Goal: Task Accomplishment & Management: Complete application form

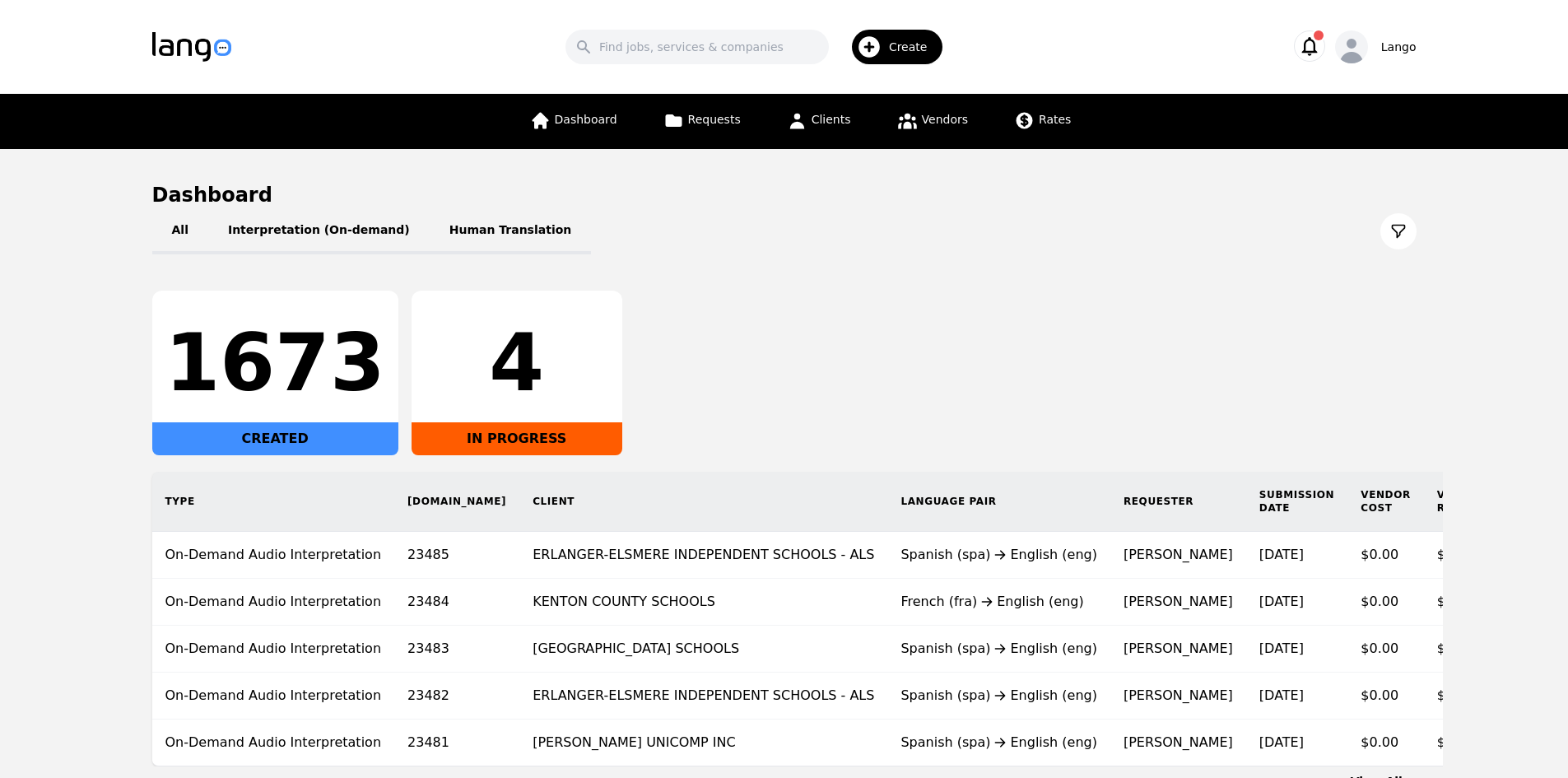
click at [895, 45] on span "Create" at bounding box center [914, 47] width 50 height 17
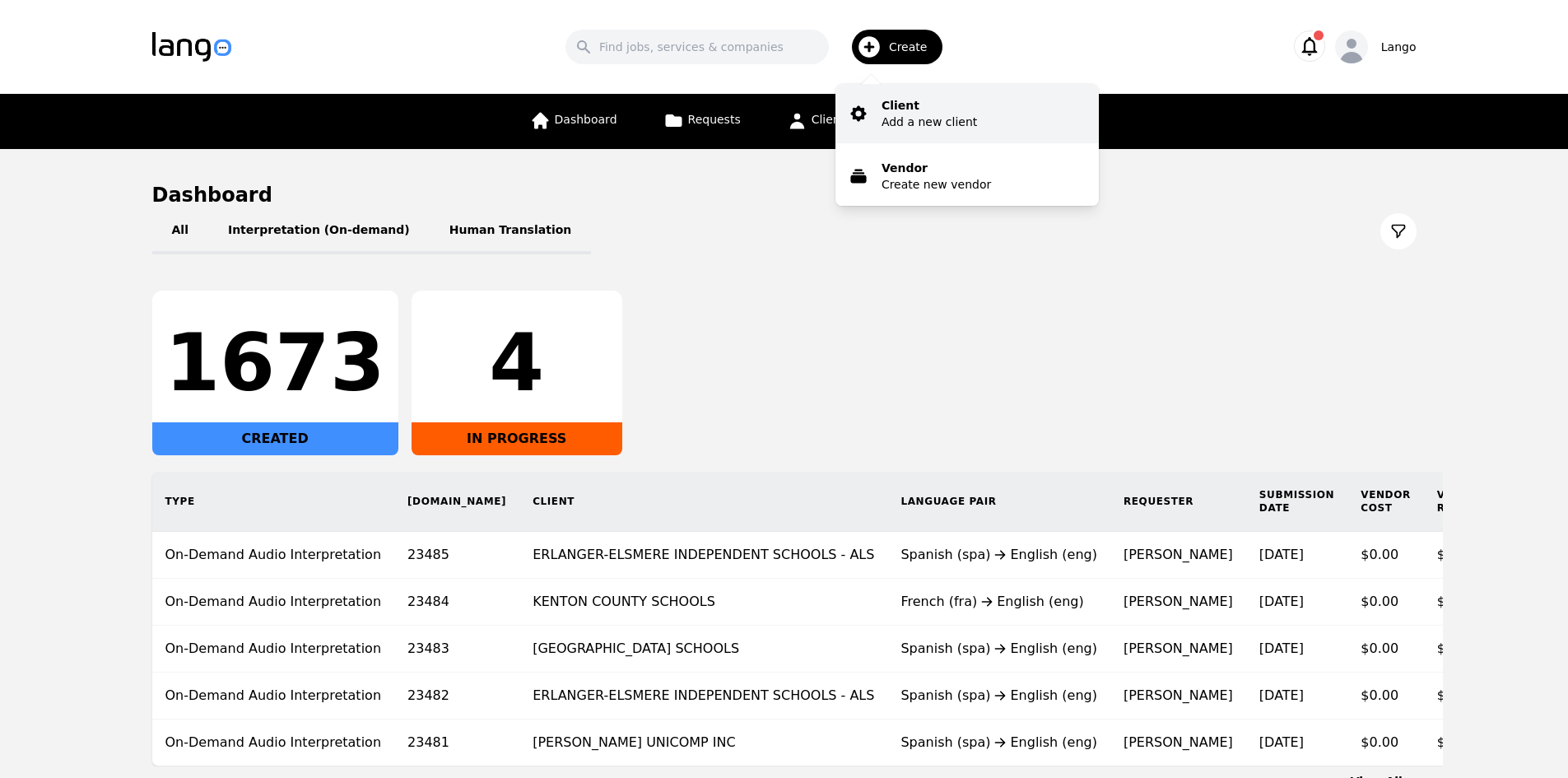
click at [895, 110] on p "Client" at bounding box center [929, 106] width 96 height 17
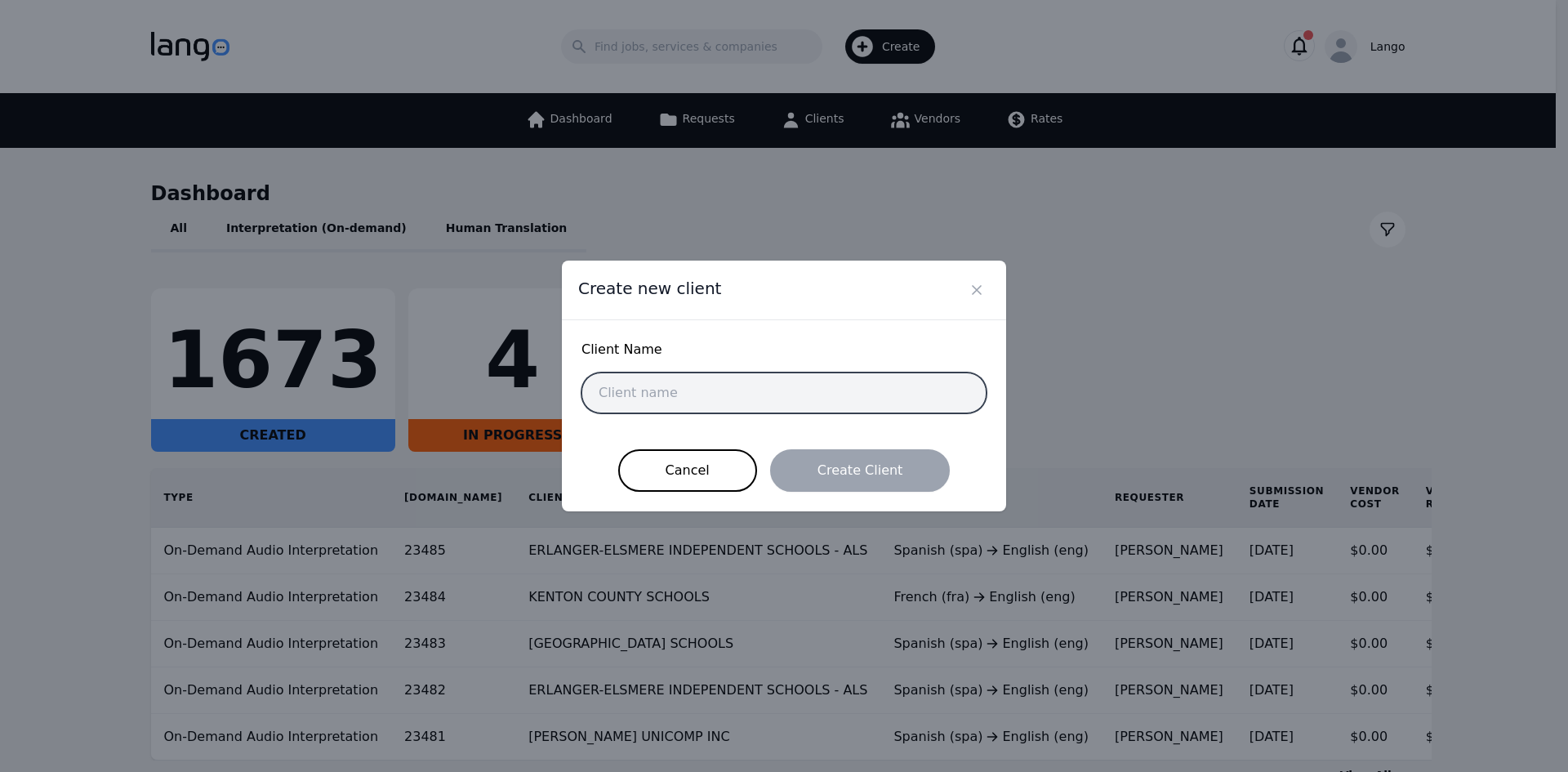
click at [873, 401] on input "text" at bounding box center [784, 392] width 405 height 41
click at [975, 287] on icon "Close" at bounding box center [977, 289] width 8 height 8
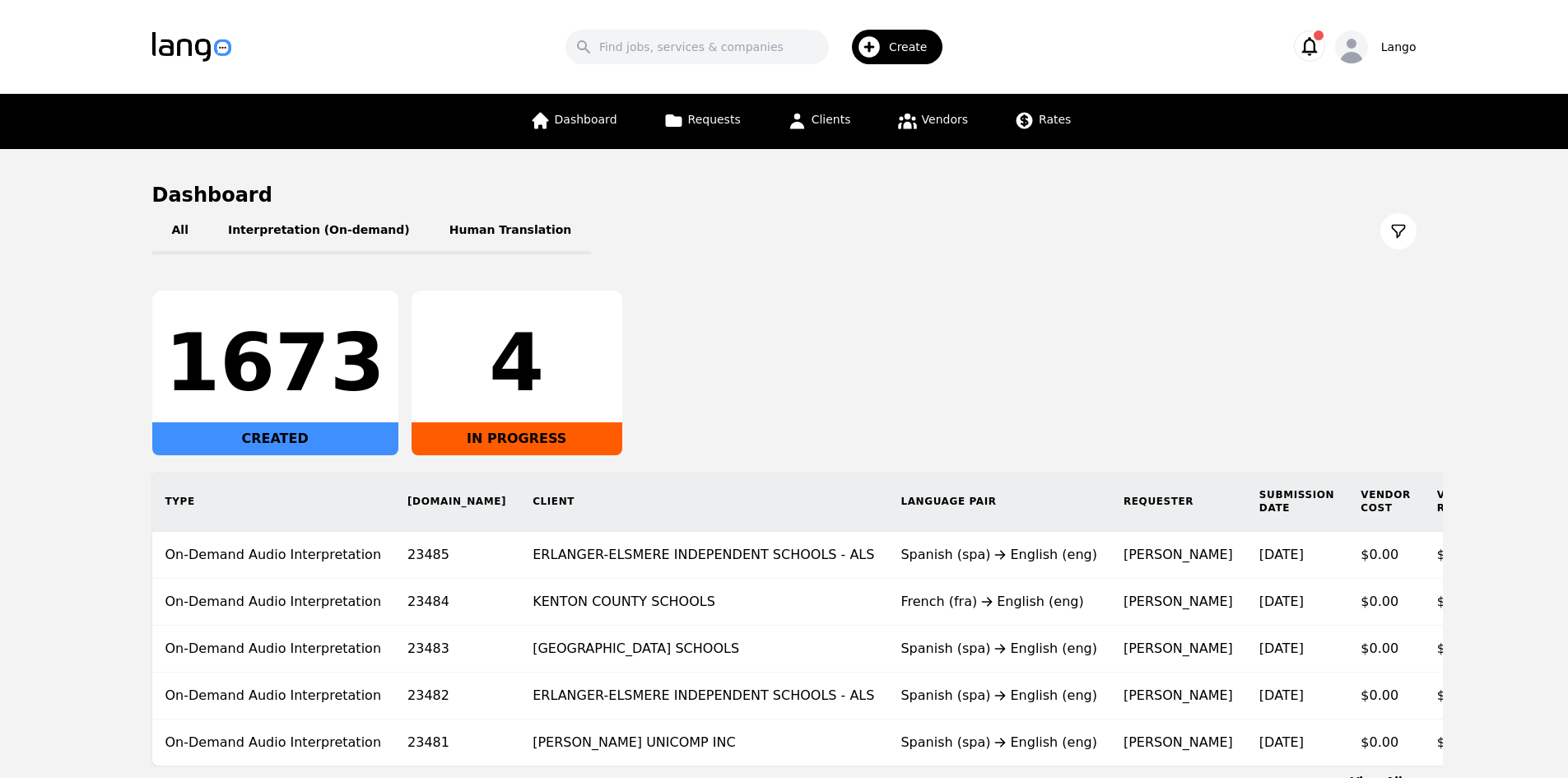
click at [909, 51] on span "Create" at bounding box center [914, 47] width 50 height 17
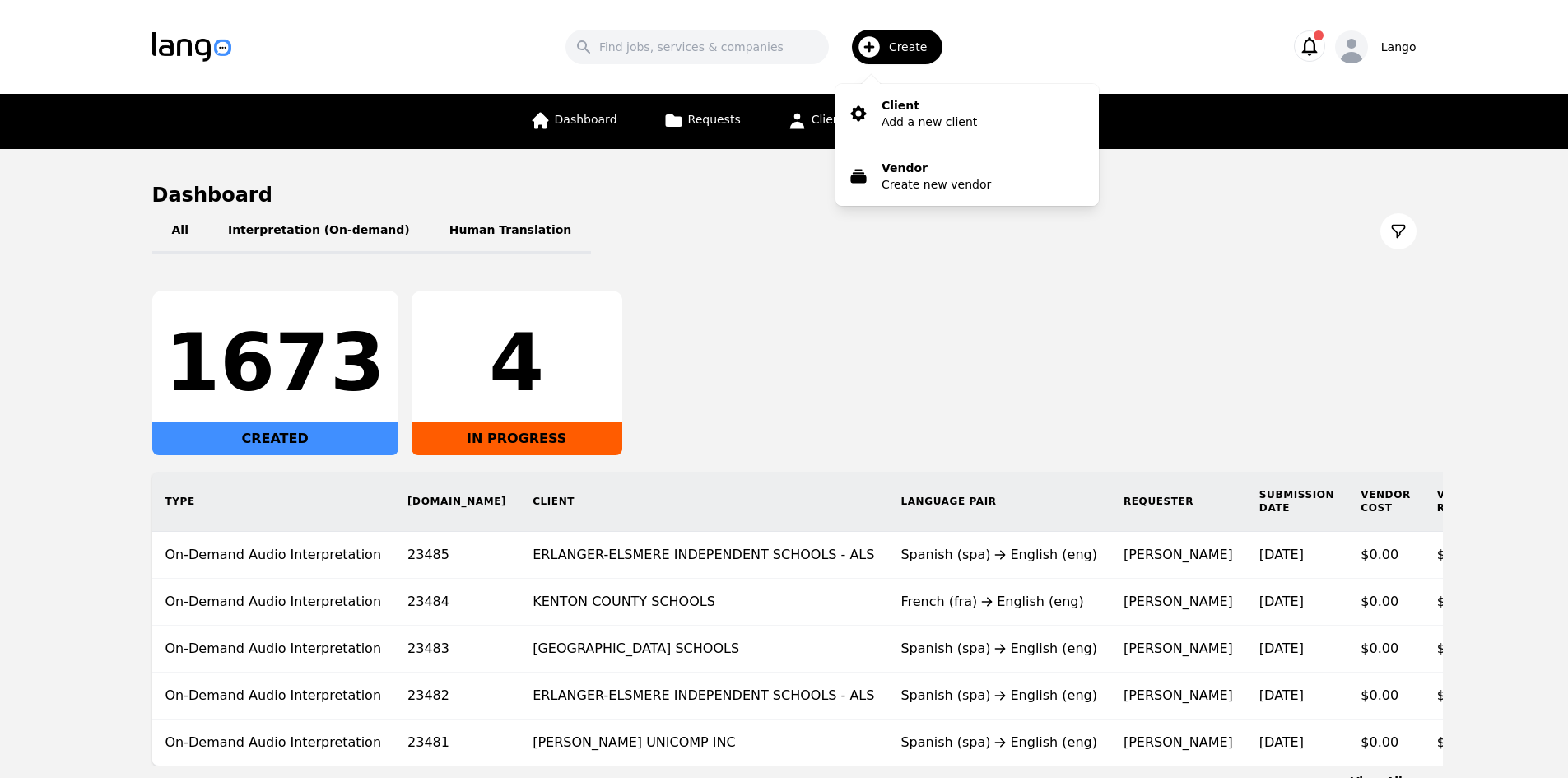
click at [758, 286] on div "All Interpretation (On-demand) Human Translation 1673 CREATED 4 IN PROGRESS Typ…" at bounding box center [784, 486] width 1264 height 558
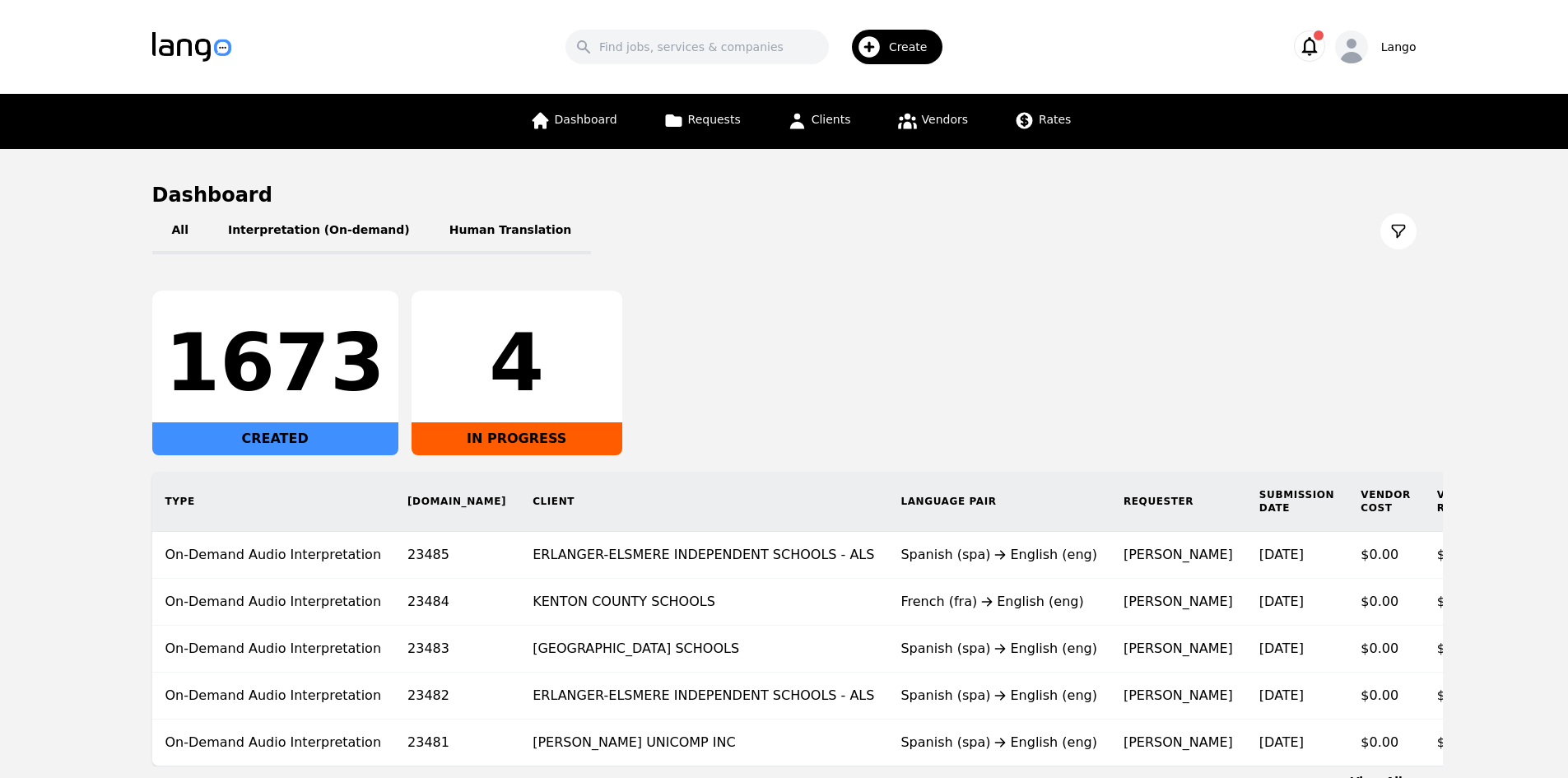
click at [882, 58] on icon "button" at bounding box center [869, 46] width 26 height 26
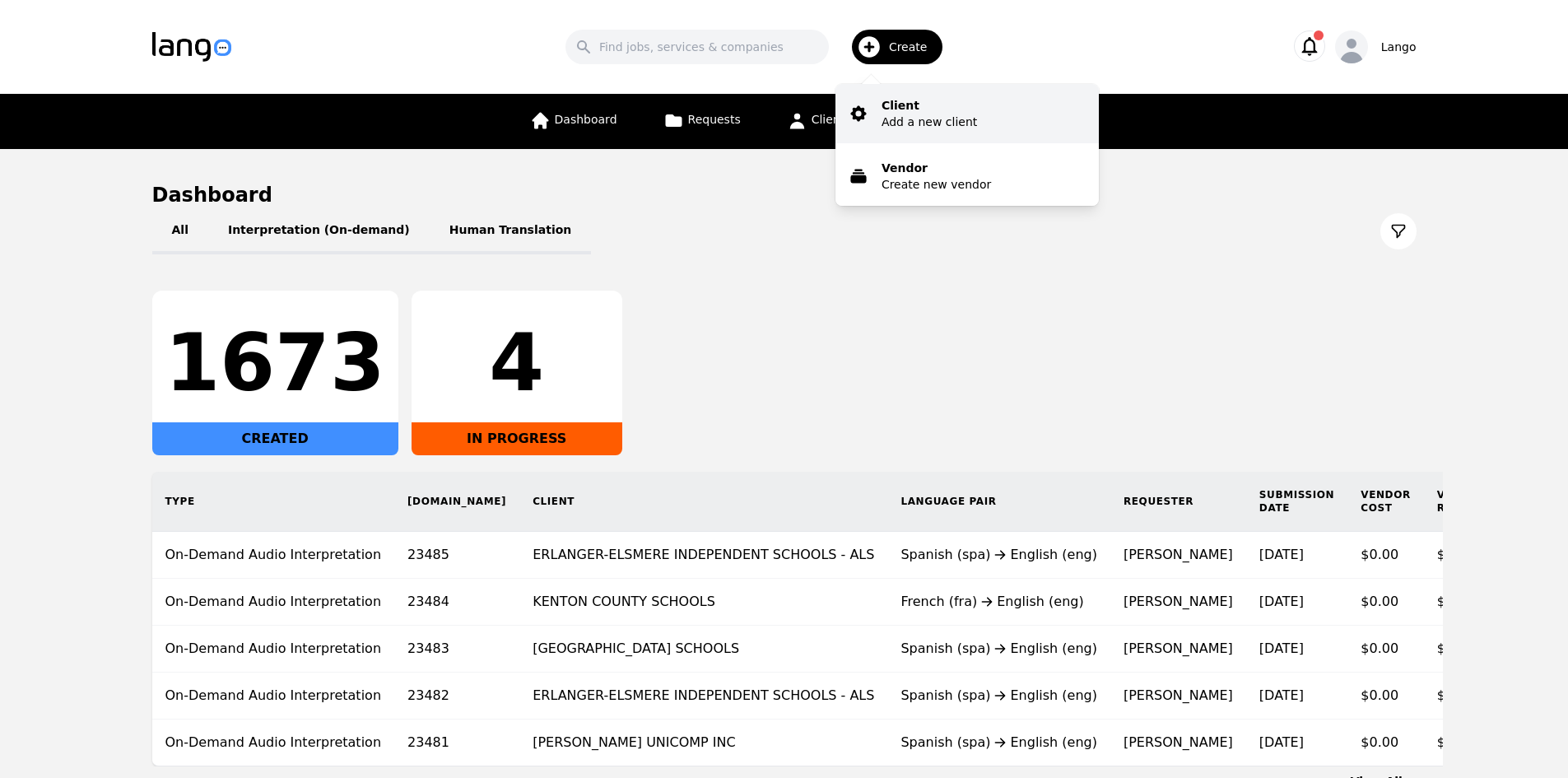
click at [946, 115] on p "Add a new client" at bounding box center [929, 122] width 96 height 17
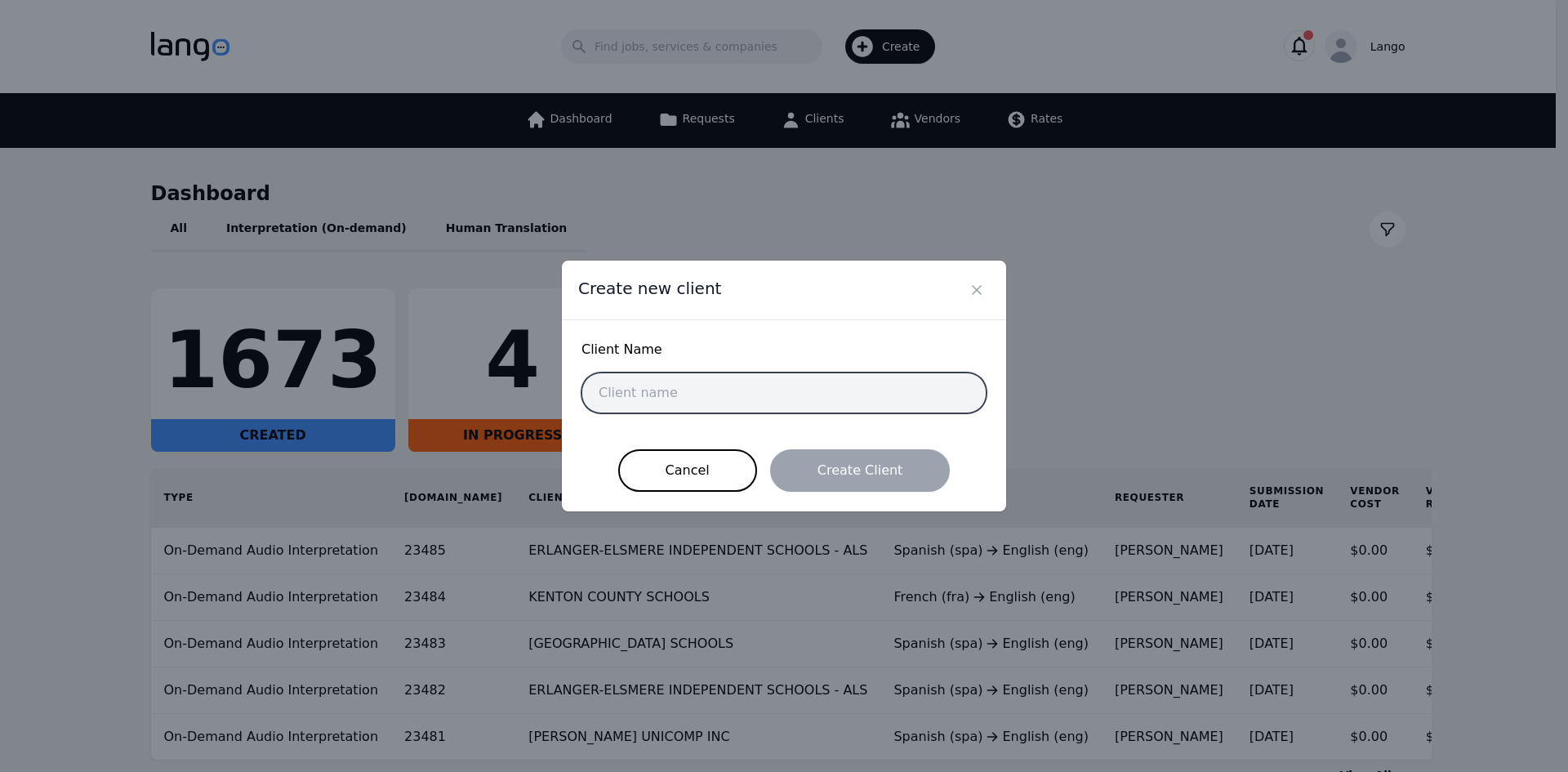
drag, startPoint x: 647, startPoint y: 385, endPoint x: 743, endPoint y: 324, distance: 113.7
click at [650, 380] on input "text" at bounding box center [784, 392] width 405 height 41
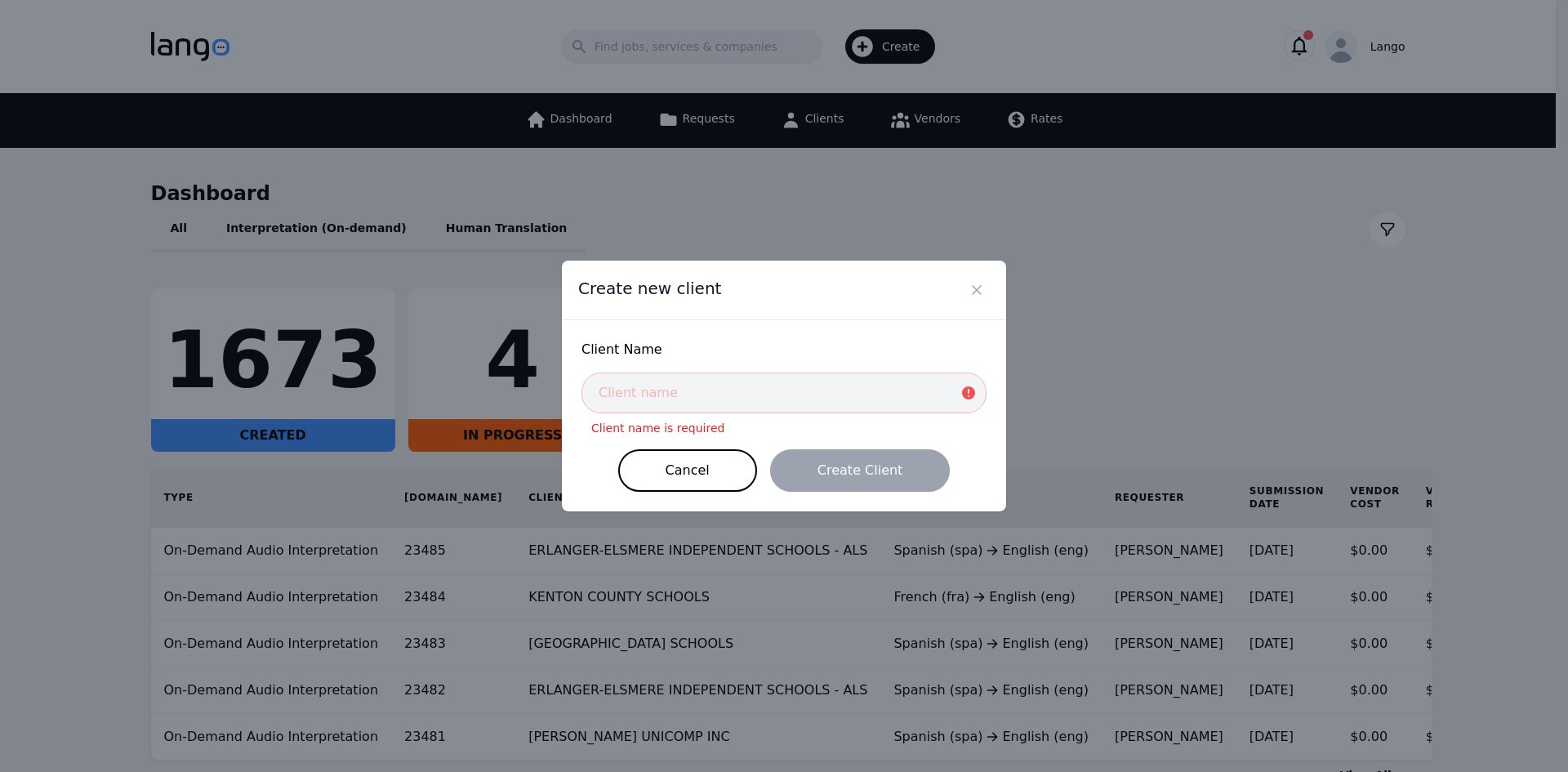
click at [986, 274] on div "Create new client" at bounding box center [784, 290] width 444 height 60
click at [974, 293] on icon "Close" at bounding box center [977, 289] width 8 height 8
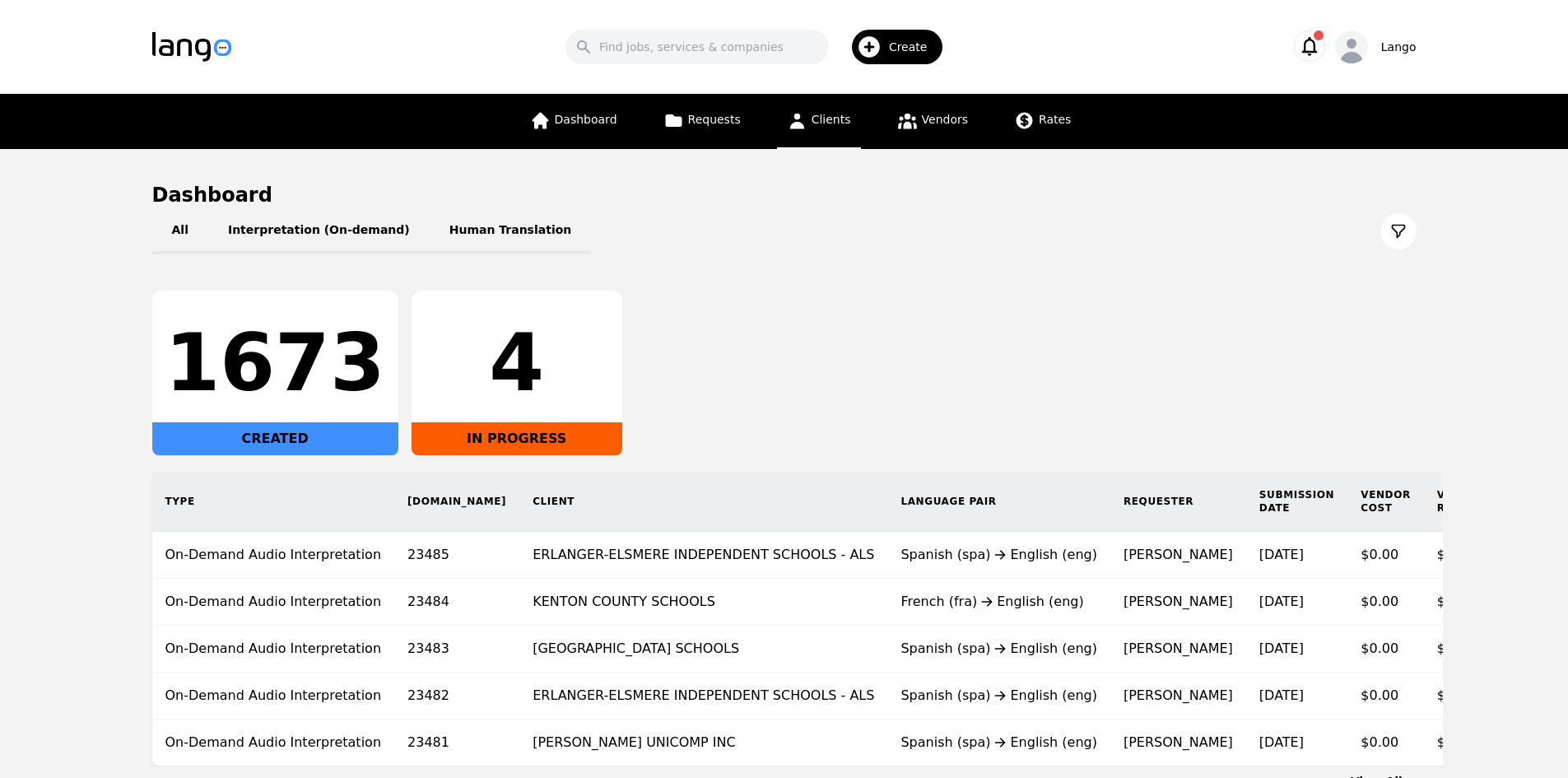
click at [813, 113] on span "Clients" at bounding box center [831, 119] width 40 height 13
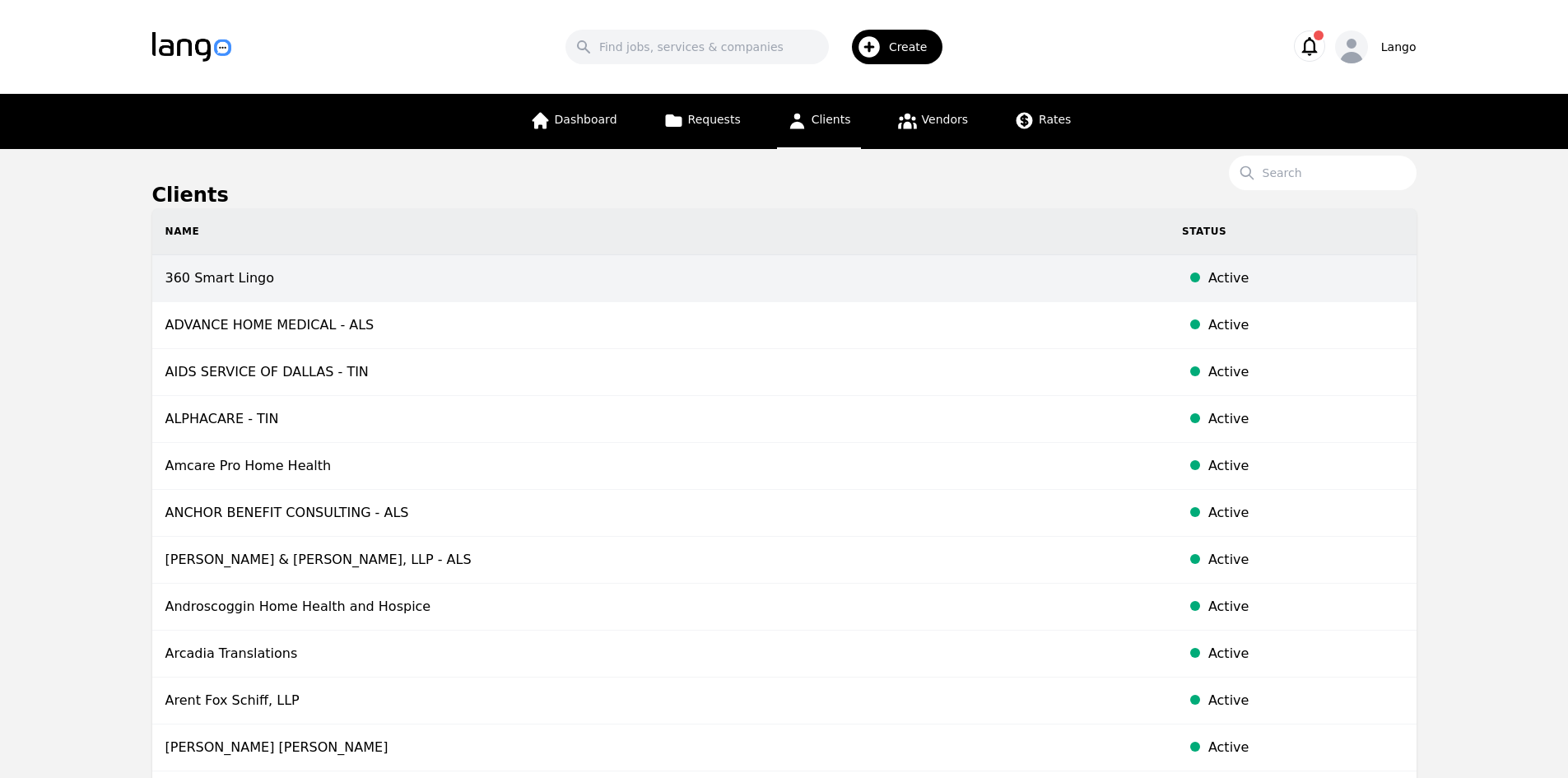
click at [299, 286] on td "360 Smart Lingo" at bounding box center [660, 279] width 1017 height 47
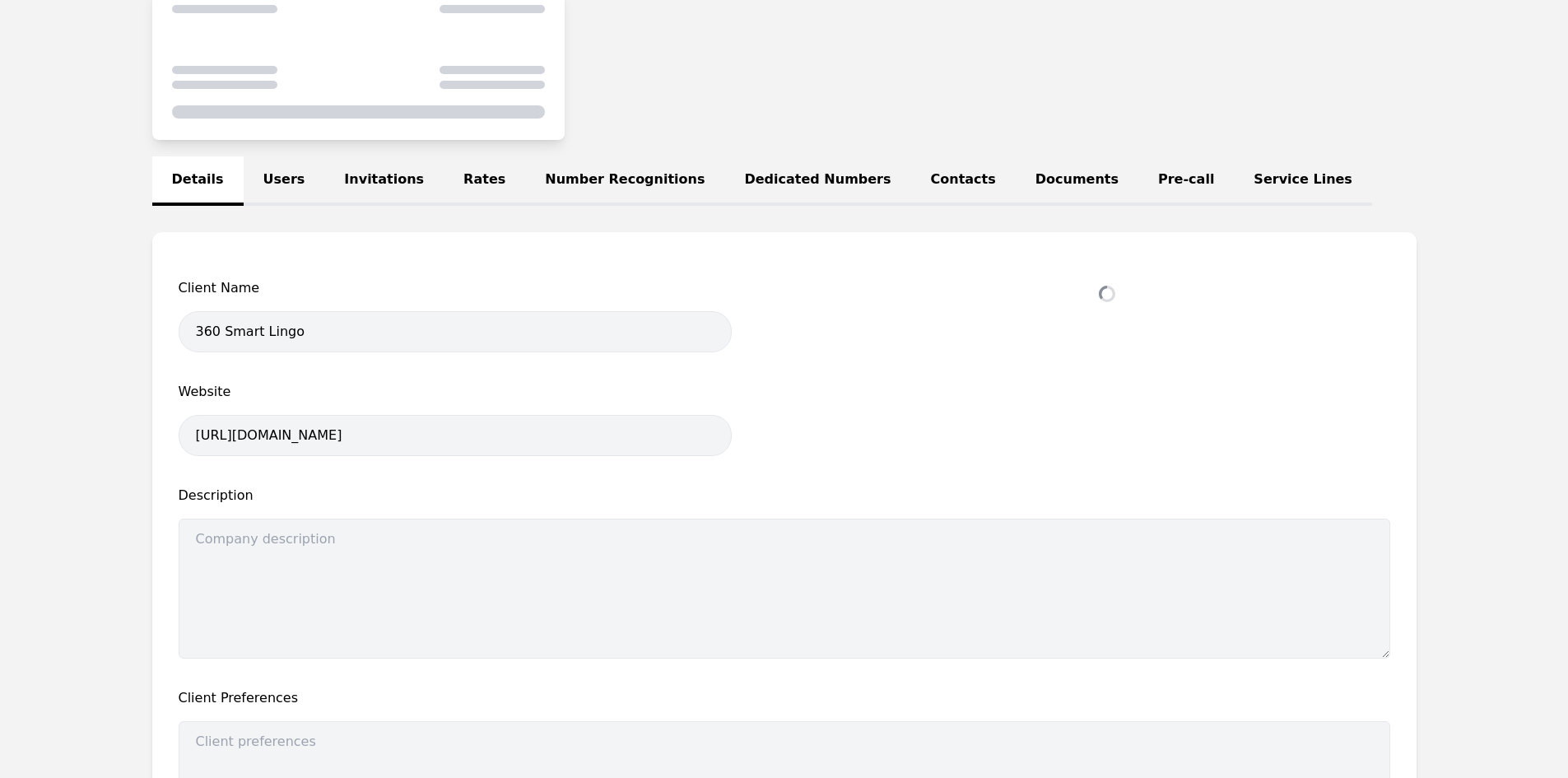
select select "active"
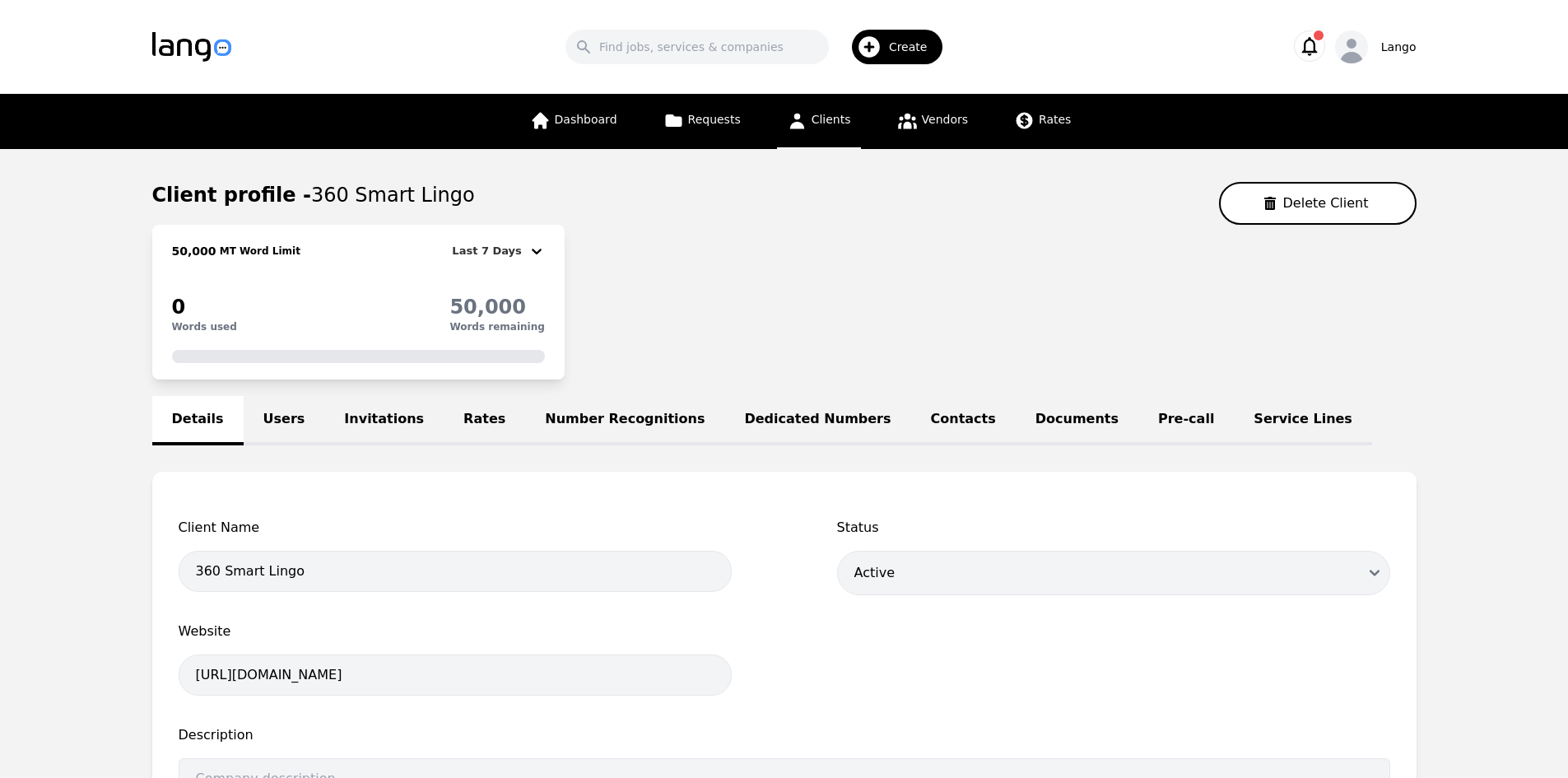
click at [271, 429] on link "Users" at bounding box center [284, 420] width 82 height 49
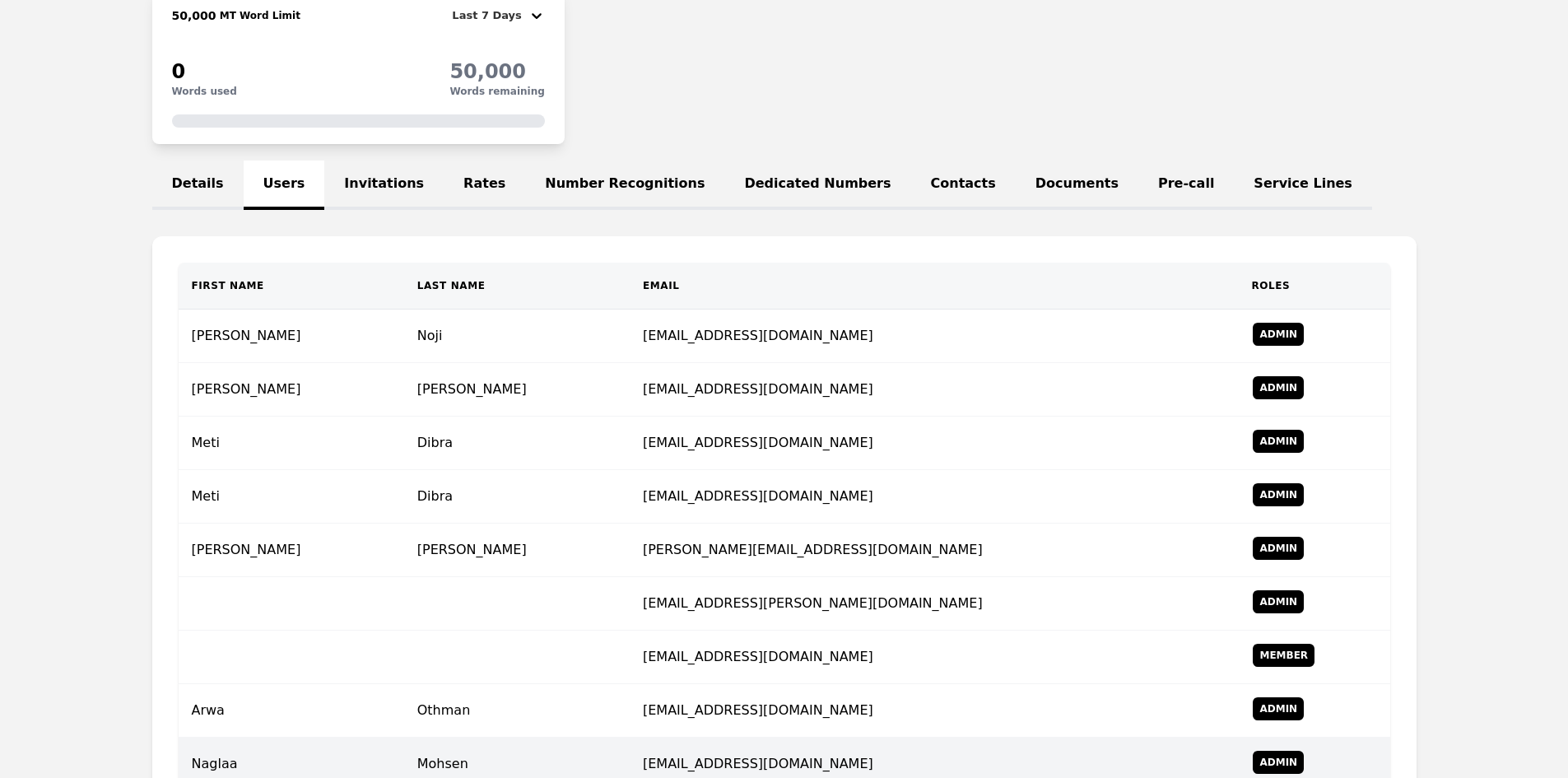
scroll to position [530, 0]
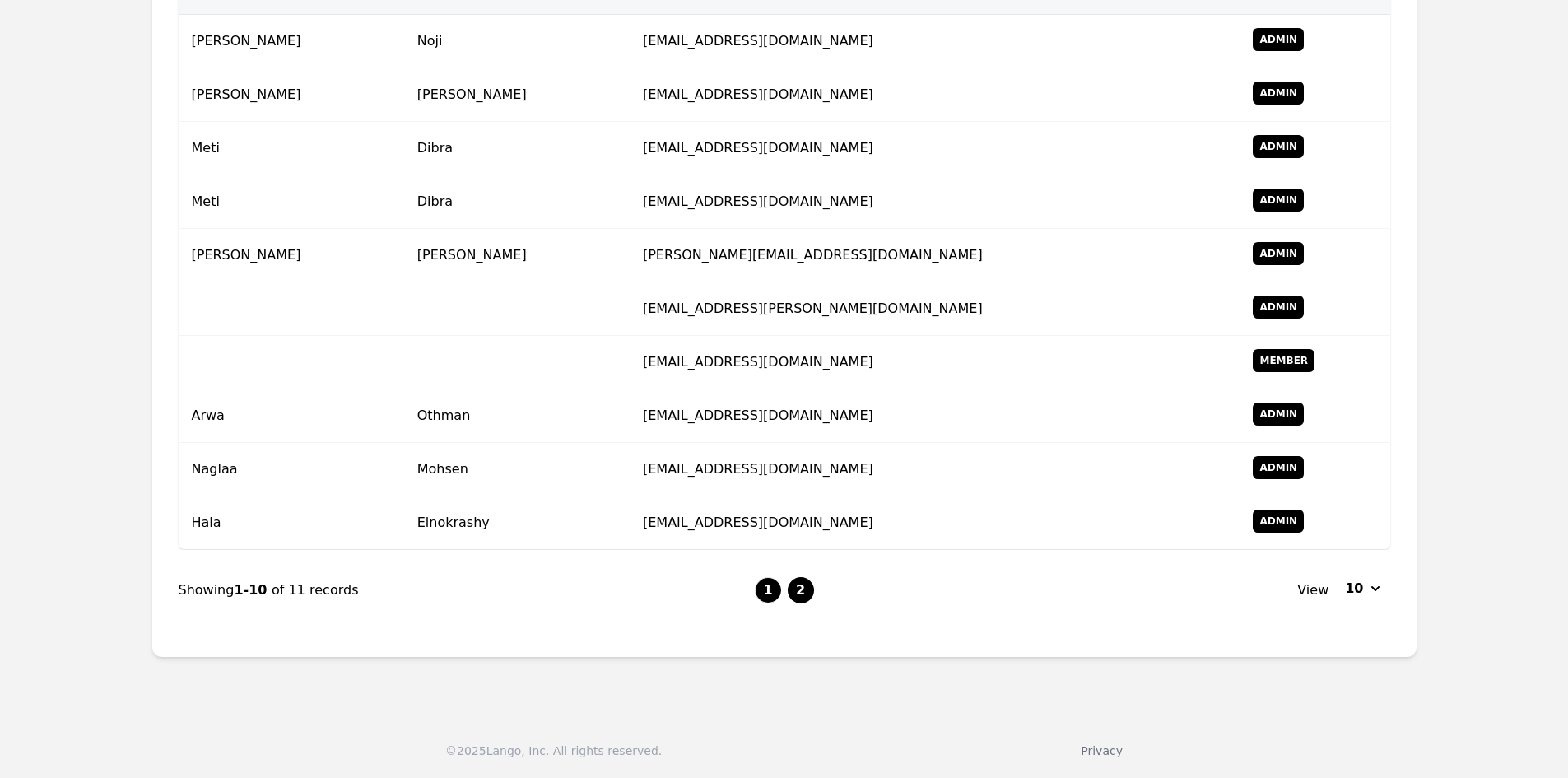
click at [801, 597] on button "2" at bounding box center [801, 590] width 26 height 26
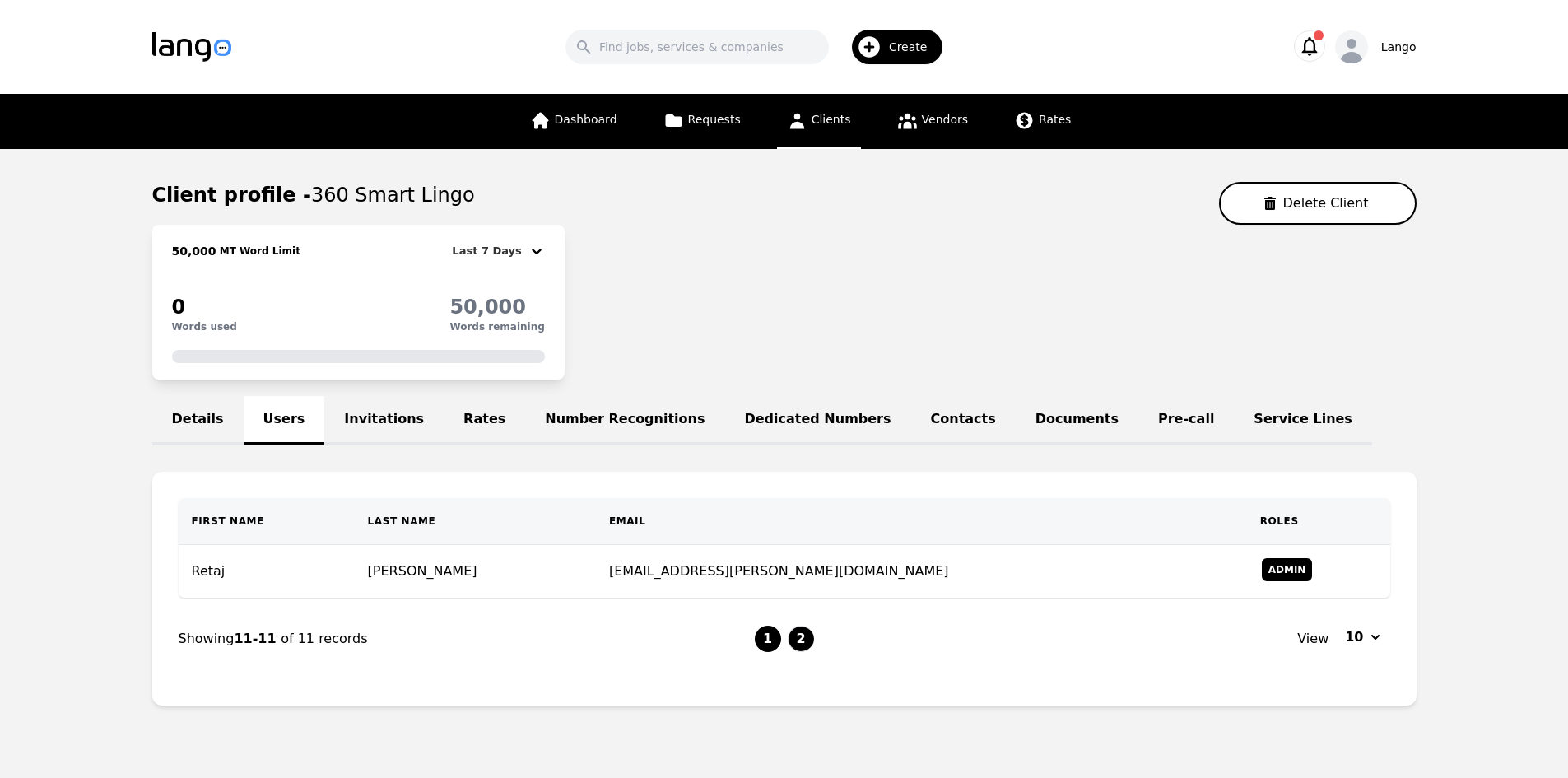
click at [764, 634] on button "1" at bounding box center [768, 639] width 26 height 26
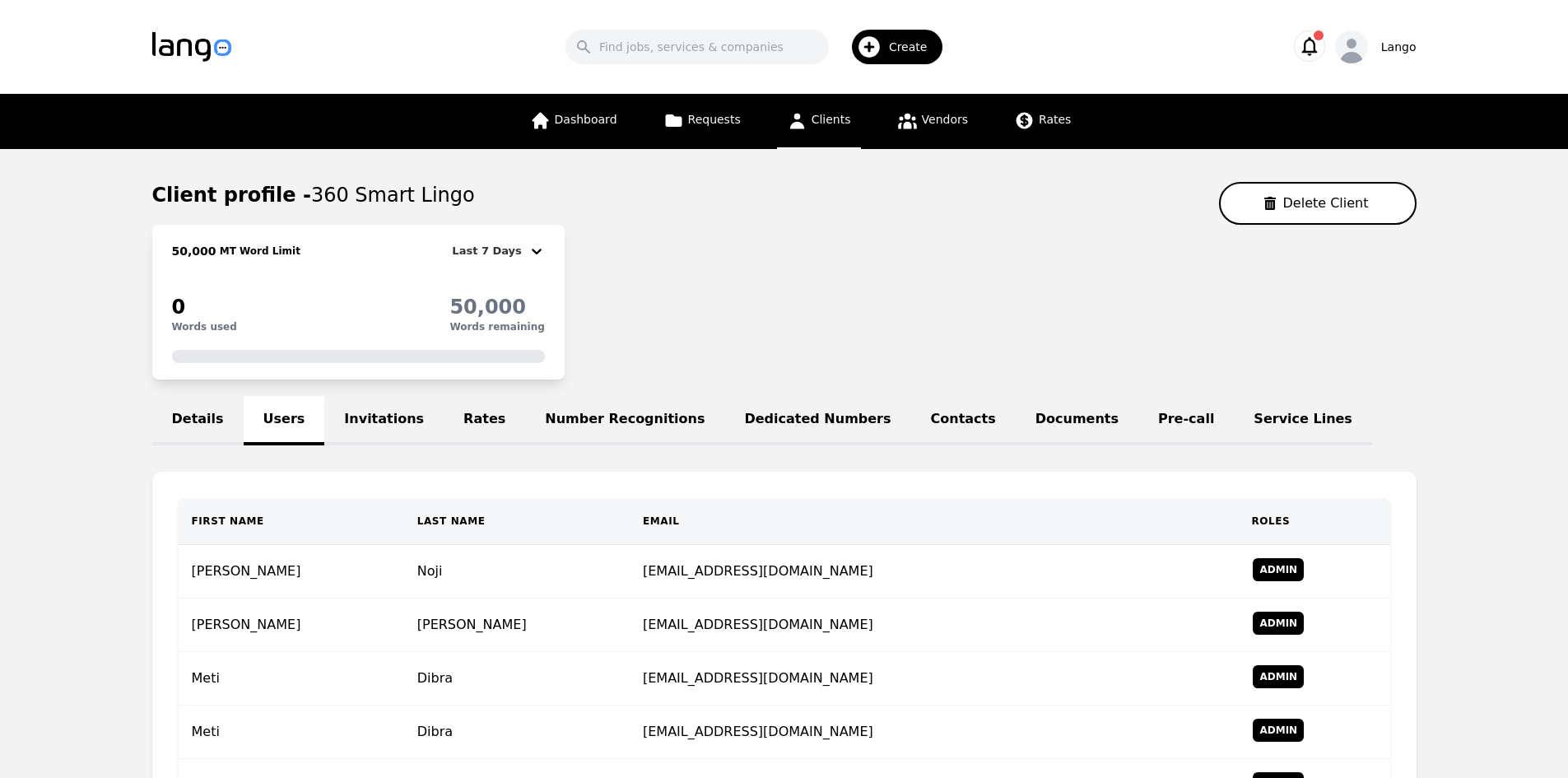
click at [384, 413] on link "Invitations" at bounding box center [384, 420] width 120 height 49
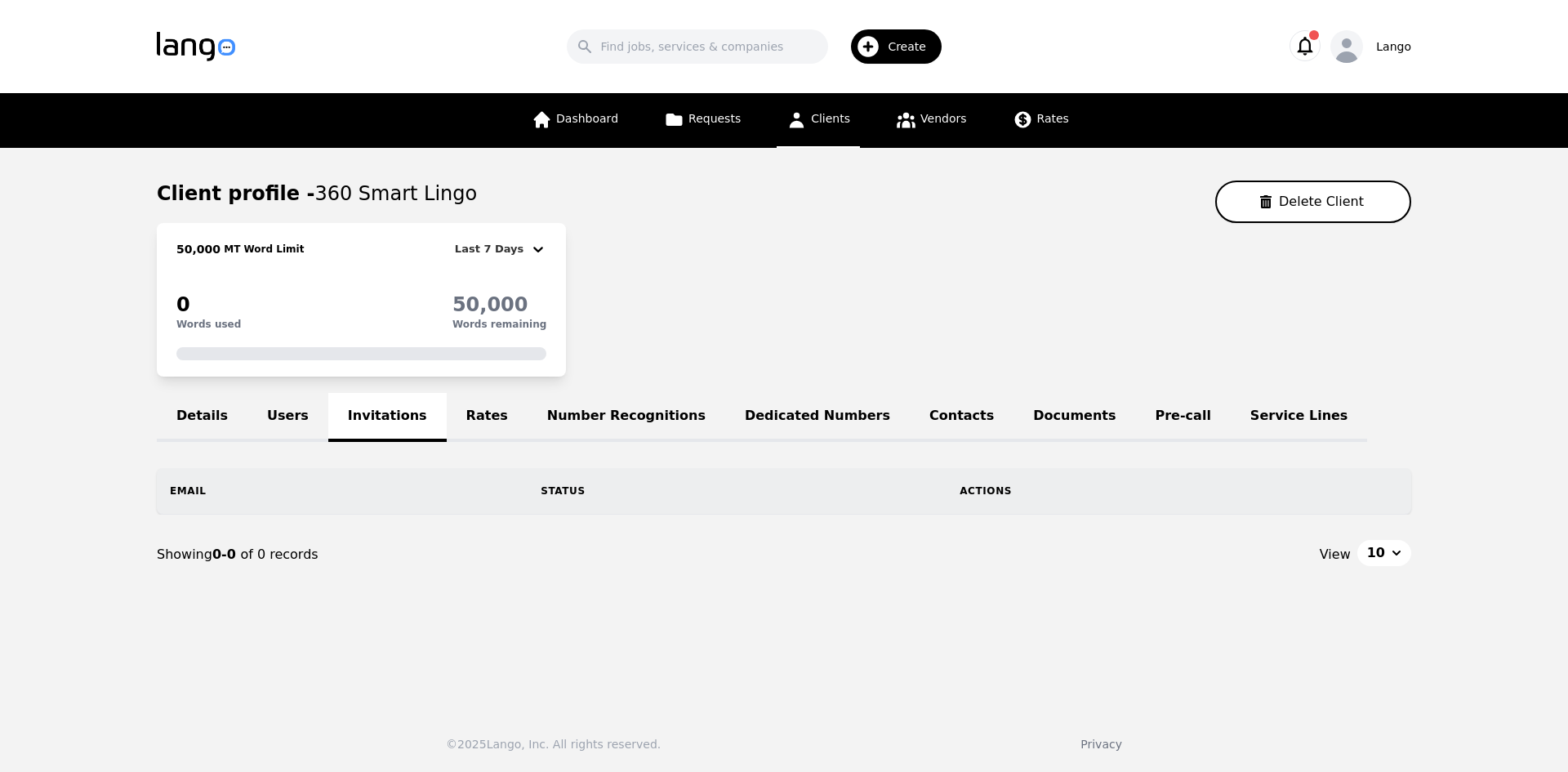
click at [447, 427] on link "Rates" at bounding box center [487, 416] width 81 height 49
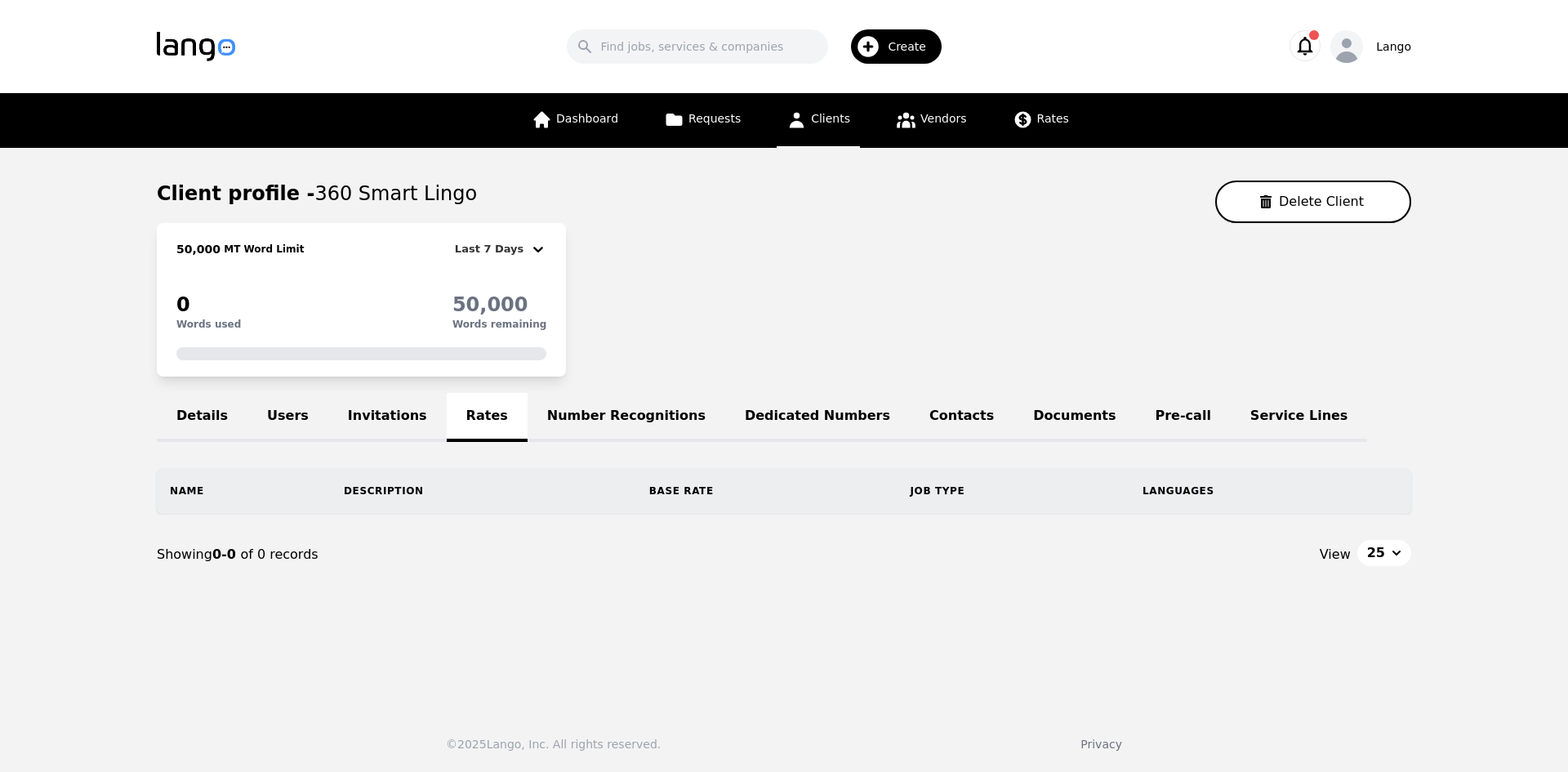
click at [328, 409] on link "Invitations" at bounding box center [387, 416] width 119 height 49
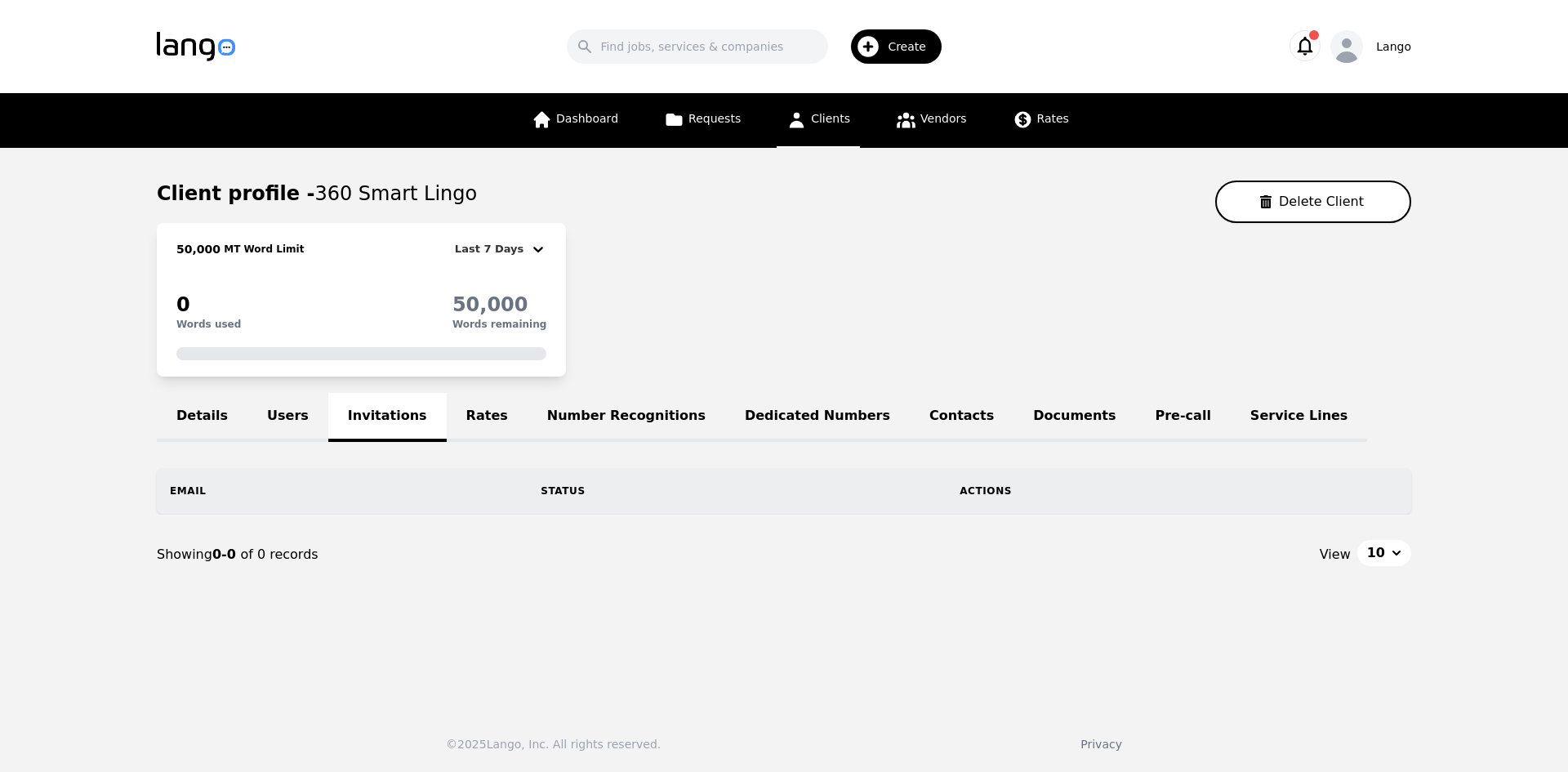
click at [234, 416] on link "Details" at bounding box center [202, 416] width 90 height 49
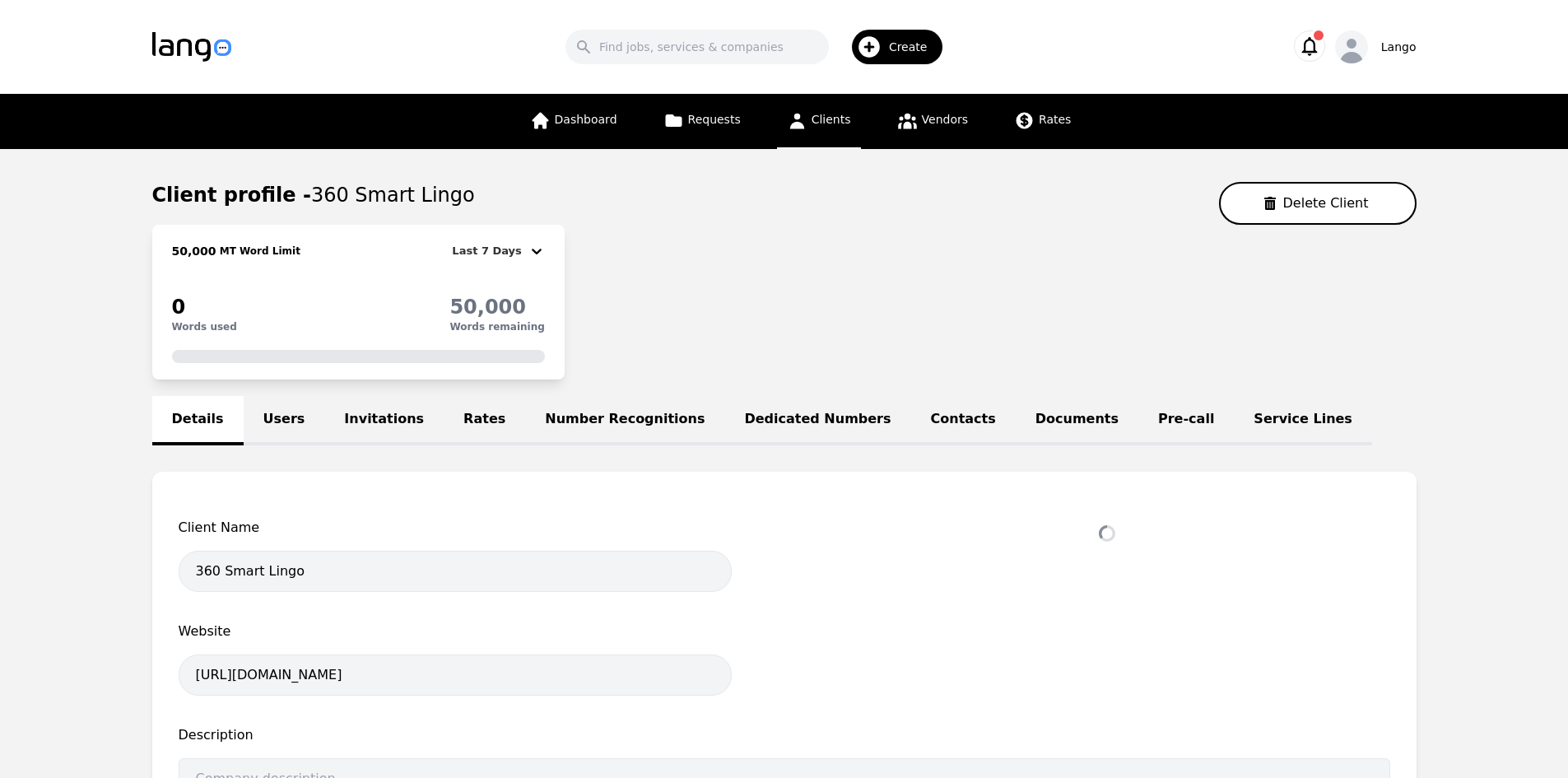
select select "active"
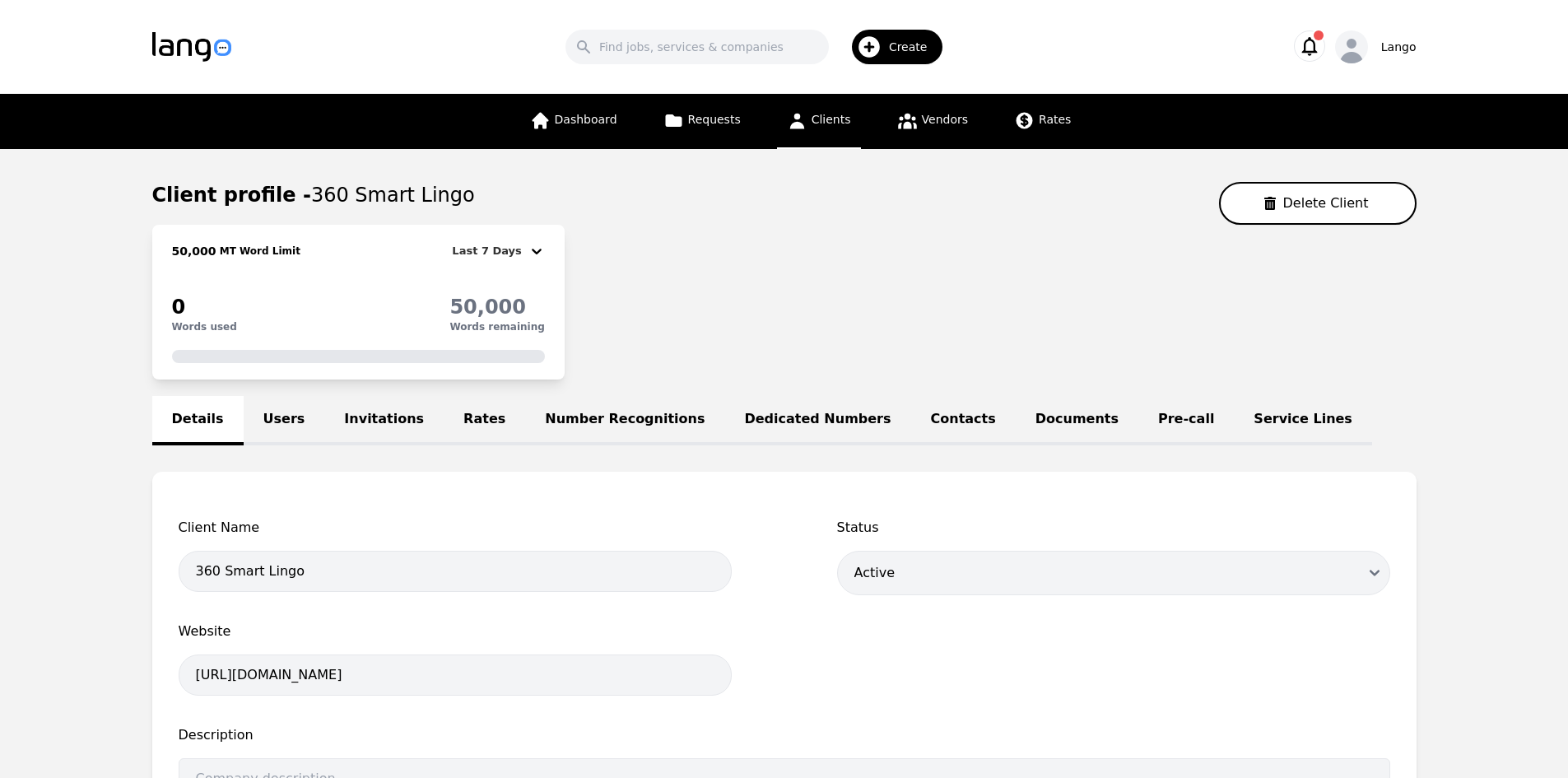
click at [887, 53] on div "Create" at bounding box center [897, 46] width 91 height 34
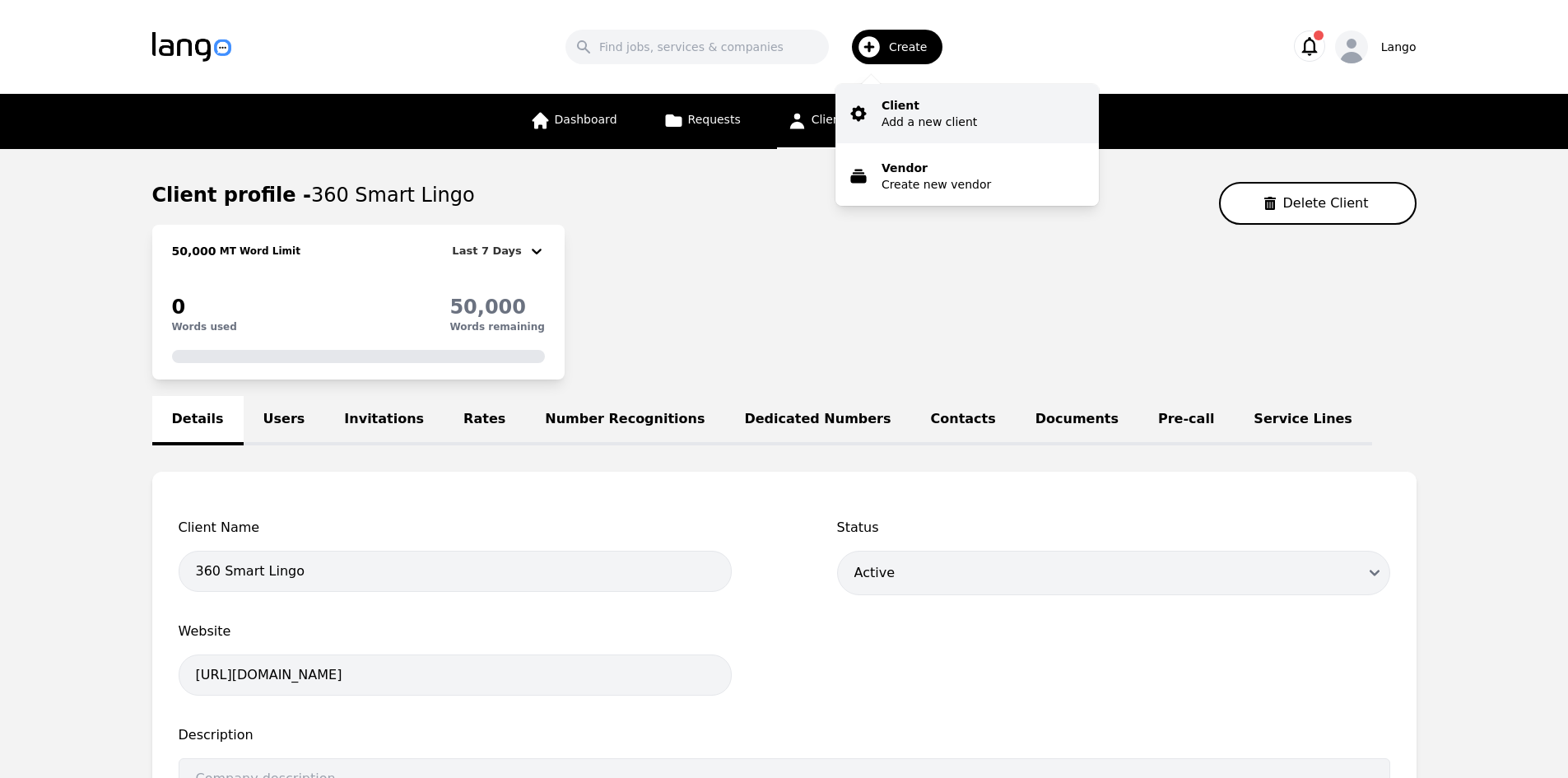
click at [913, 111] on p "Client" at bounding box center [929, 106] width 96 height 17
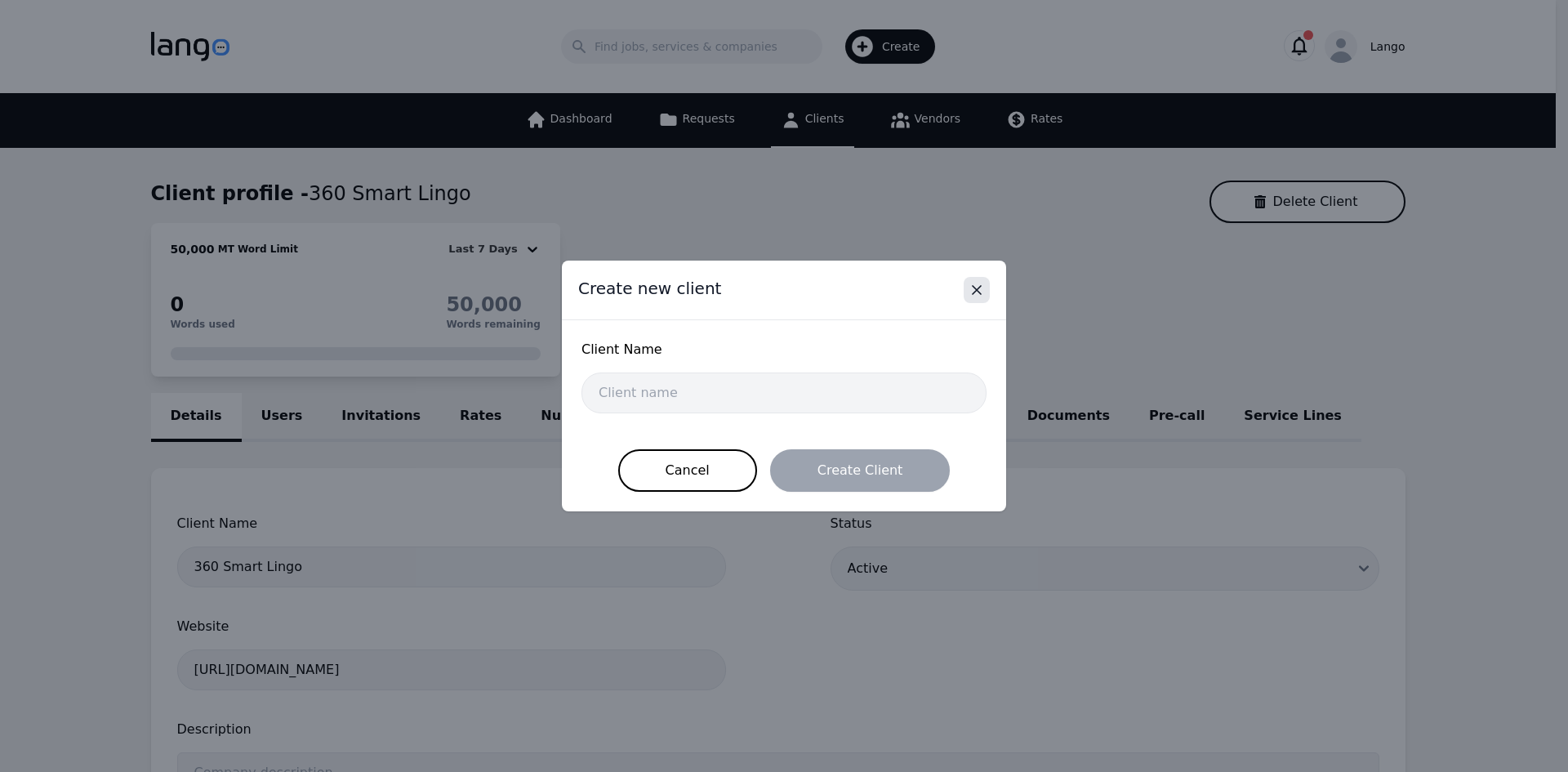
click at [979, 287] on icon "Close" at bounding box center [977, 289] width 8 height 8
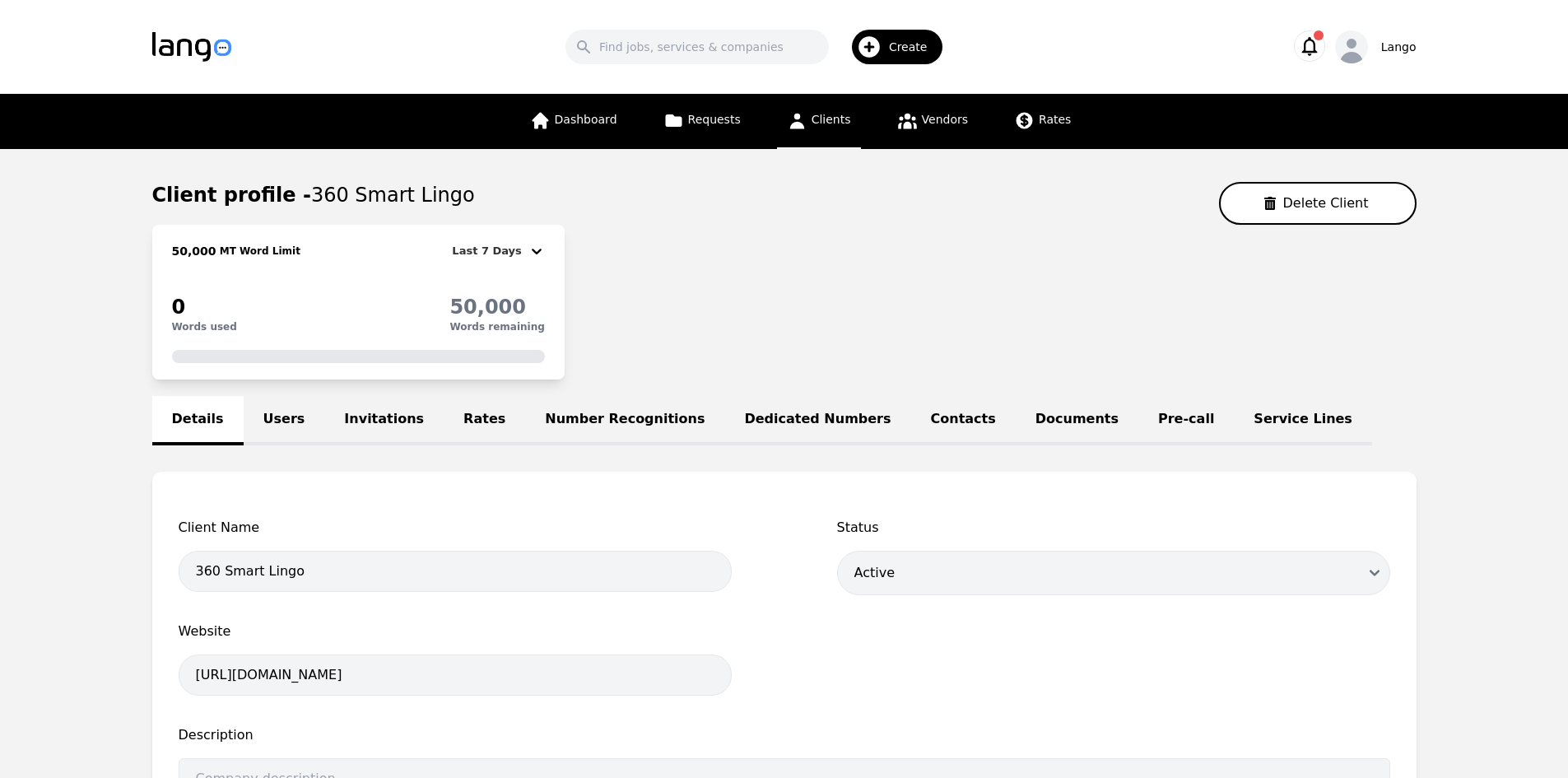
click at [930, 48] on span "Create" at bounding box center [914, 47] width 50 height 17
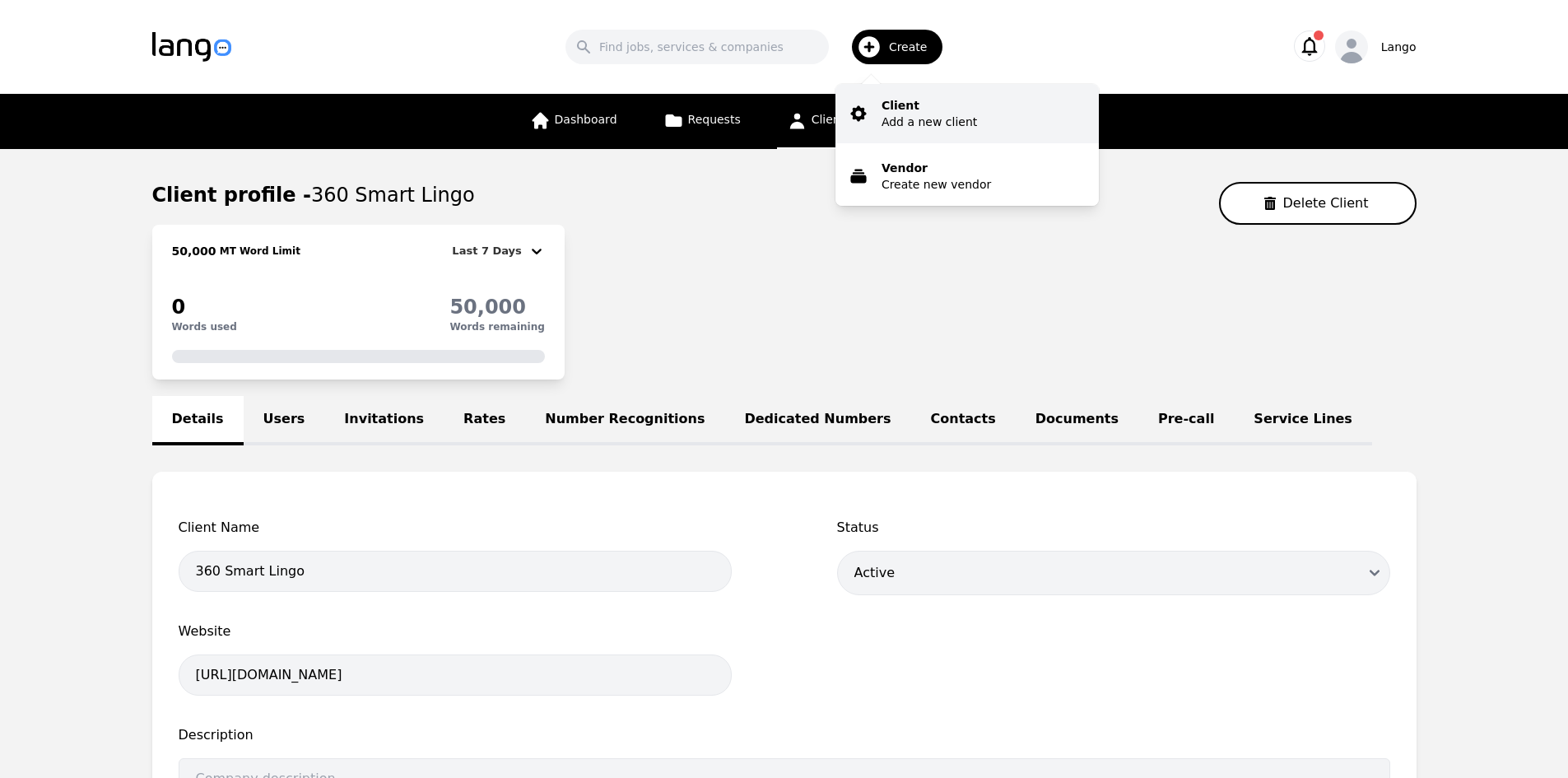
click at [993, 116] on button "Client Add a new client" at bounding box center [968, 113] width 264 height 59
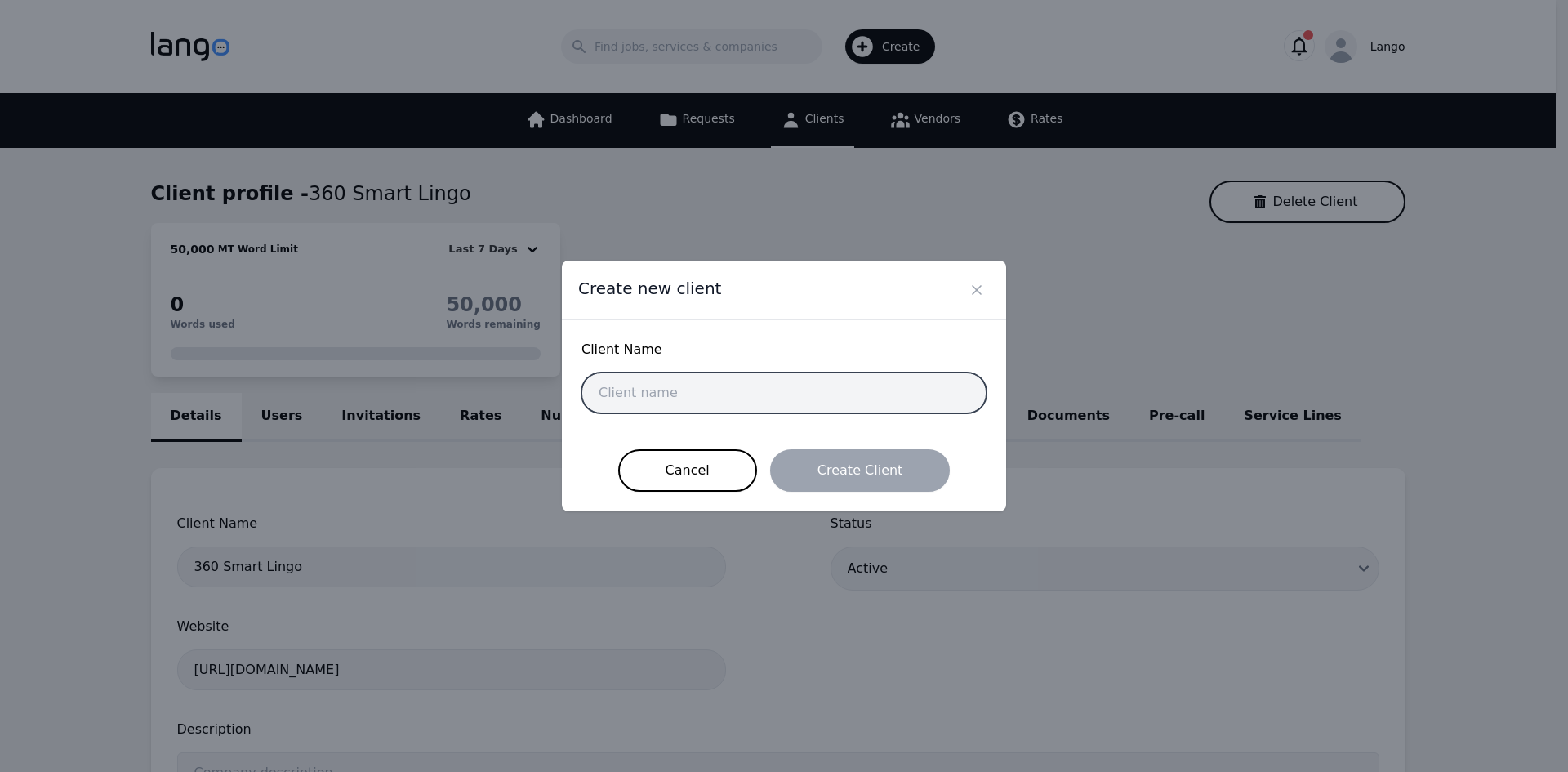
click at [738, 395] on input "text" at bounding box center [784, 392] width 405 height 41
click at [967, 290] on button "Close" at bounding box center [977, 289] width 26 height 26
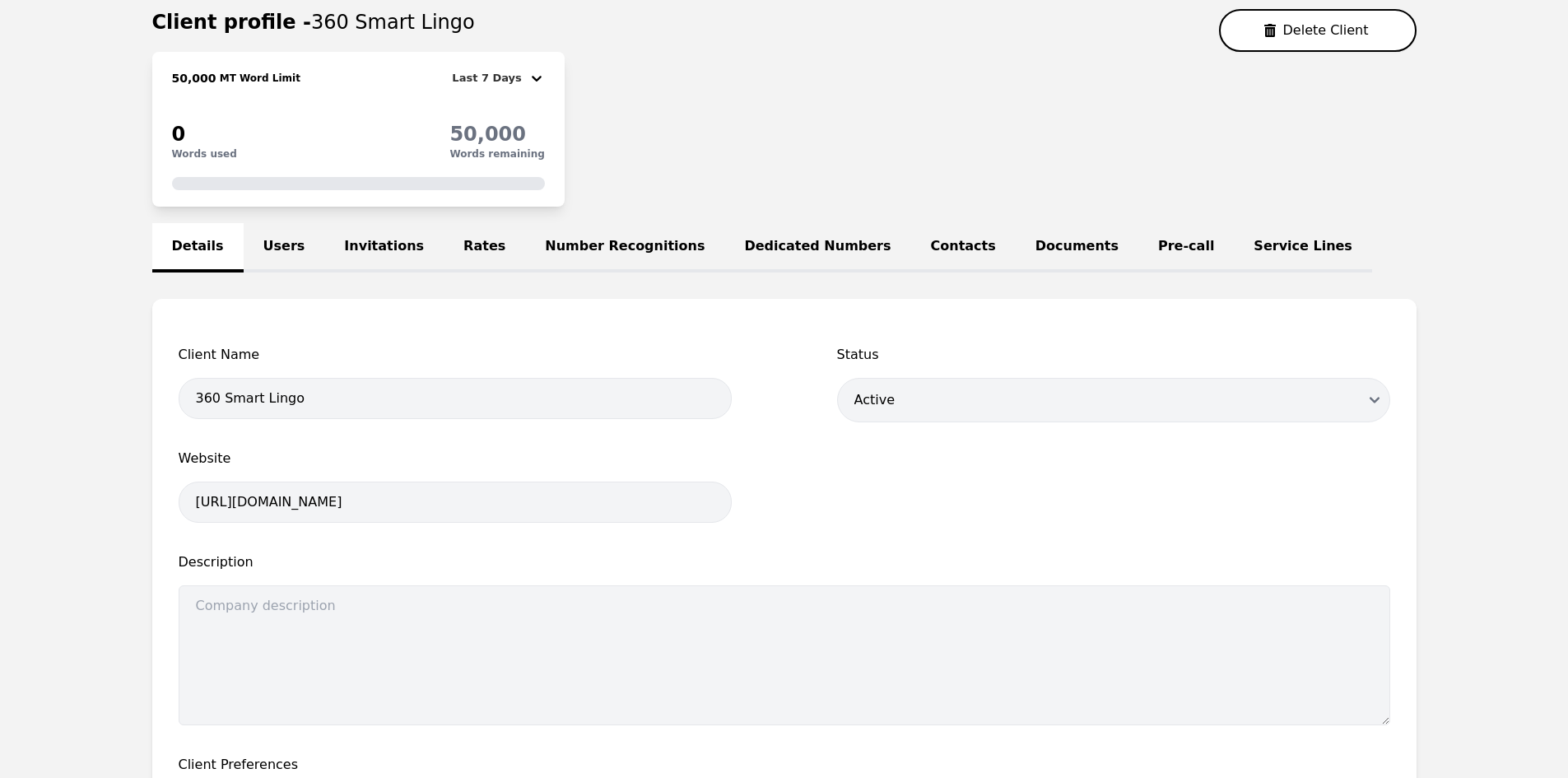
scroll to position [164, 0]
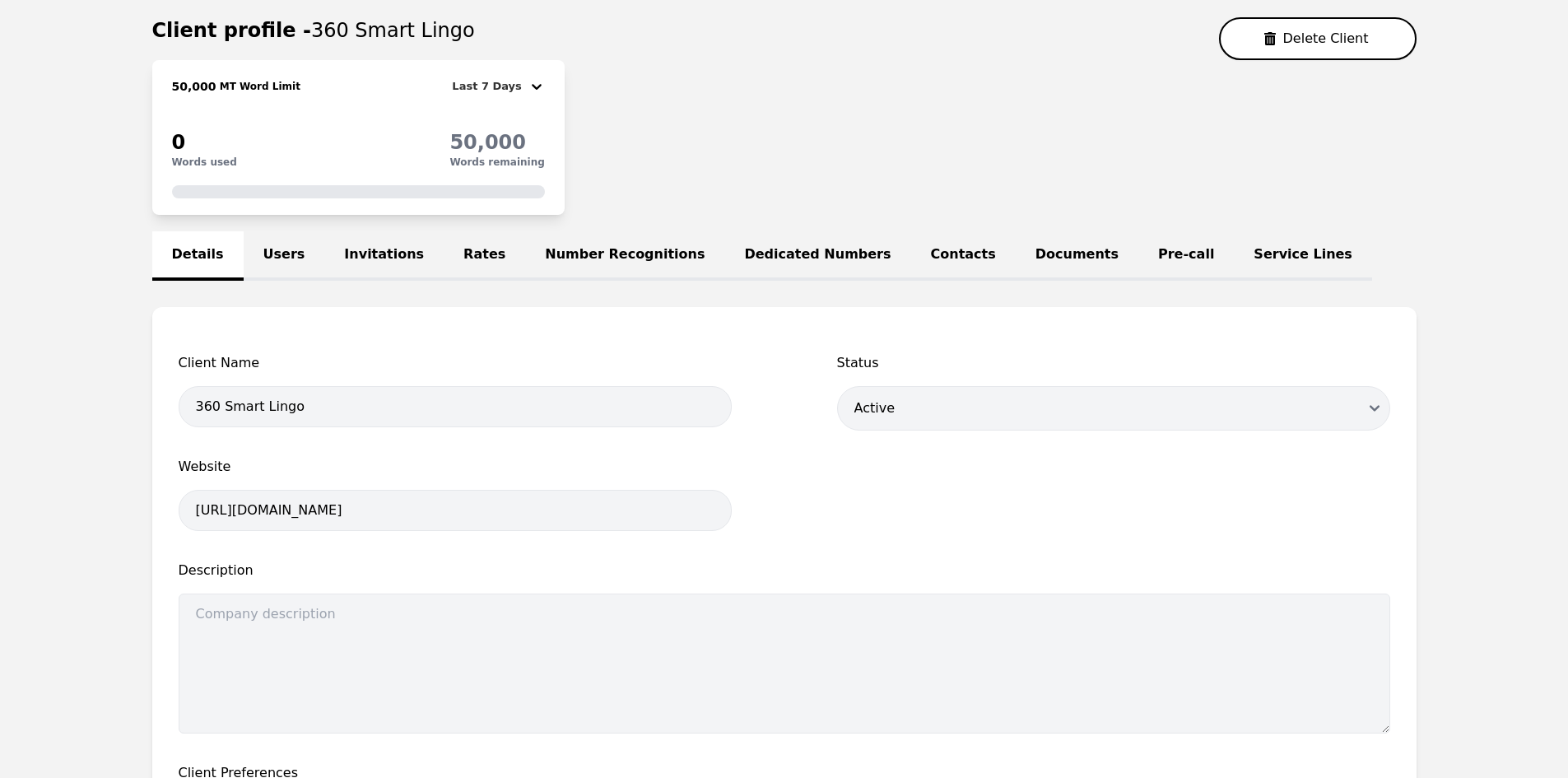
click at [324, 266] on link "Invitations" at bounding box center [384, 255] width 120 height 49
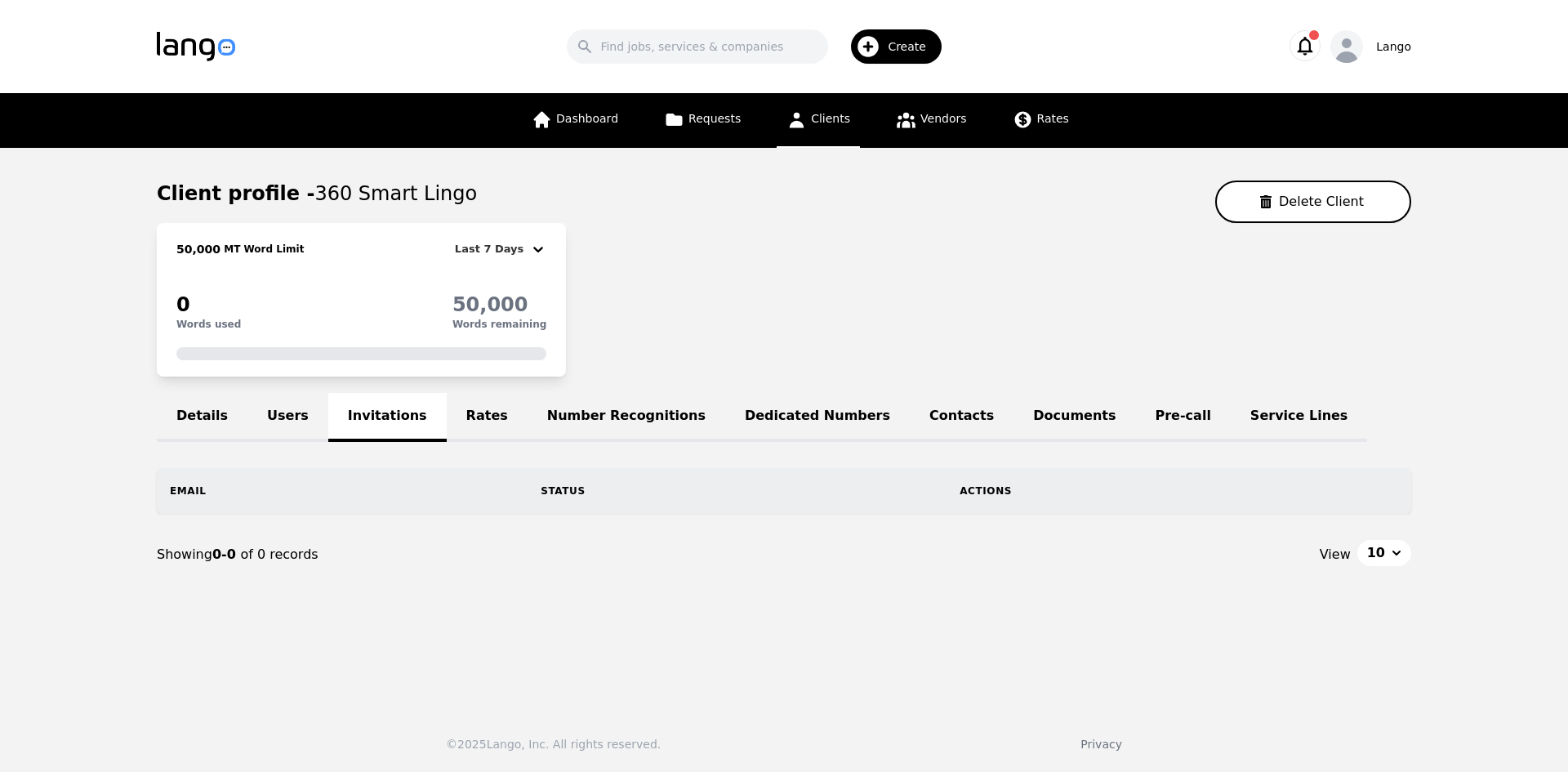
drag, startPoint x: 340, startPoint y: 491, endPoint x: 263, endPoint y: 492, distance: 77.0
click at [316, 492] on th "Email" at bounding box center [342, 491] width 370 height 46
click at [194, 488] on th "Email" at bounding box center [342, 491] width 370 height 46
click at [280, 499] on th "Email" at bounding box center [342, 491] width 370 height 46
click at [1059, 471] on th "Actions" at bounding box center [1178, 491] width 464 height 46
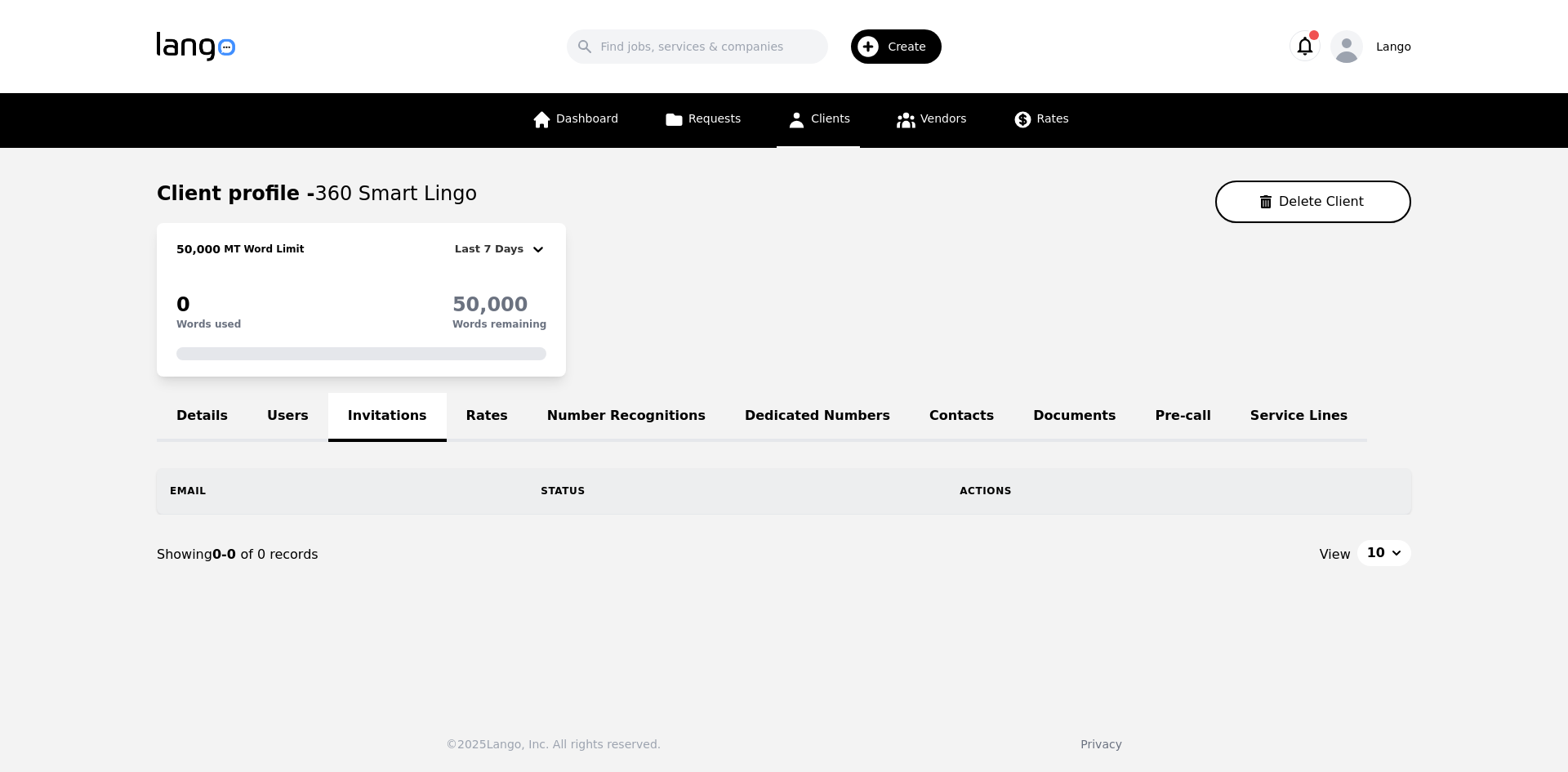
drag, startPoint x: 1044, startPoint y: 489, endPoint x: 1020, endPoint y: 508, distance: 30.6
click at [1043, 489] on th "Actions" at bounding box center [1178, 491] width 464 height 46
click at [1019, 509] on th "Actions" at bounding box center [1178, 491] width 464 height 46
click at [456, 418] on link "Rates" at bounding box center [487, 416] width 81 height 49
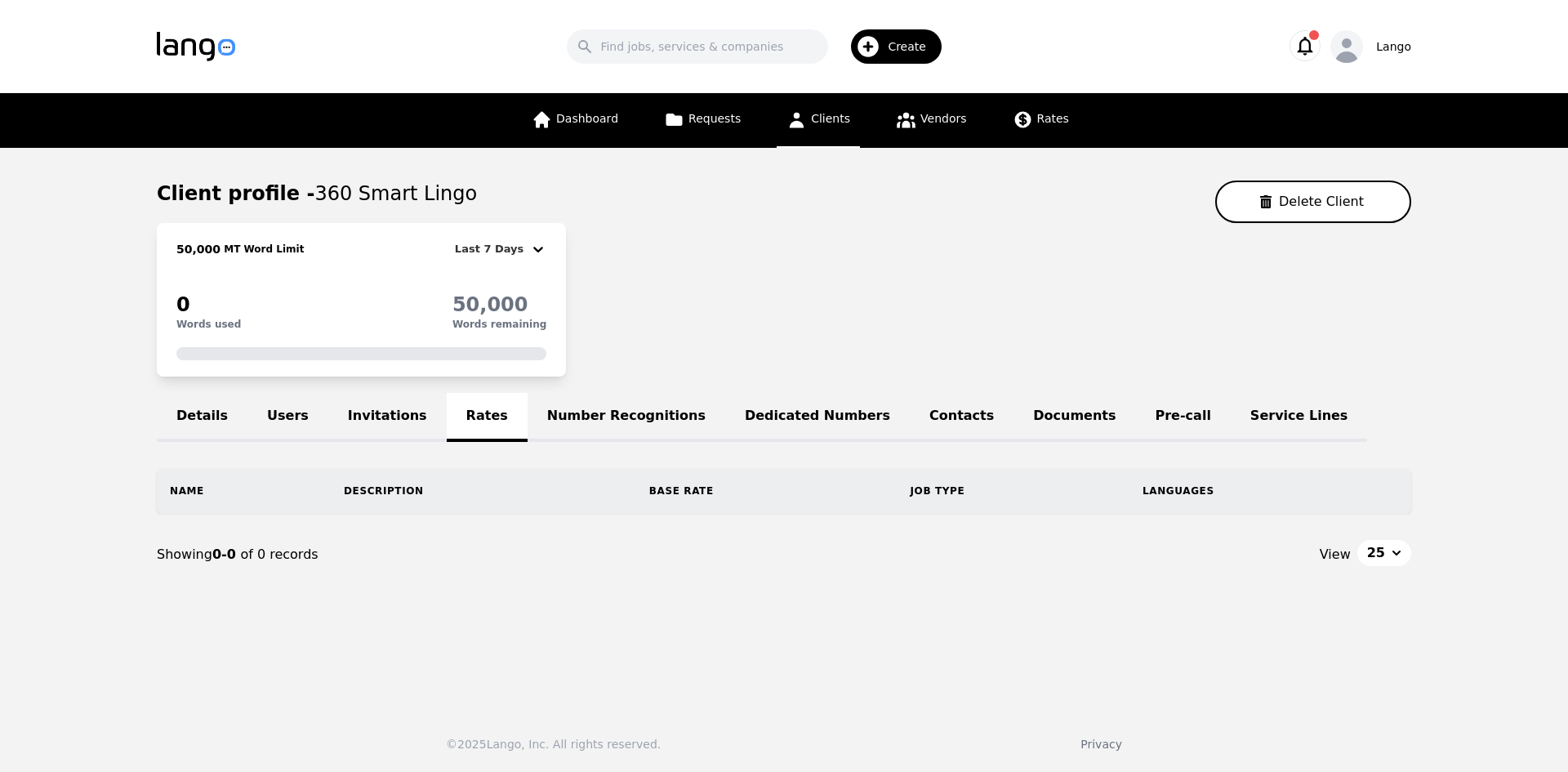
click at [328, 415] on link "Invitations" at bounding box center [387, 416] width 119 height 49
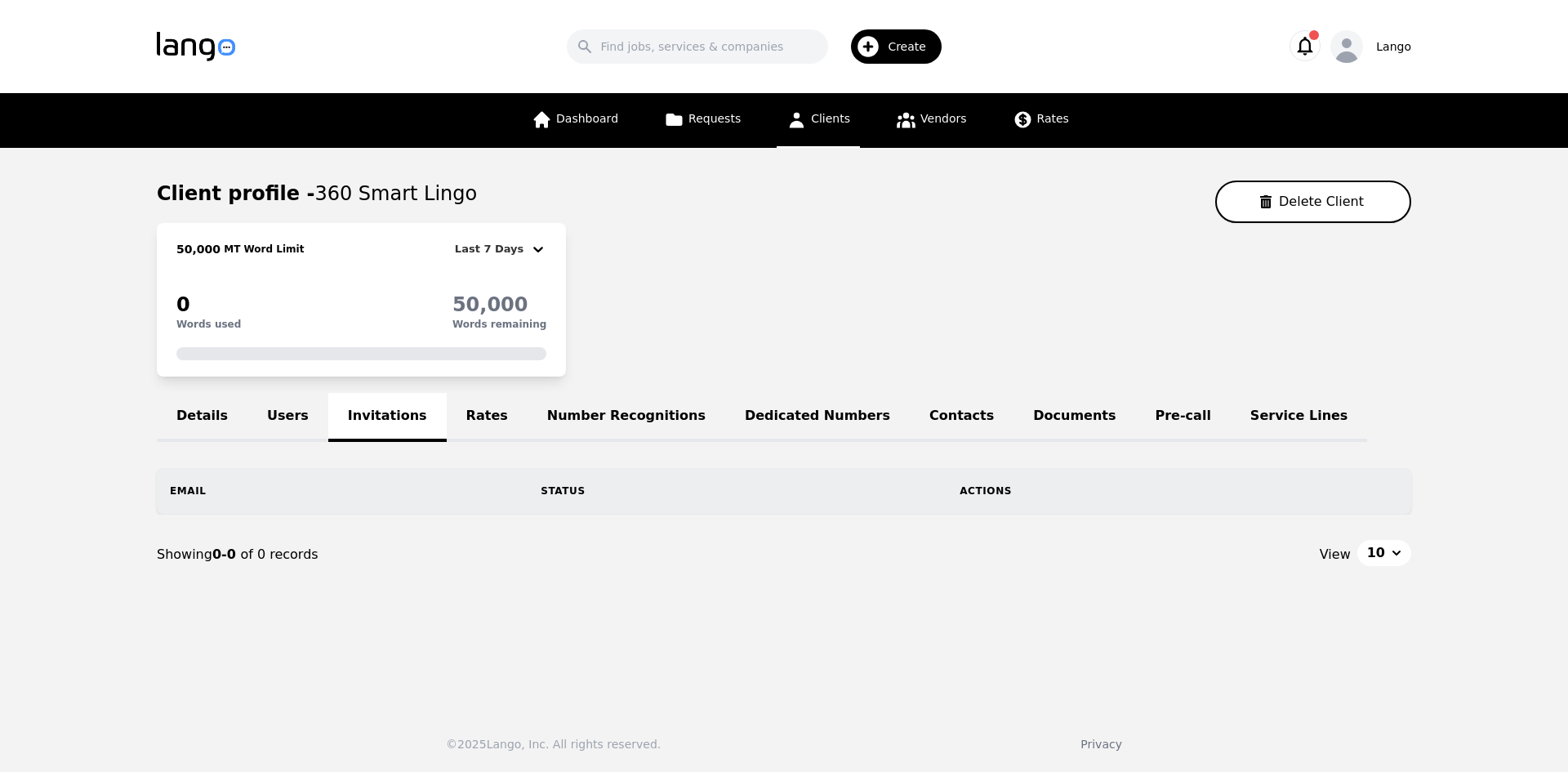
click at [451, 379] on section "Client profile - 360 Smart Lingo Delete Client 50,000 MT Word Limit Last 7 Days…" at bounding box center [783, 387] width 1254 height 414
click at [451, 411] on link "Rates" at bounding box center [487, 416] width 81 height 49
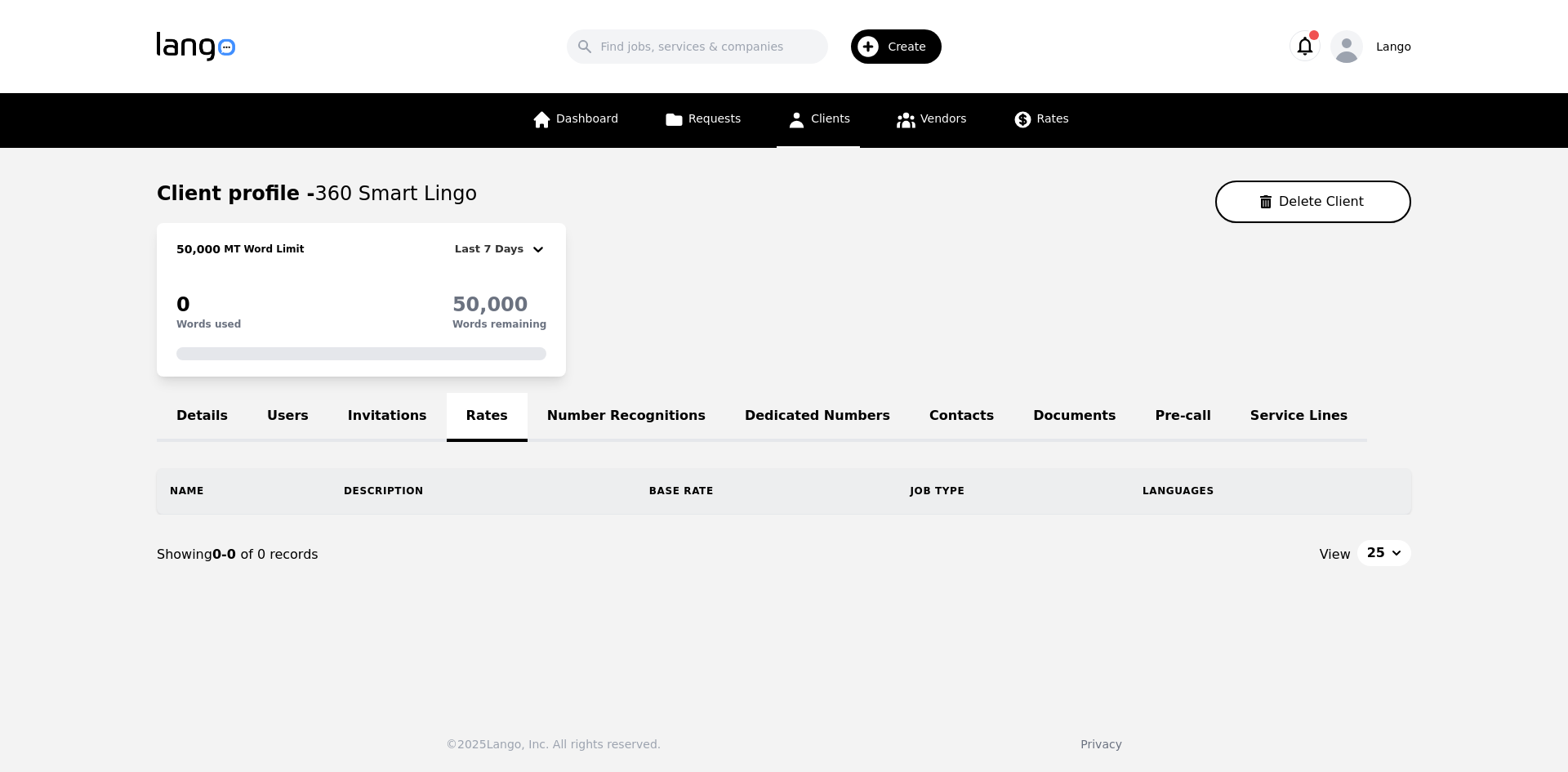
click at [591, 412] on link "Number Recognitions" at bounding box center [626, 416] width 197 height 49
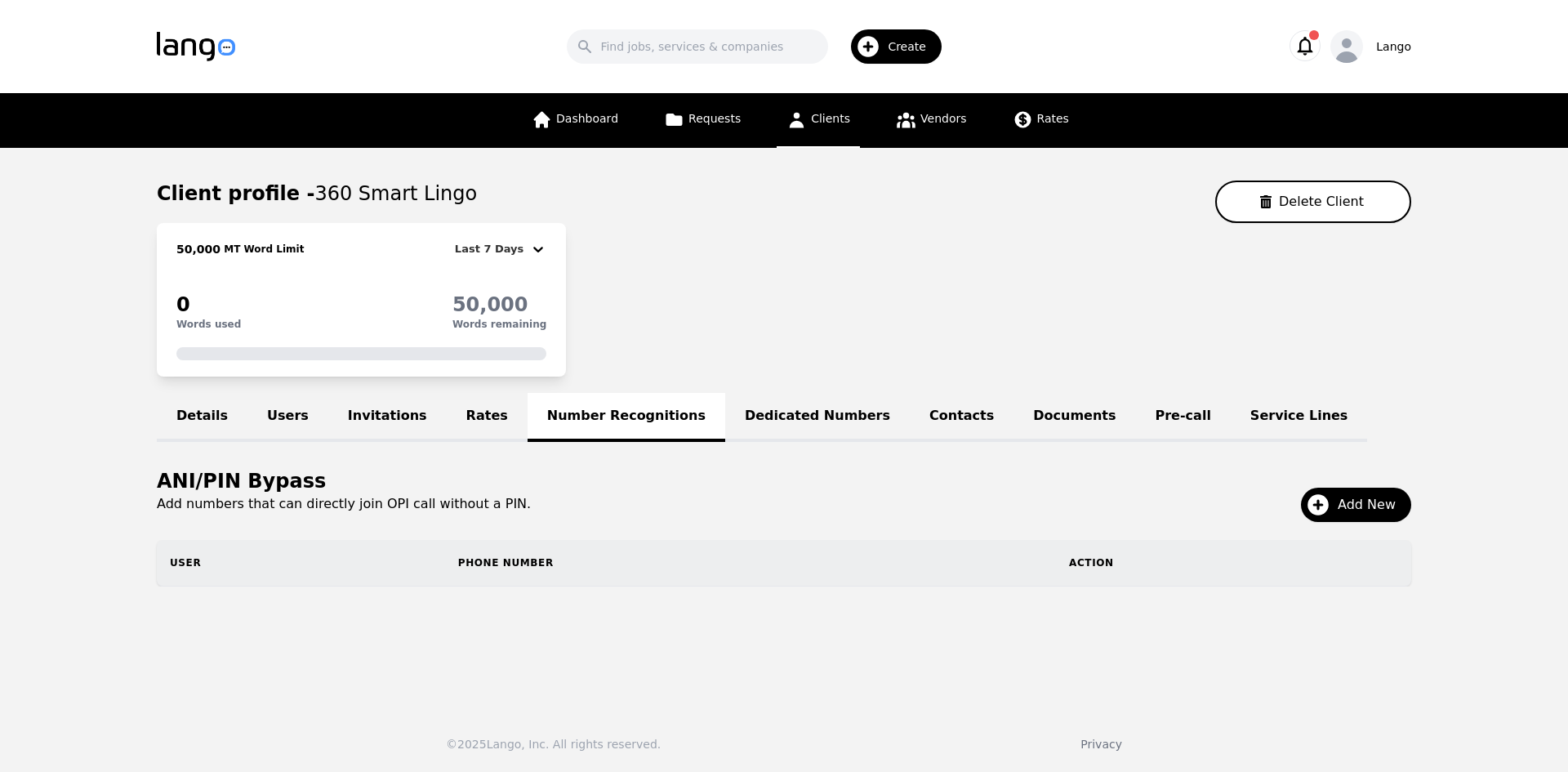
click at [772, 403] on link "Dedicated Numbers" at bounding box center [817, 416] width 184 height 49
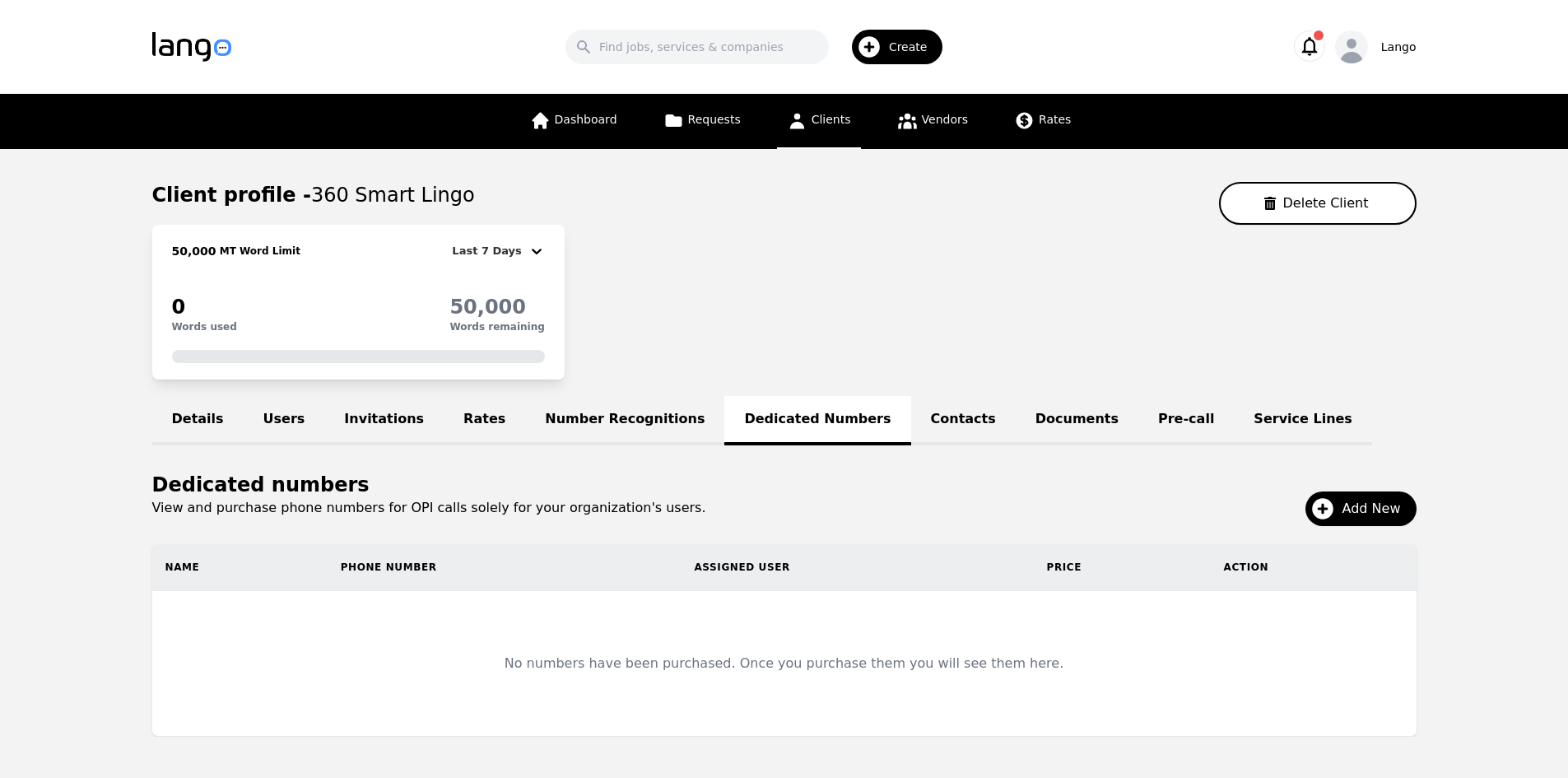
click at [615, 434] on link "Number Recognitions" at bounding box center [624, 420] width 199 height 49
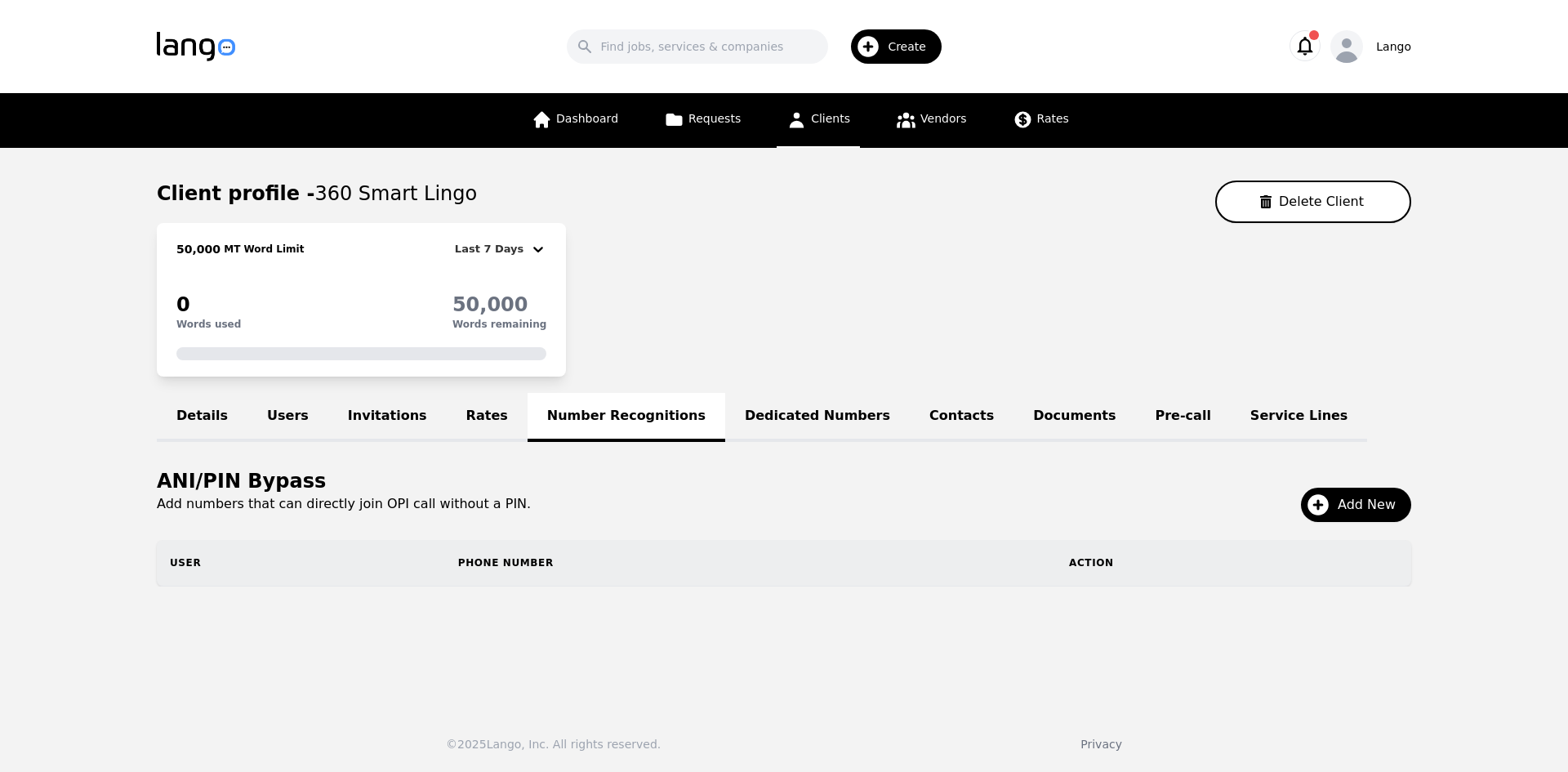
click at [560, 413] on div "Details Users Invitations Rates Number Recognitions Dedicated Numbers Contacts …" at bounding box center [783, 416] width 1254 height 49
click at [725, 404] on link "Dedicated Numbers" at bounding box center [817, 416] width 184 height 49
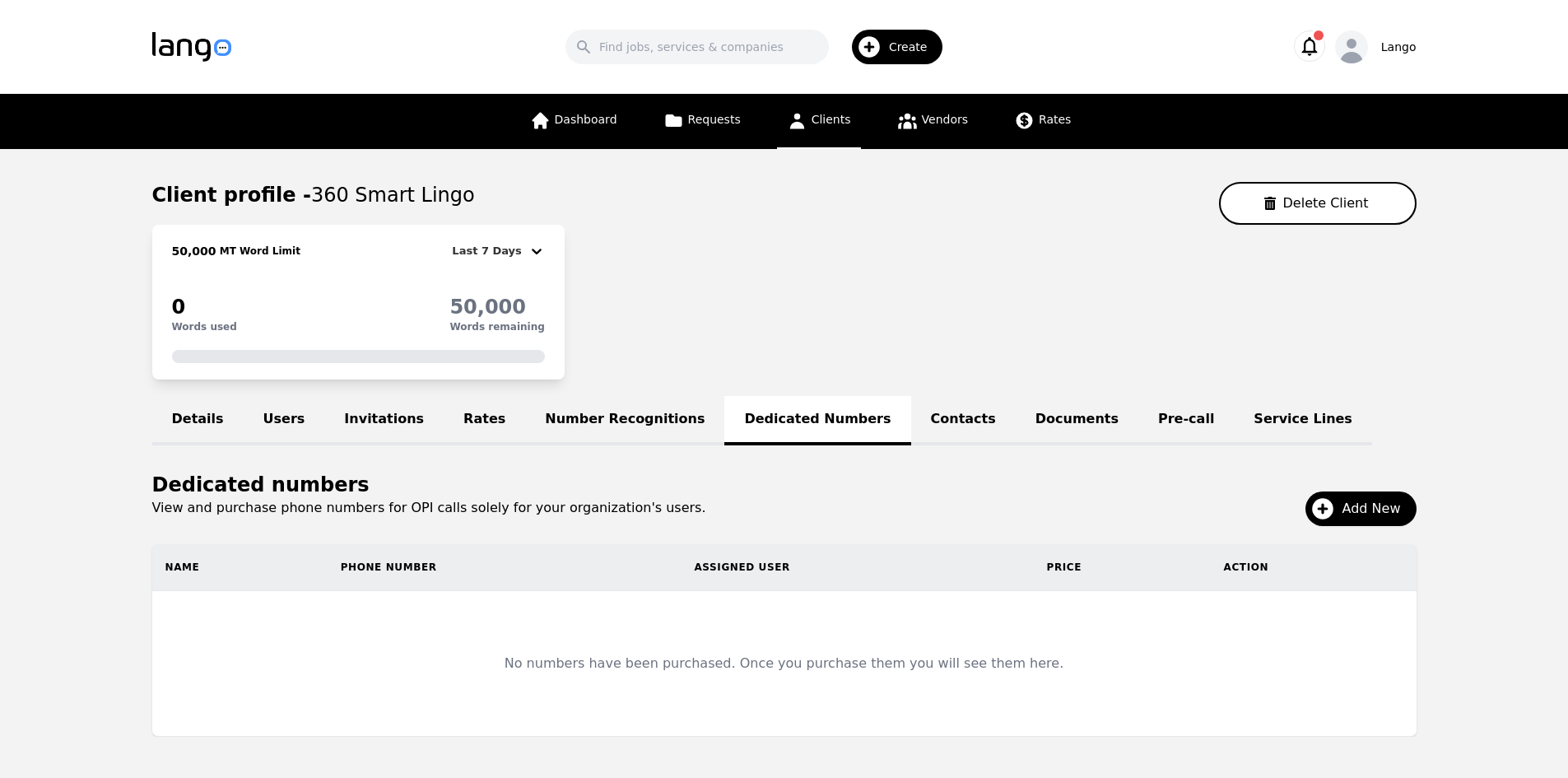
click at [580, 417] on link "Number Recognitions" at bounding box center [624, 420] width 199 height 49
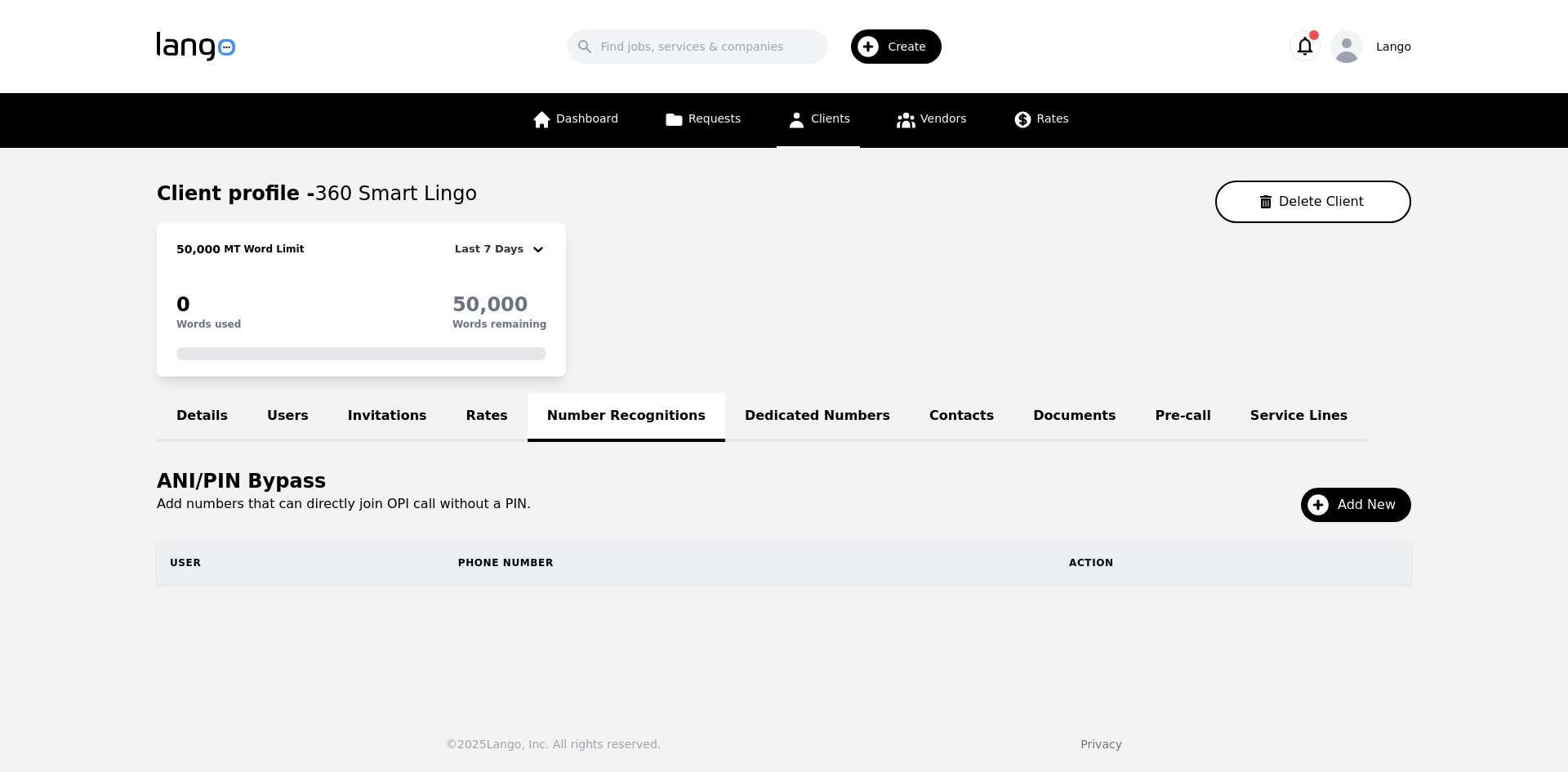
click at [909, 402] on link "Contacts" at bounding box center [961, 416] width 104 height 49
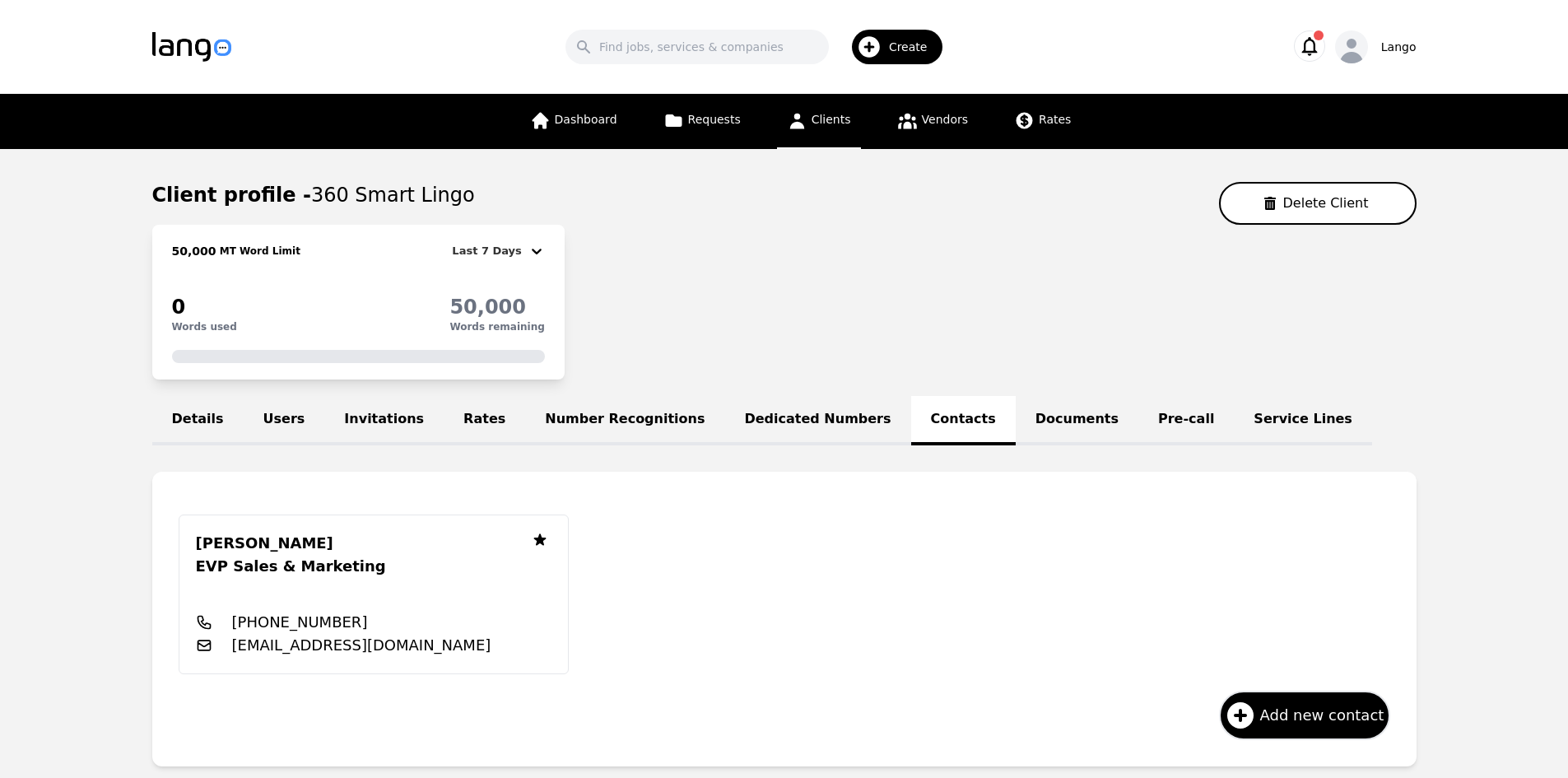
click at [749, 425] on link "Dedicated Numbers" at bounding box center [817, 420] width 186 height 49
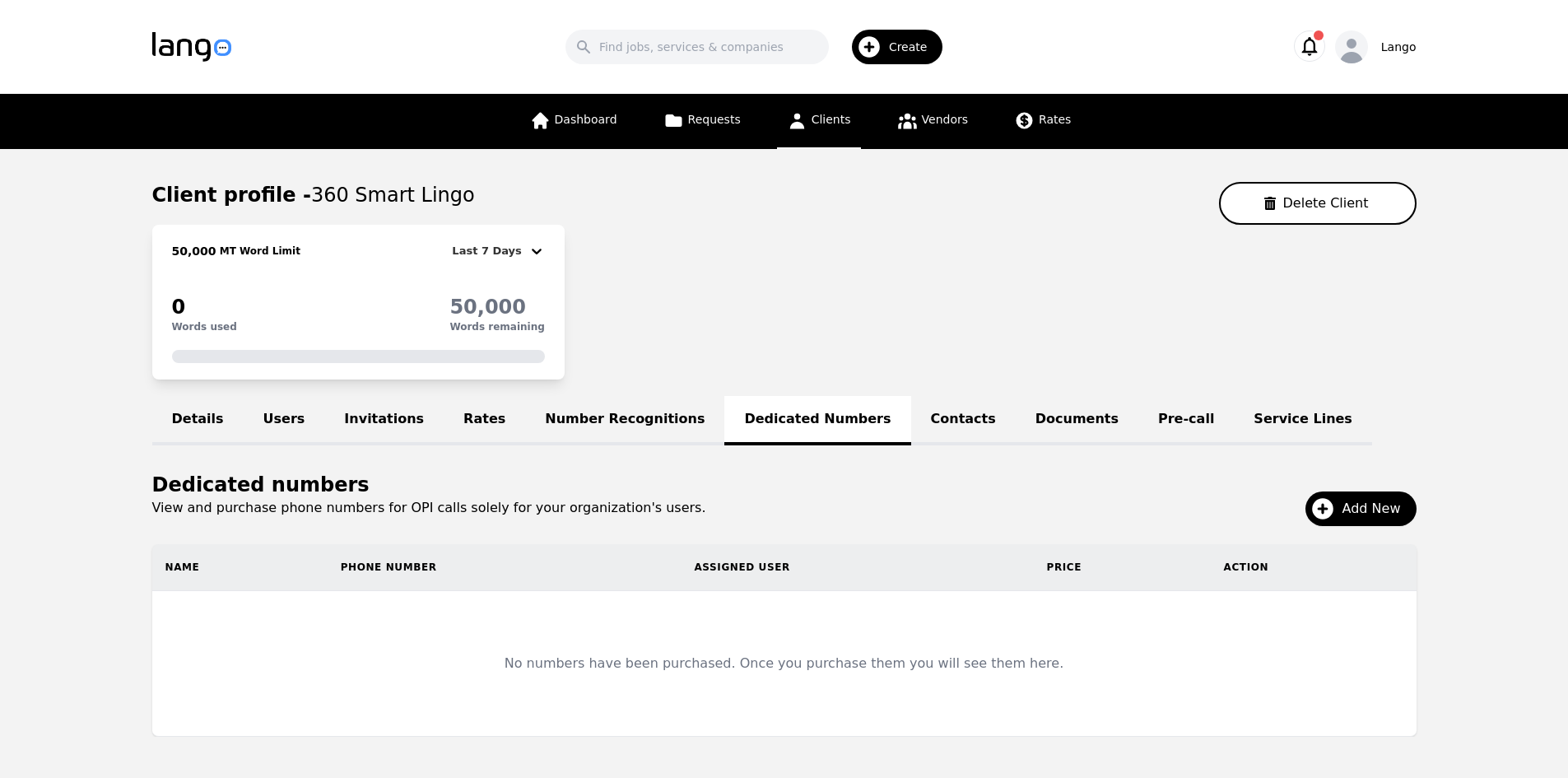
click at [575, 425] on link "Number Recognitions" at bounding box center [624, 420] width 199 height 49
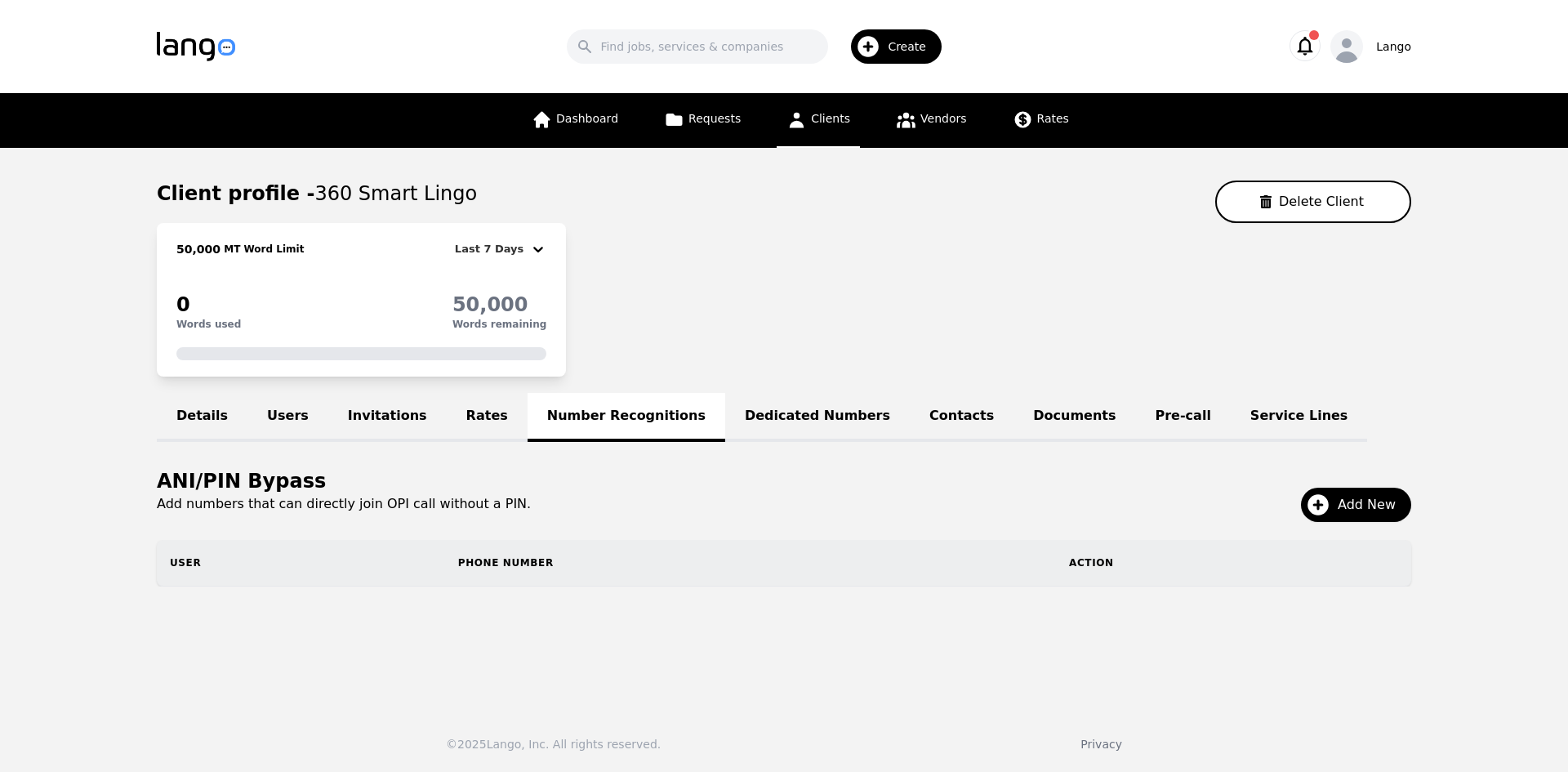
click at [740, 417] on link "Dedicated Numbers" at bounding box center [817, 416] width 184 height 49
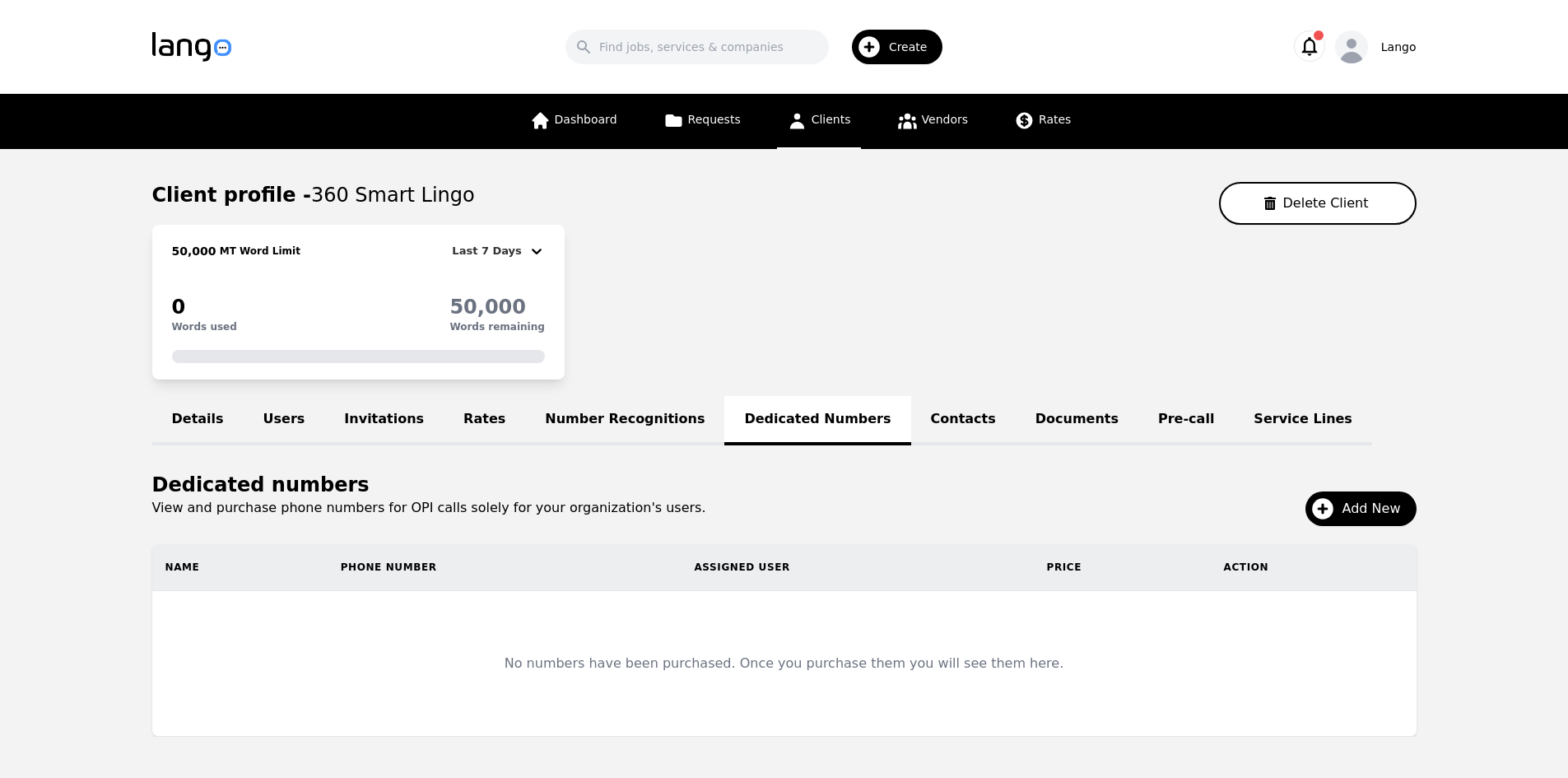
click at [911, 415] on link "Contacts" at bounding box center [963, 420] width 105 height 49
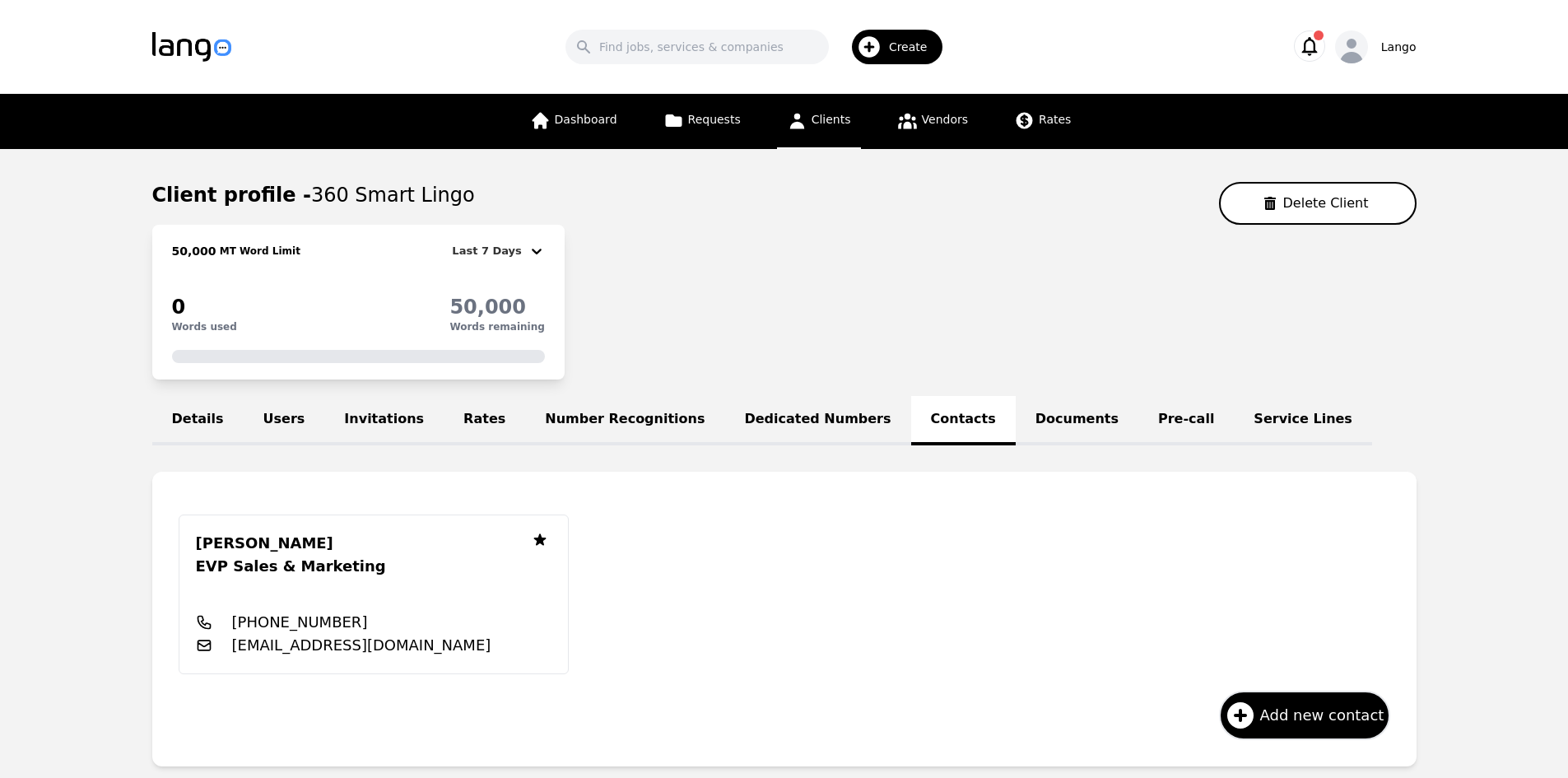
click at [1016, 414] on link "Documents" at bounding box center [1078, 420] width 123 height 49
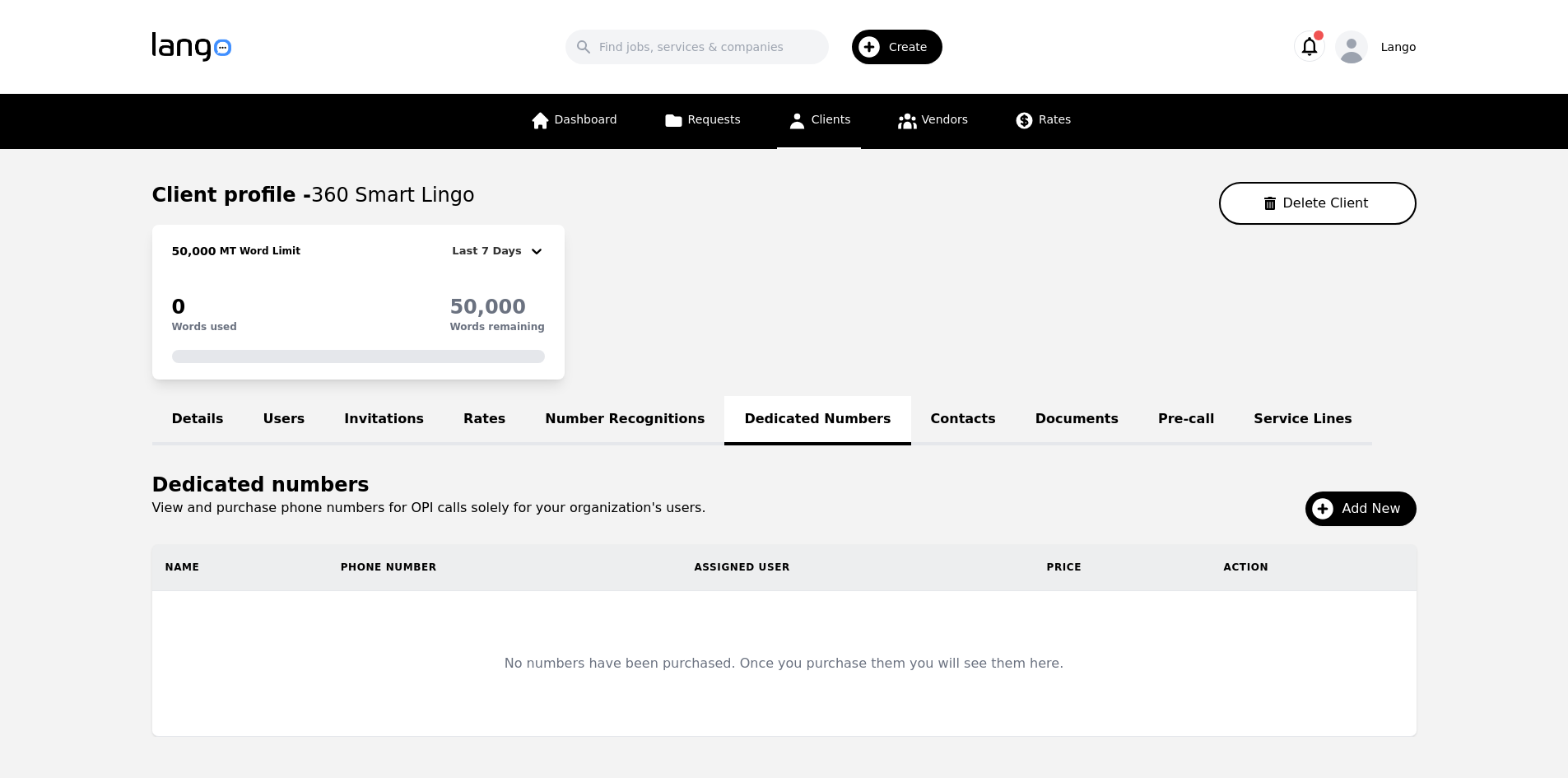
click at [1016, 435] on link "Documents" at bounding box center [1078, 420] width 123 height 49
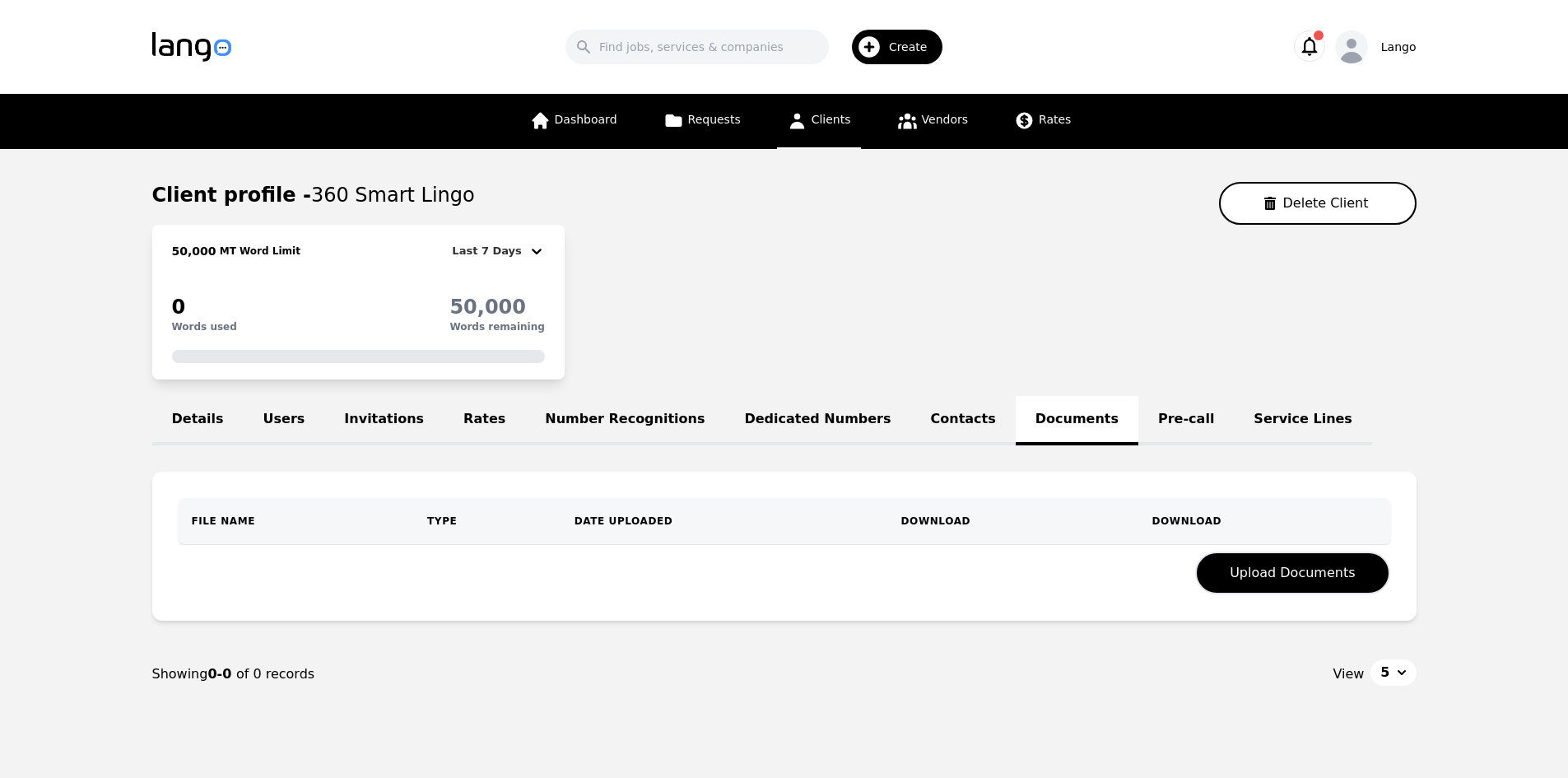
click at [1139, 421] on link "Pre-call" at bounding box center [1186, 420] width 96 height 49
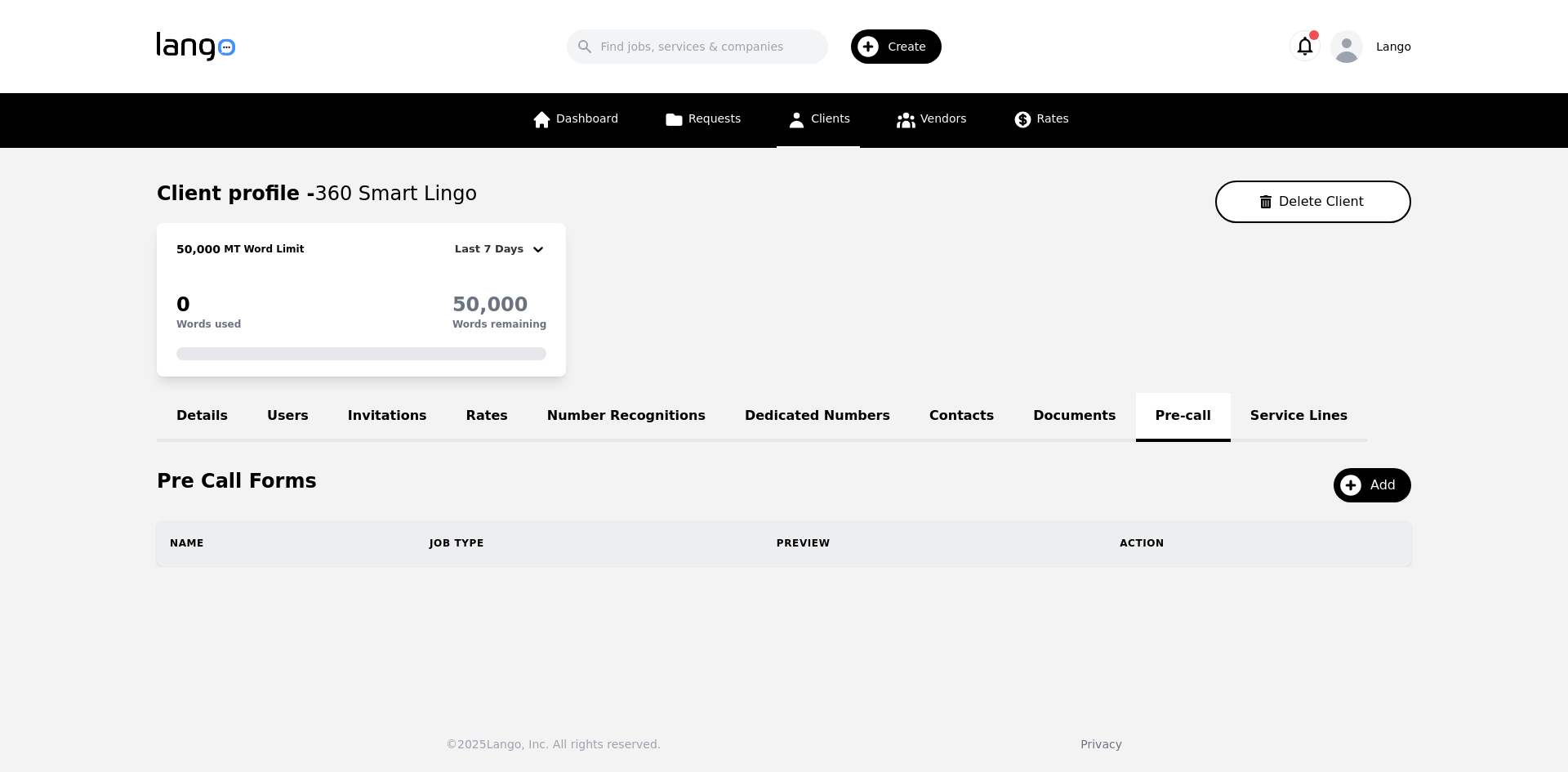
click at [1231, 417] on link "Service Lines" at bounding box center [1299, 416] width 137 height 49
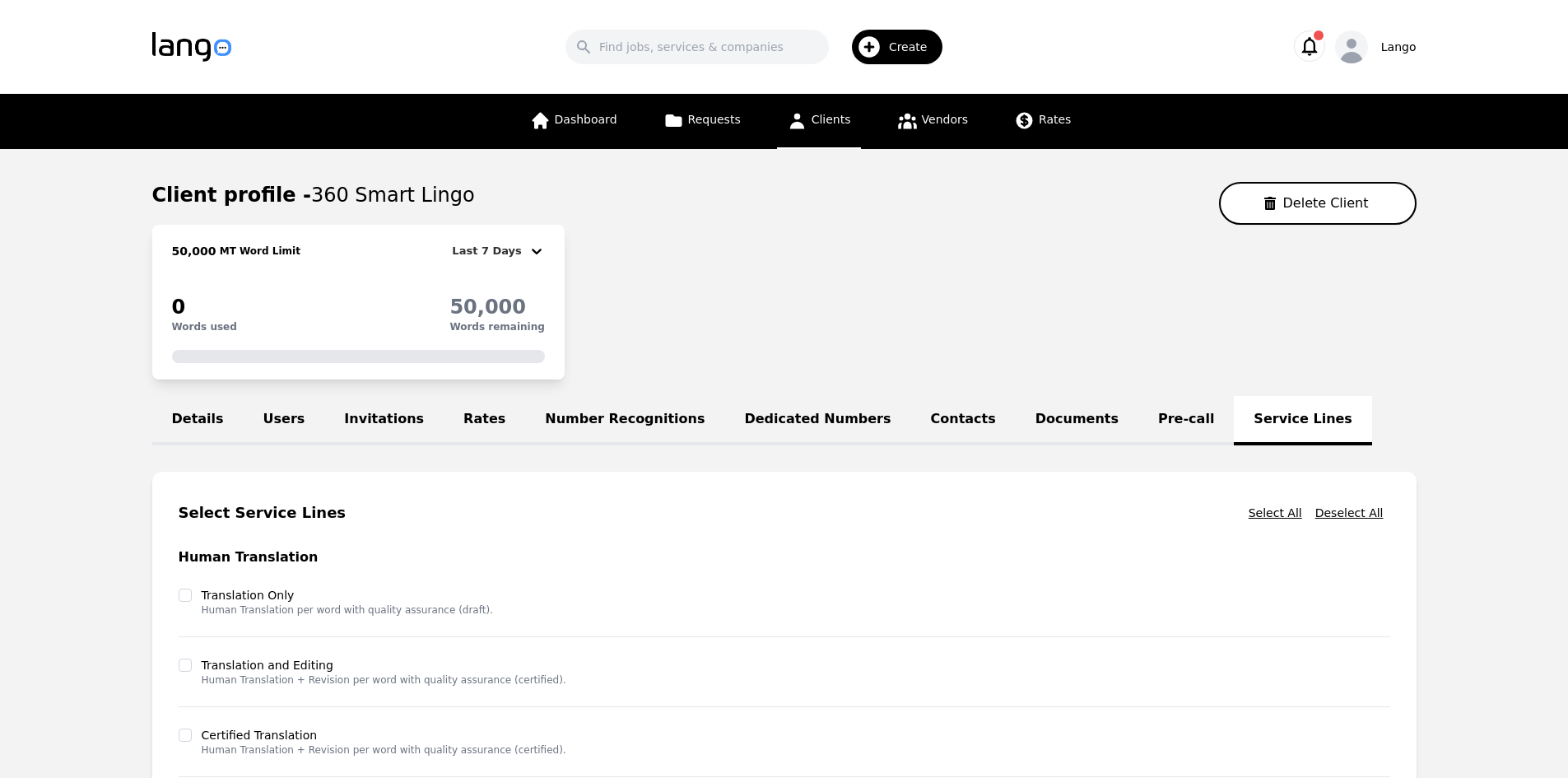
click at [353, 425] on link "Invitations" at bounding box center [384, 420] width 120 height 49
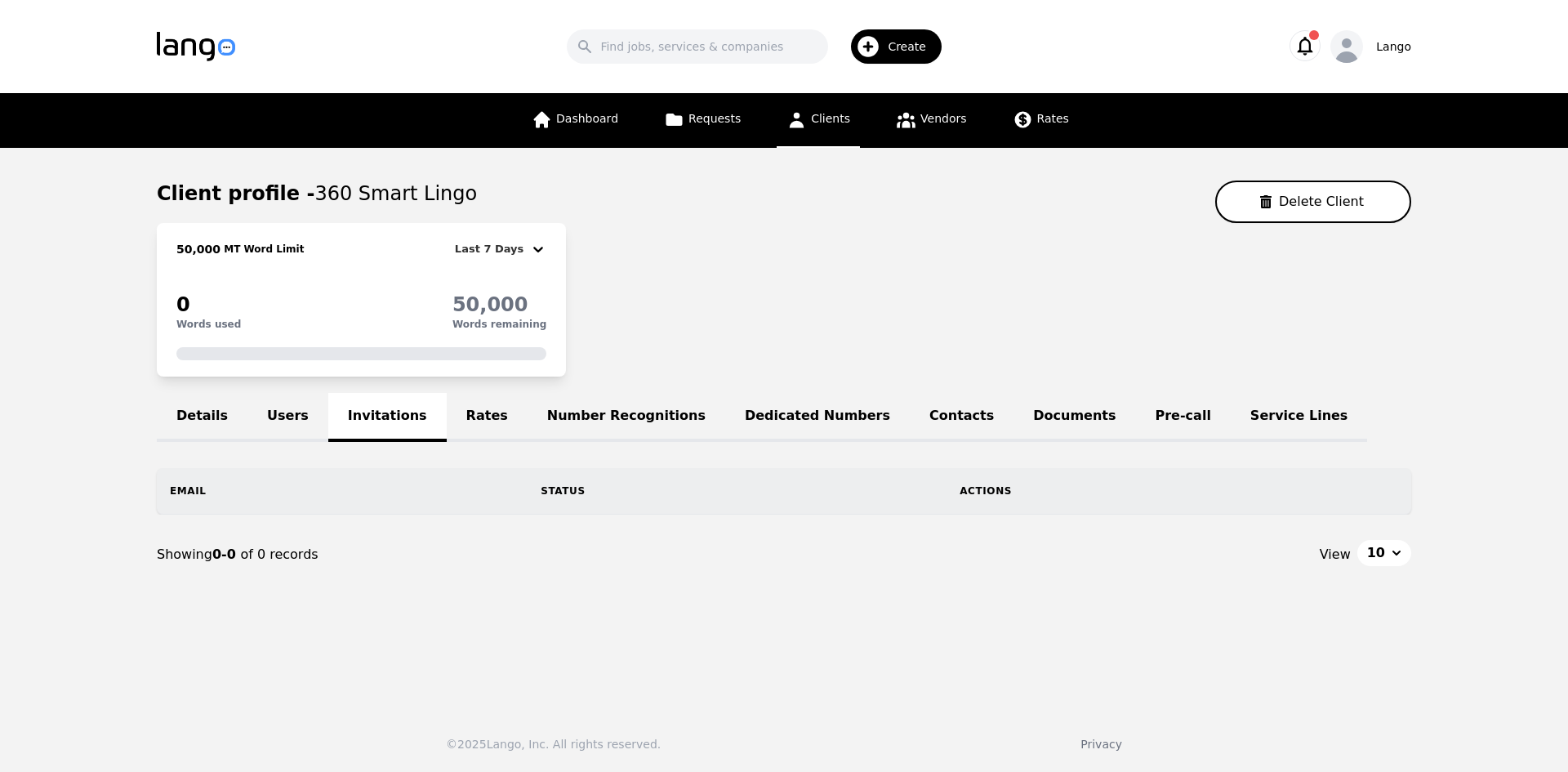
click at [218, 413] on link "Details" at bounding box center [202, 416] width 90 height 49
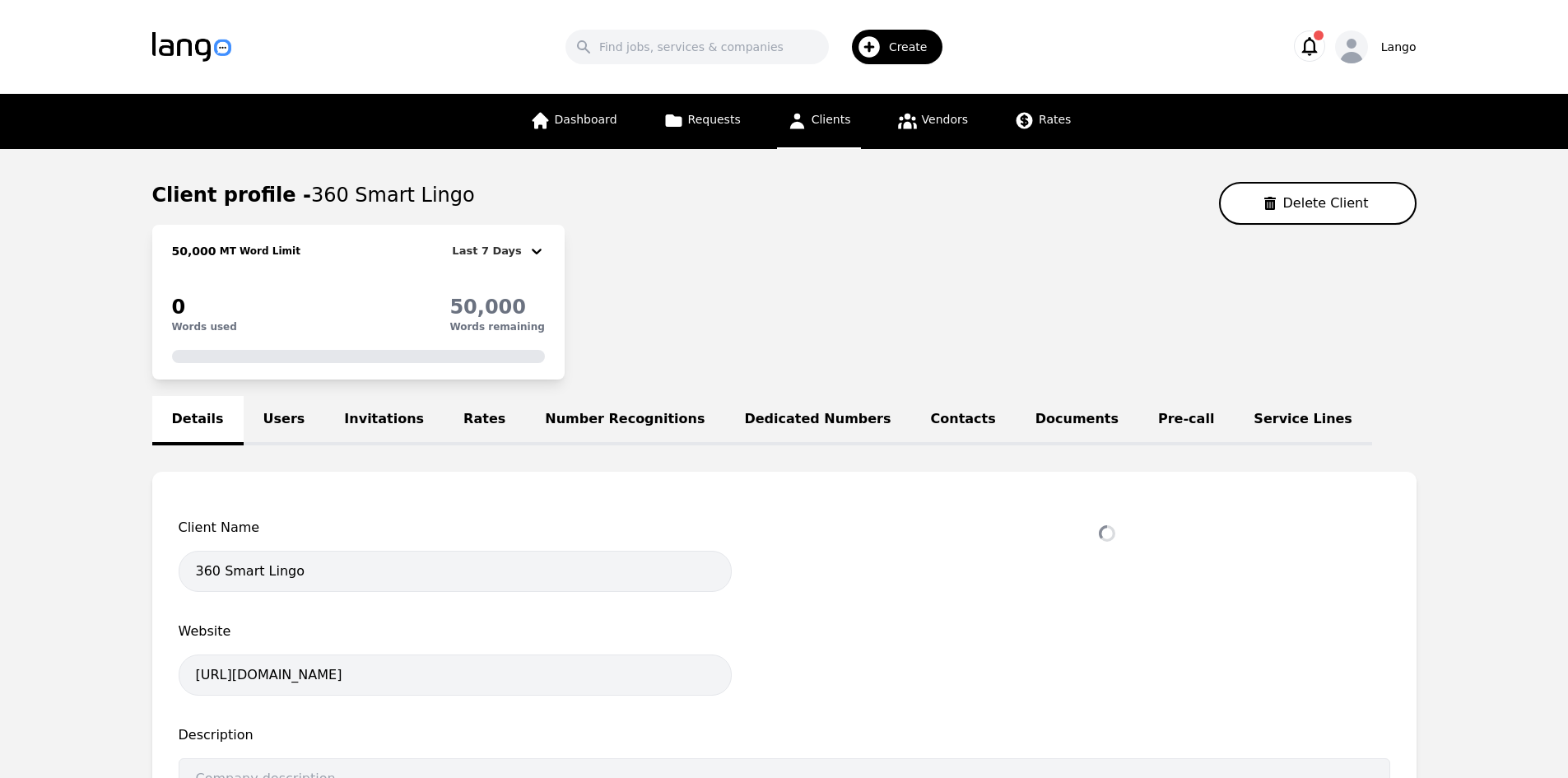
select select "active"
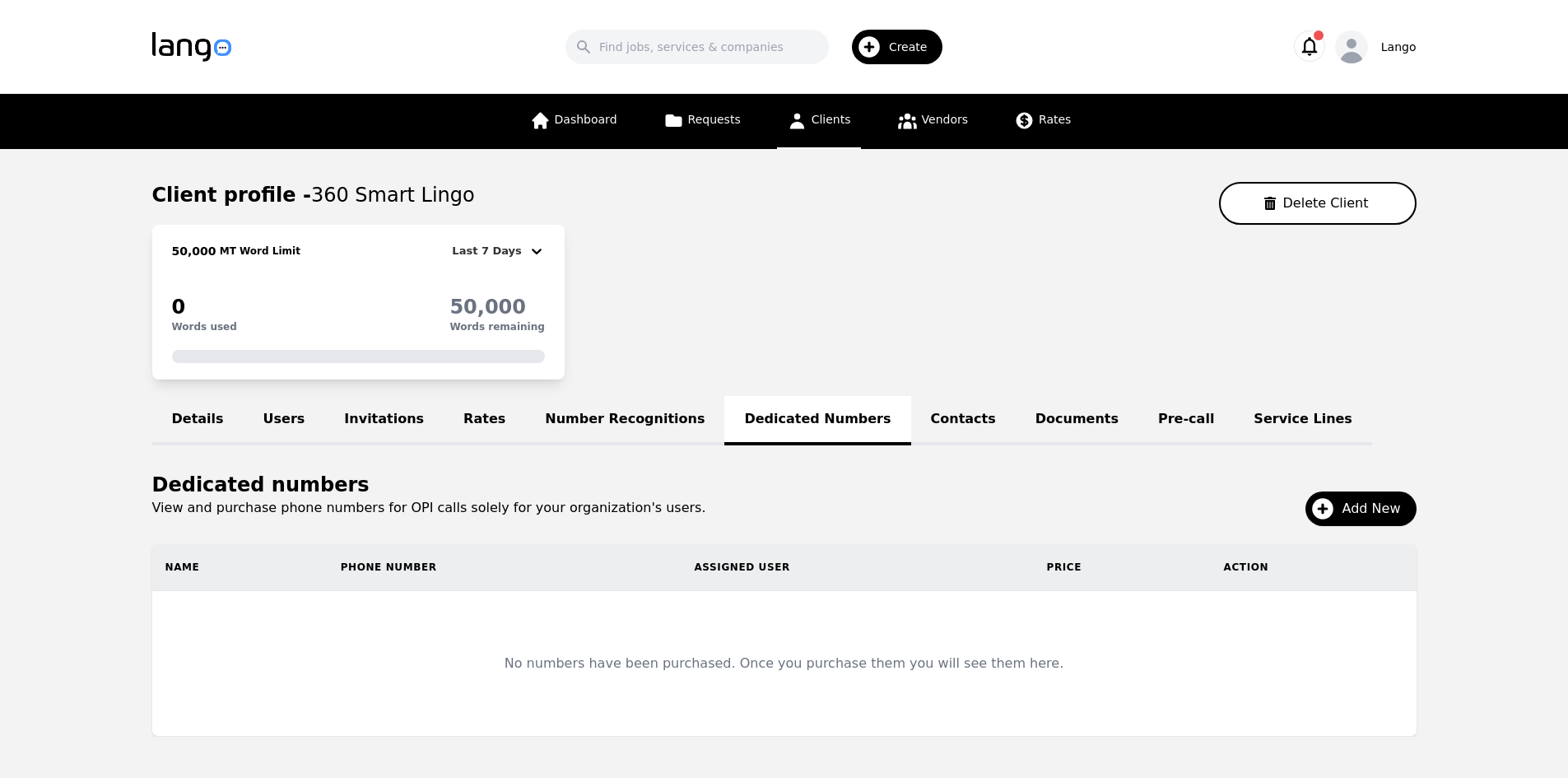
click at [880, 47] on icon "button" at bounding box center [869, 46] width 21 height 21
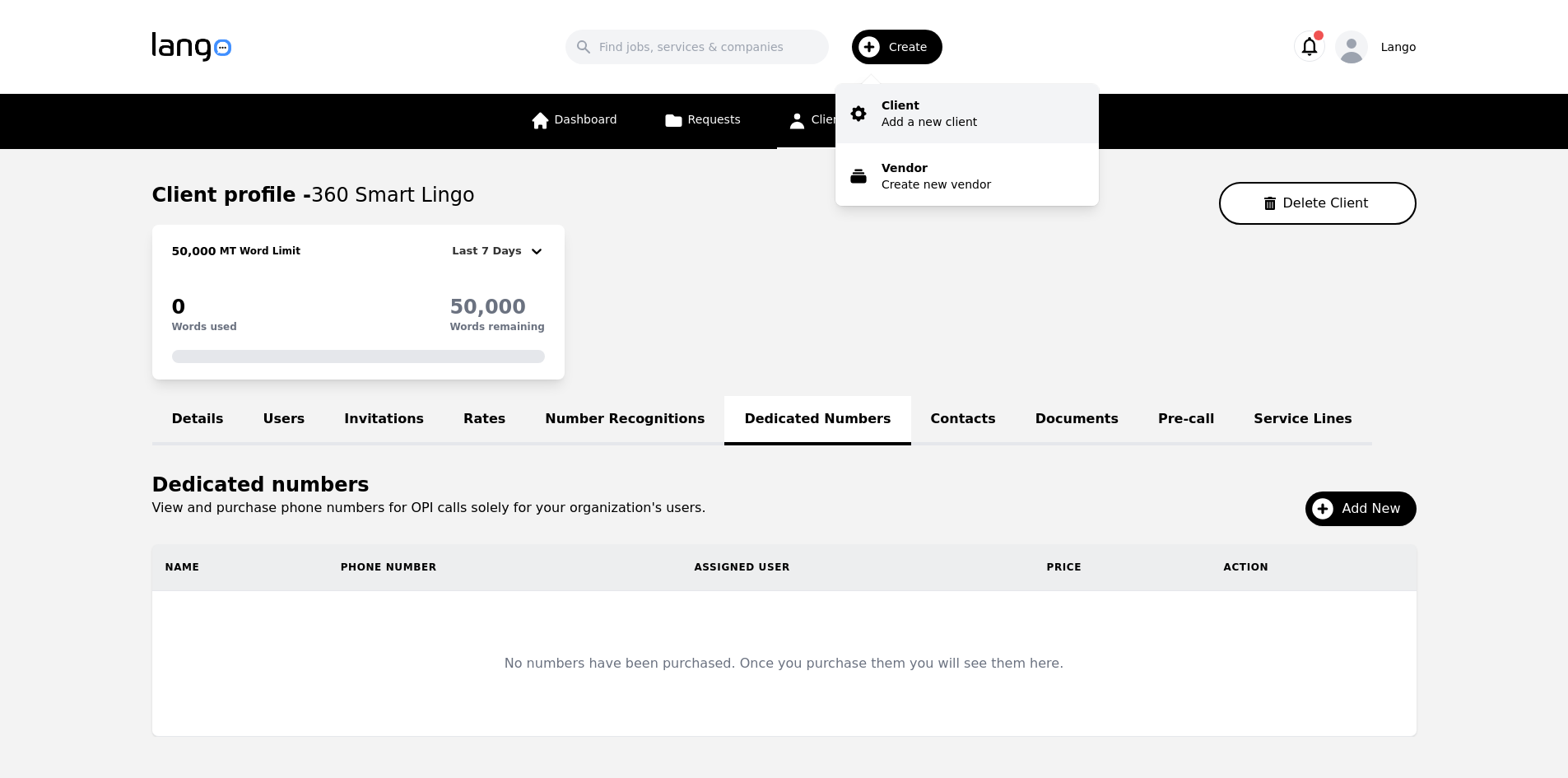
click at [956, 116] on p "Add a new client" at bounding box center [929, 122] width 96 height 17
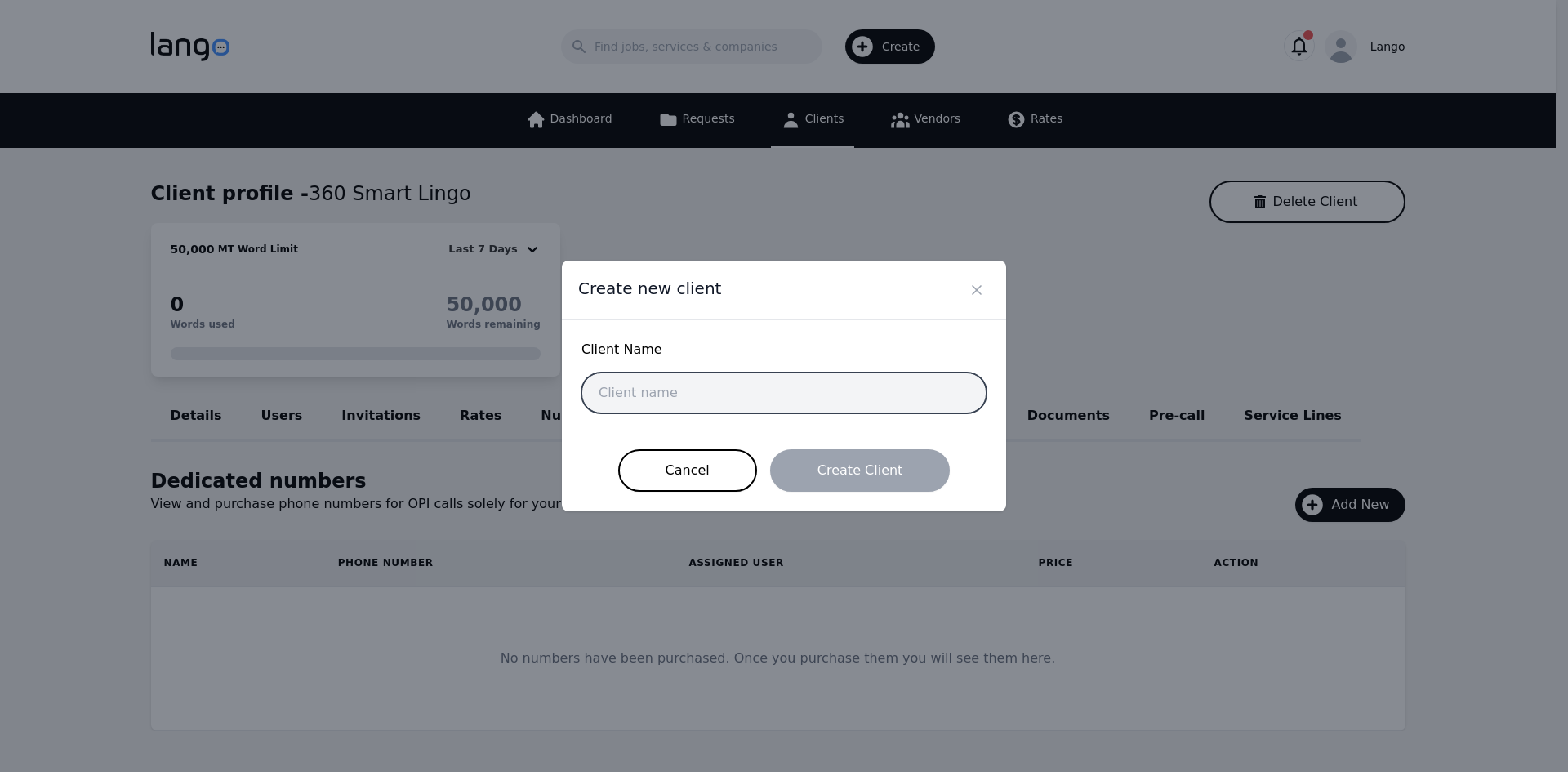
click at [814, 384] on input "text" at bounding box center [784, 392] width 405 height 41
paste input "Calm & Cozy Counseling"
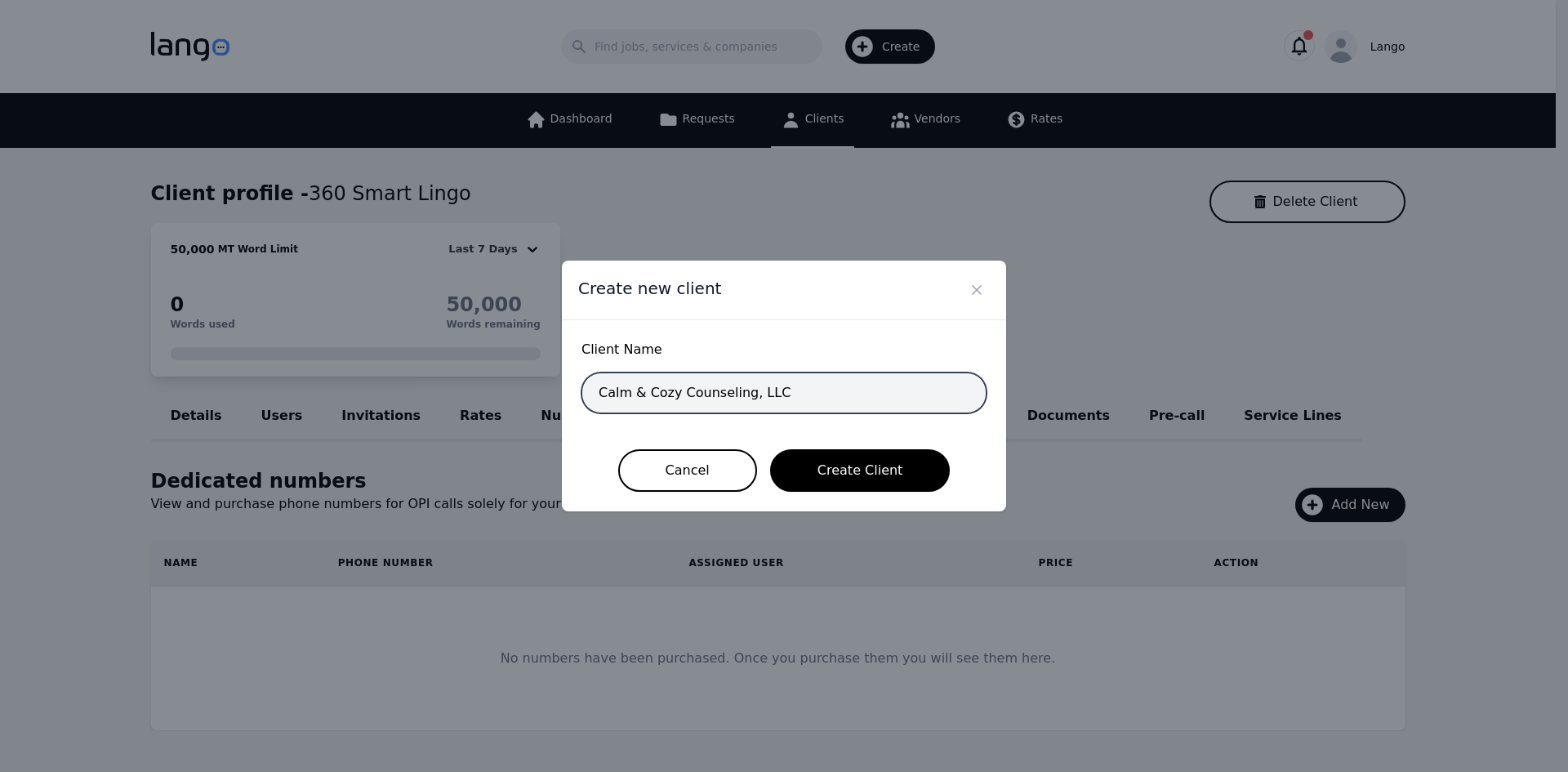
click at [735, 401] on input "Calm & Cozy Counseling, LLC" at bounding box center [784, 392] width 405 height 41
click at [743, 391] on input "Calm & Cozy Counseling, LLC" at bounding box center [784, 392] width 405 height 41
click at [744, 390] on input "Calm & Cozy Counseling, LLC" at bounding box center [784, 392] width 405 height 41
click at [747, 390] on input "Calm & Cozy Counseling, LLC" at bounding box center [784, 392] width 405 height 41
drag, startPoint x: 808, startPoint y: 397, endPoint x: 495, endPoint y: 377, distance: 313.6
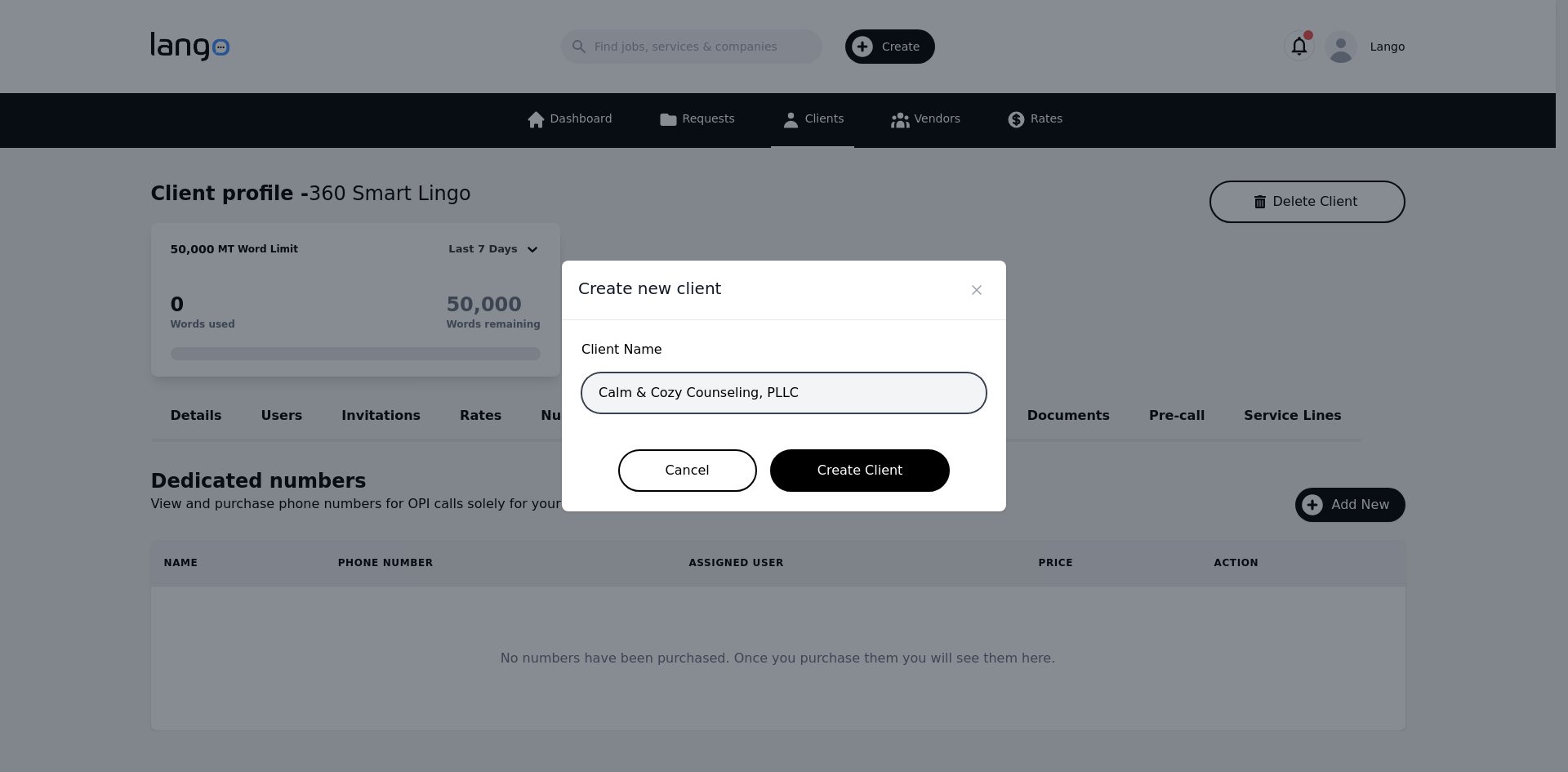
click at [493, 377] on div "Create new client Client Name Calm & Cozy Counseling, PLLC Cancel Create Client" at bounding box center [784, 386] width 1568 height 772
type input "Calm & Cozy Counseling, PLLC"
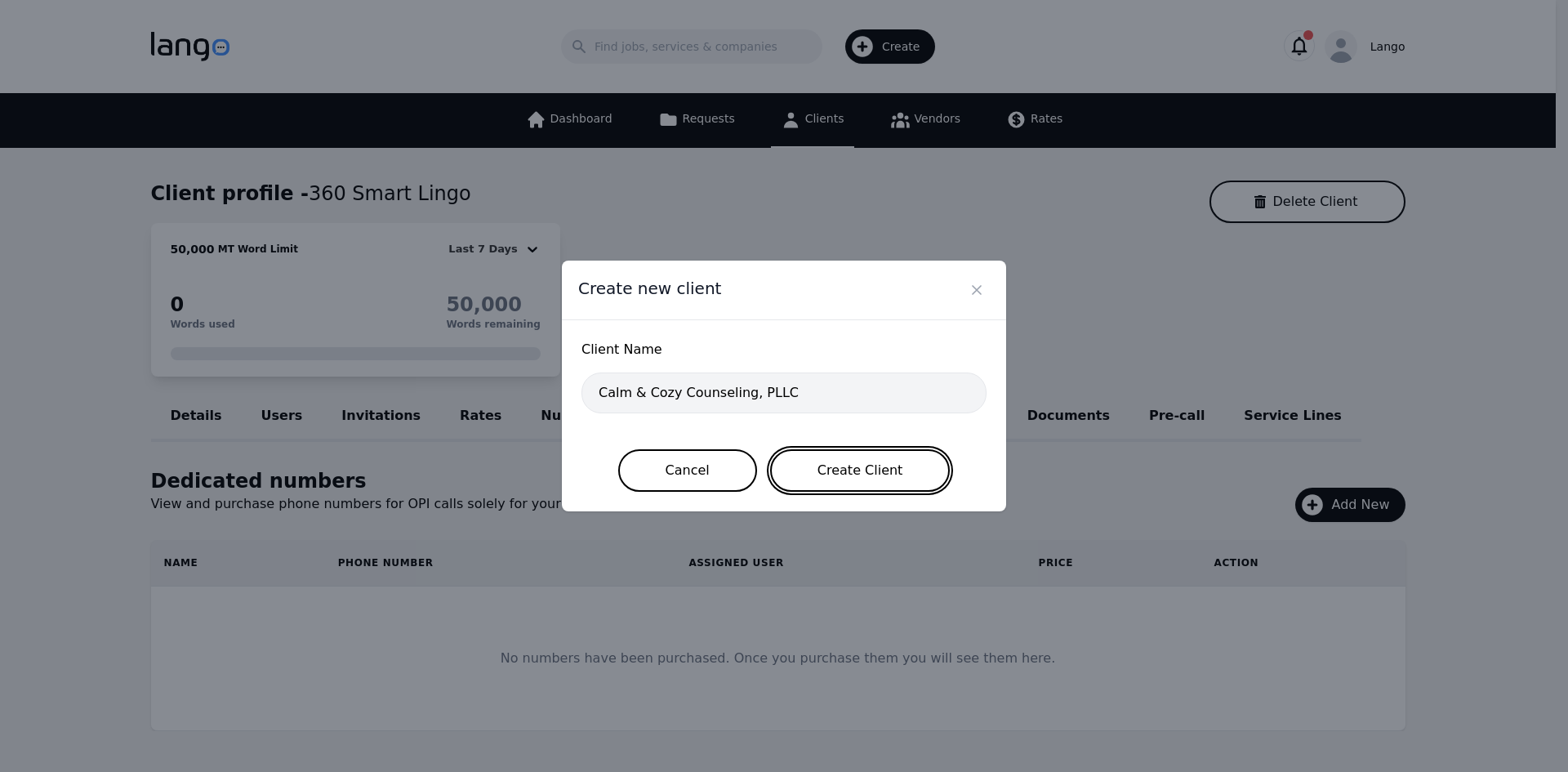
click at [862, 477] on button "Create Client" at bounding box center [860, 470] width 181 height 42
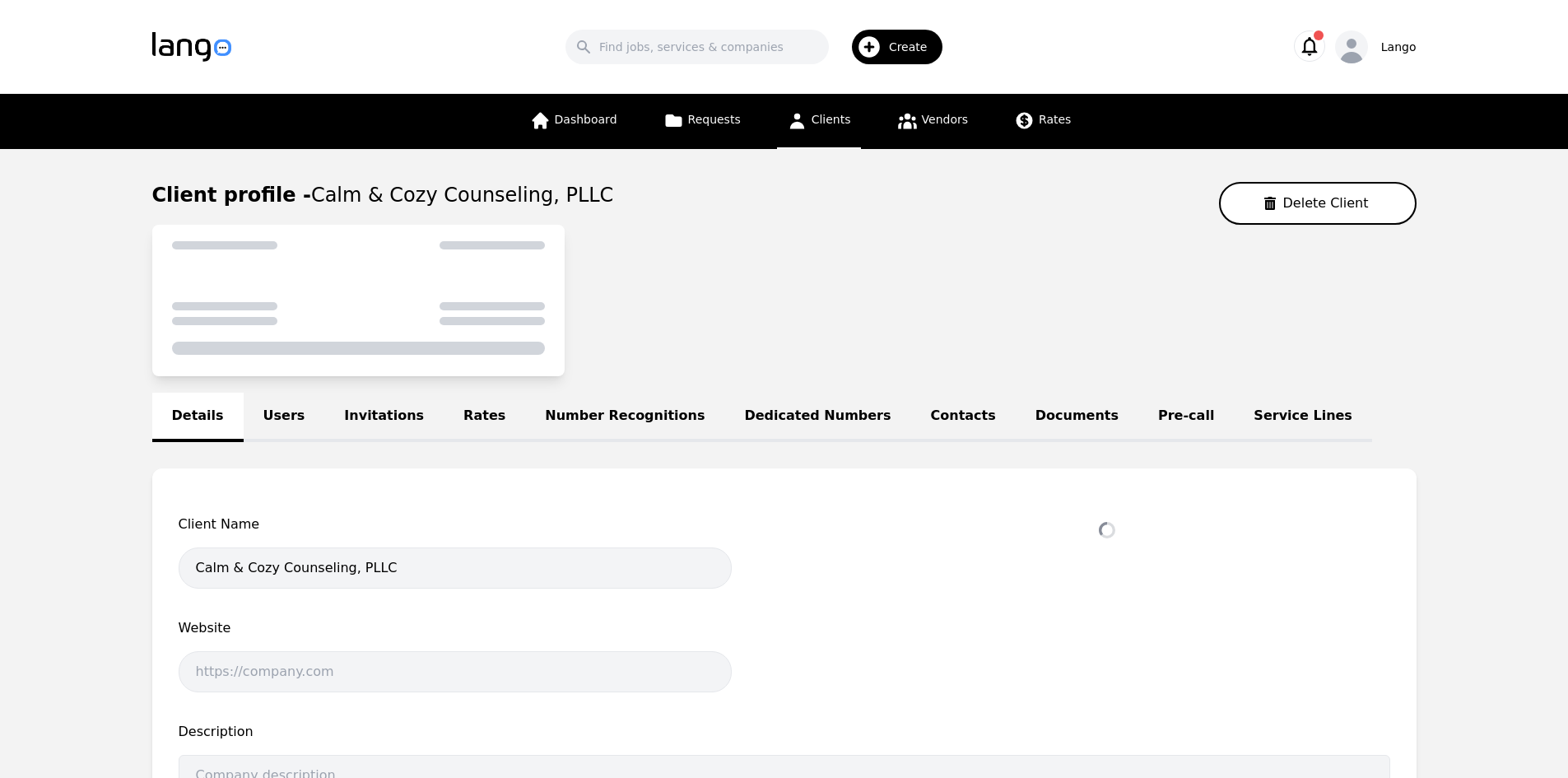
select select "active"
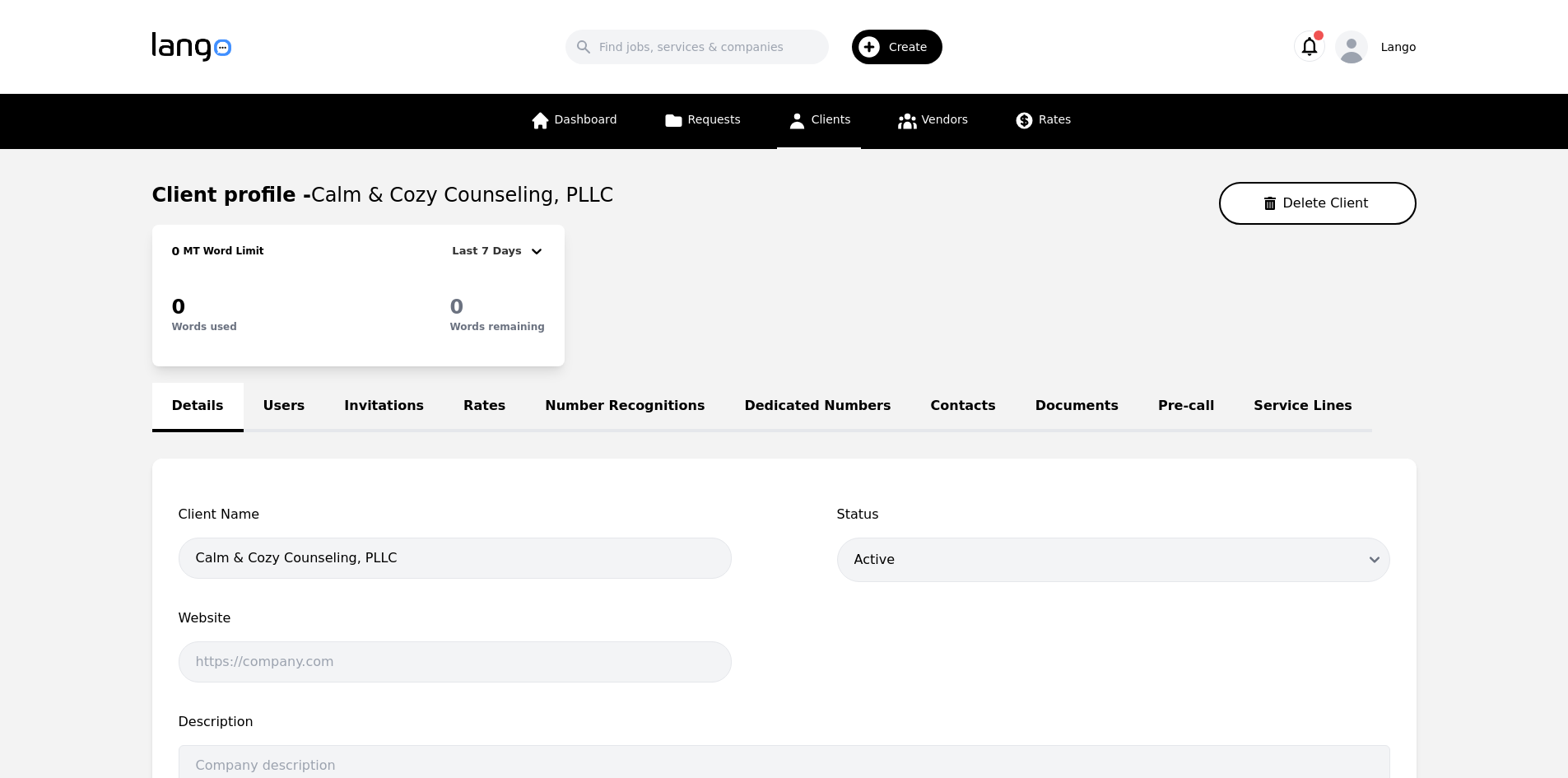
scroll to position [330, 0]
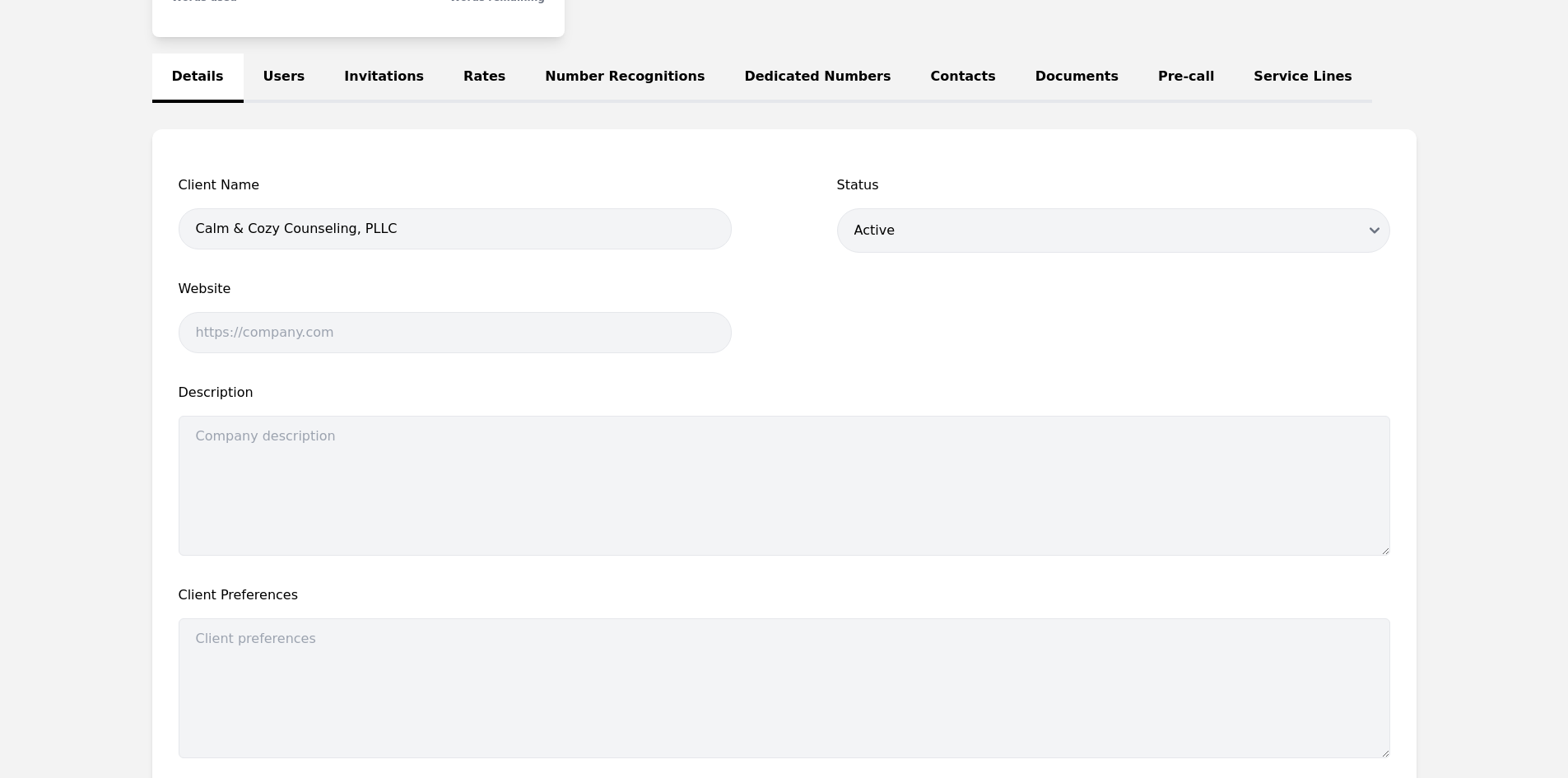
click at [286, 82] on link "Users" at bounding box center [284, 78] width 82 height 49
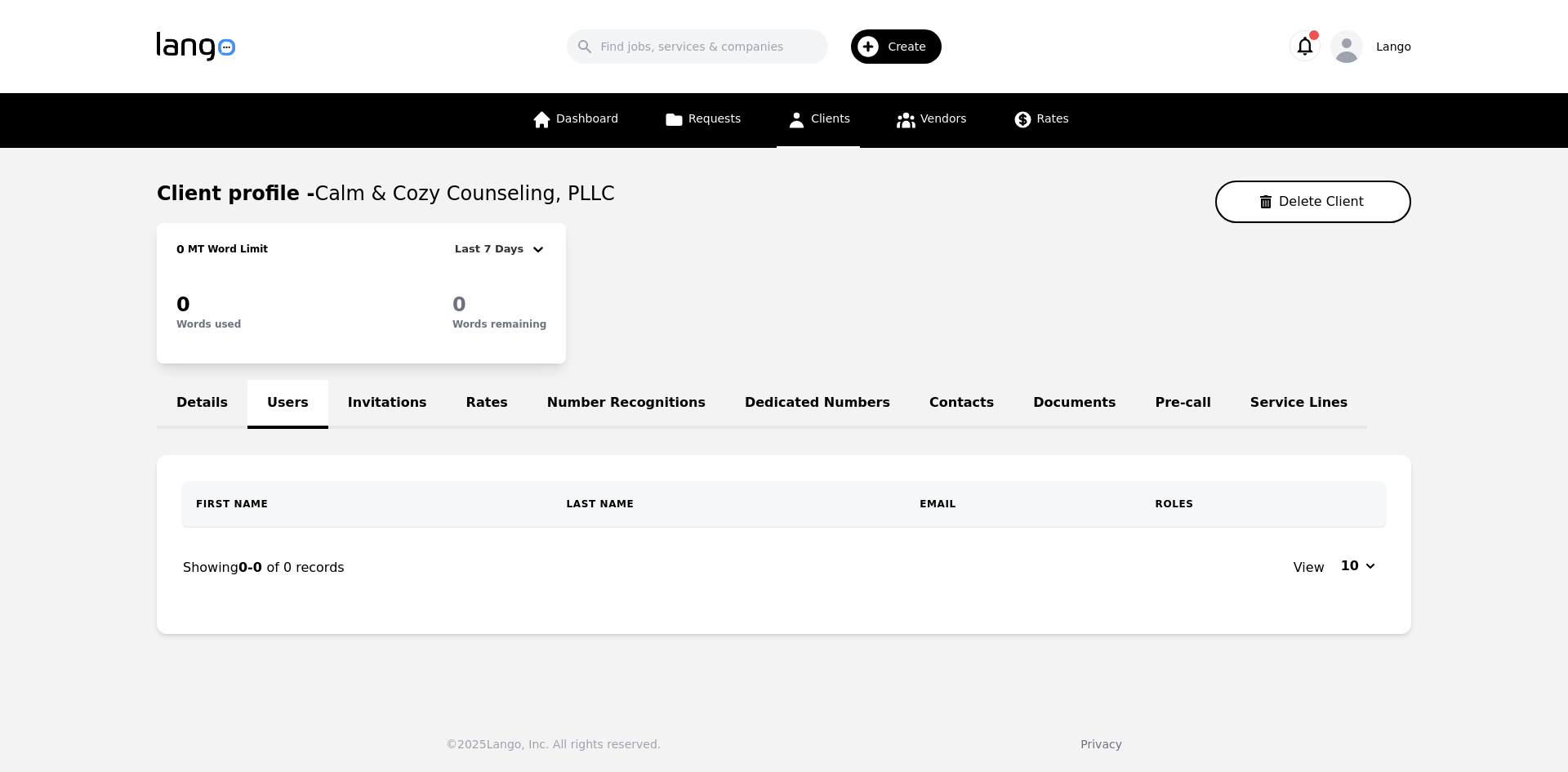
click at [731, 499] on th "Last Name" at bounding box center [731, 504] width 354 height 46
drag, startPoint x: 571, startPoint y: 510, endPoint x: 447, endPoint y: 473, distance: 129.4
click at [570, 509] on th "Last Name" at bounding box center [731, 504] width 386 height 47
click at [333, 402] on link "Invitations" at bounding box center [387, 404] width 119 height 49
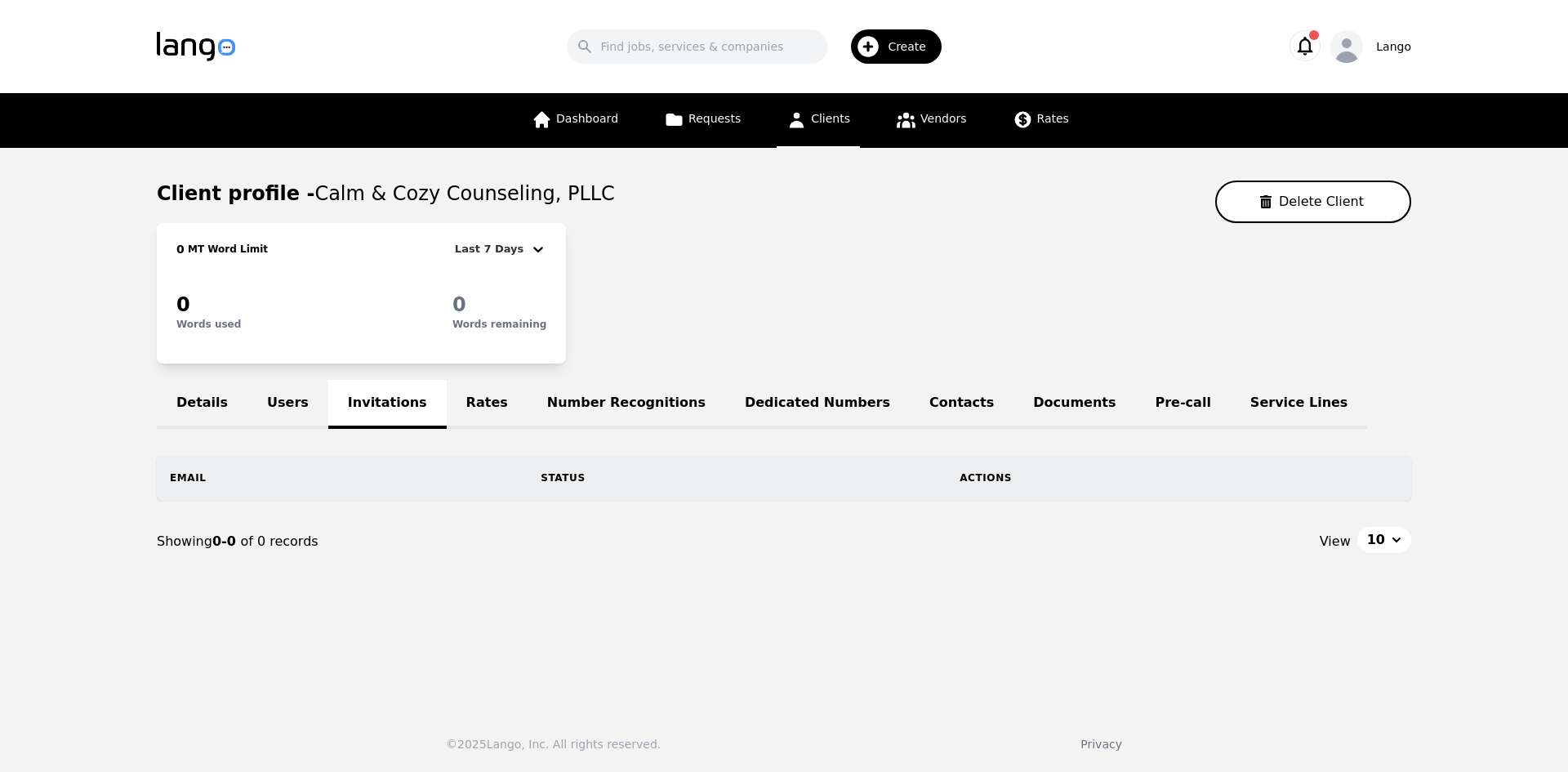
drag, startPoint x: 396, startPoint y: 478, endPoint x: 373, endPoint y: 473, distance: 23.5
click at [395, 478] on th "Email" at bounding box center [342, 478] width 370 height 46
click at [202, 479] on th "Email" at bounding box center [342, 478] width 370 height 46
drag, startPoint x: 187, startPoint y: 484, endPoint x: 440, endPoint y: 427, distance: 259.3
click at [198, 484] on th "Email" at bounding box center [342, 478] width 370 height 46
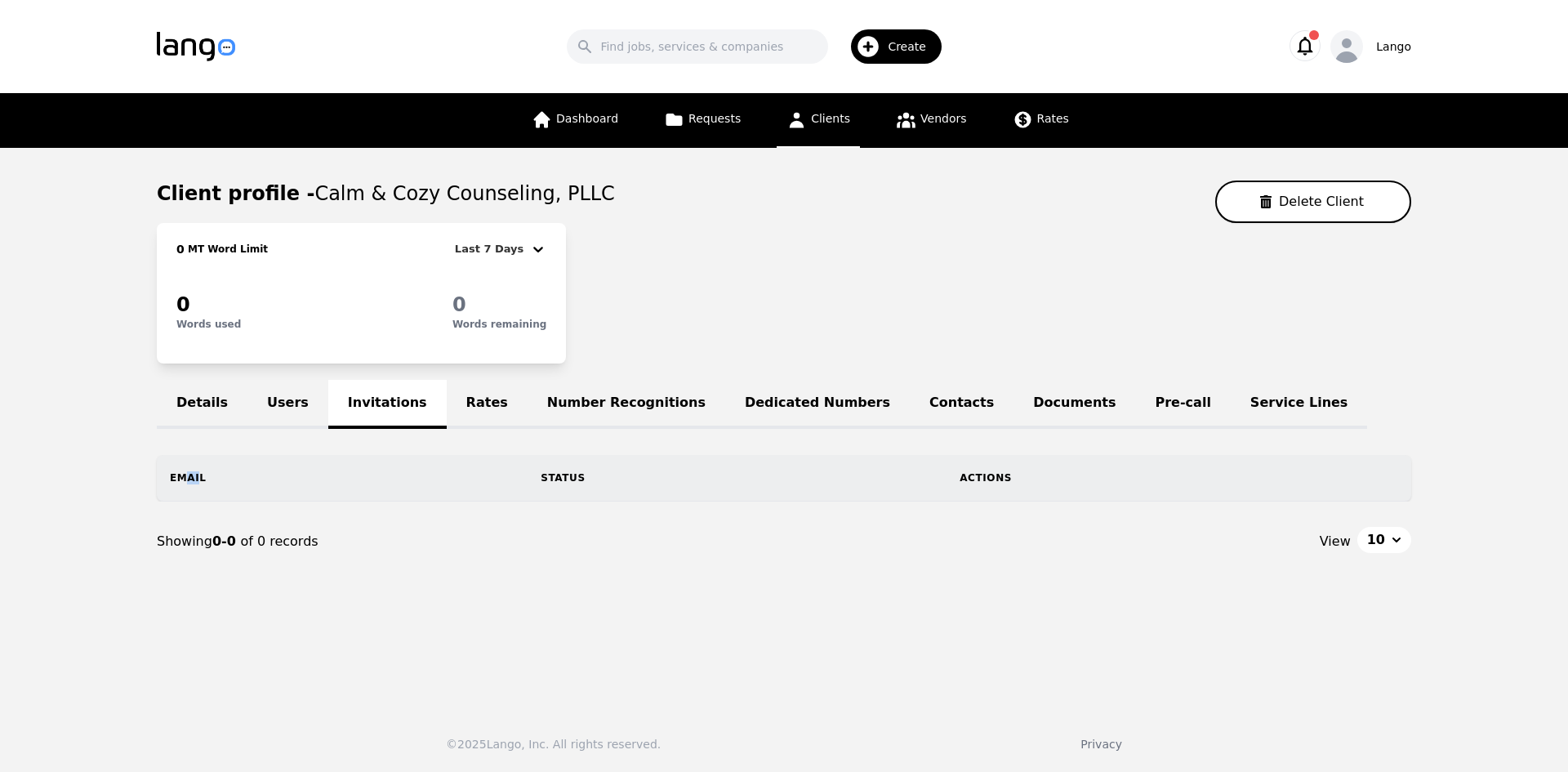
click at [447, 426] on link "Rates" at bounding box center [487, 404] width 81 height 49
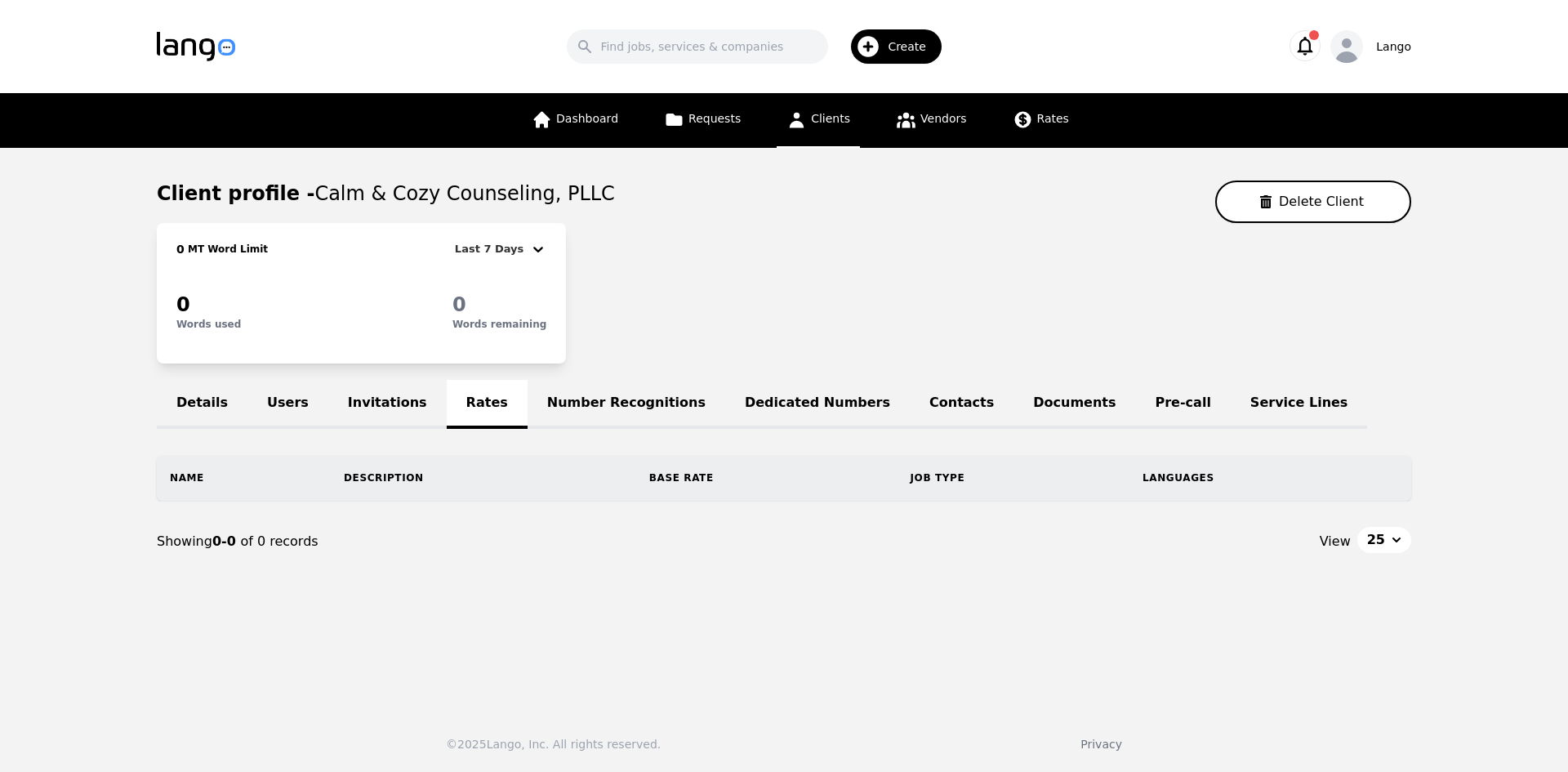
click at [451, 401] on div "Details Users Invitations Rates Number Recognitions Dedicated Numbers Contacts …" at bounding box center [783, 404] width 1254 height 49
click at [566, 397] on link "Number Recognitions" at bounding box center [626, 404] width 197 height 49
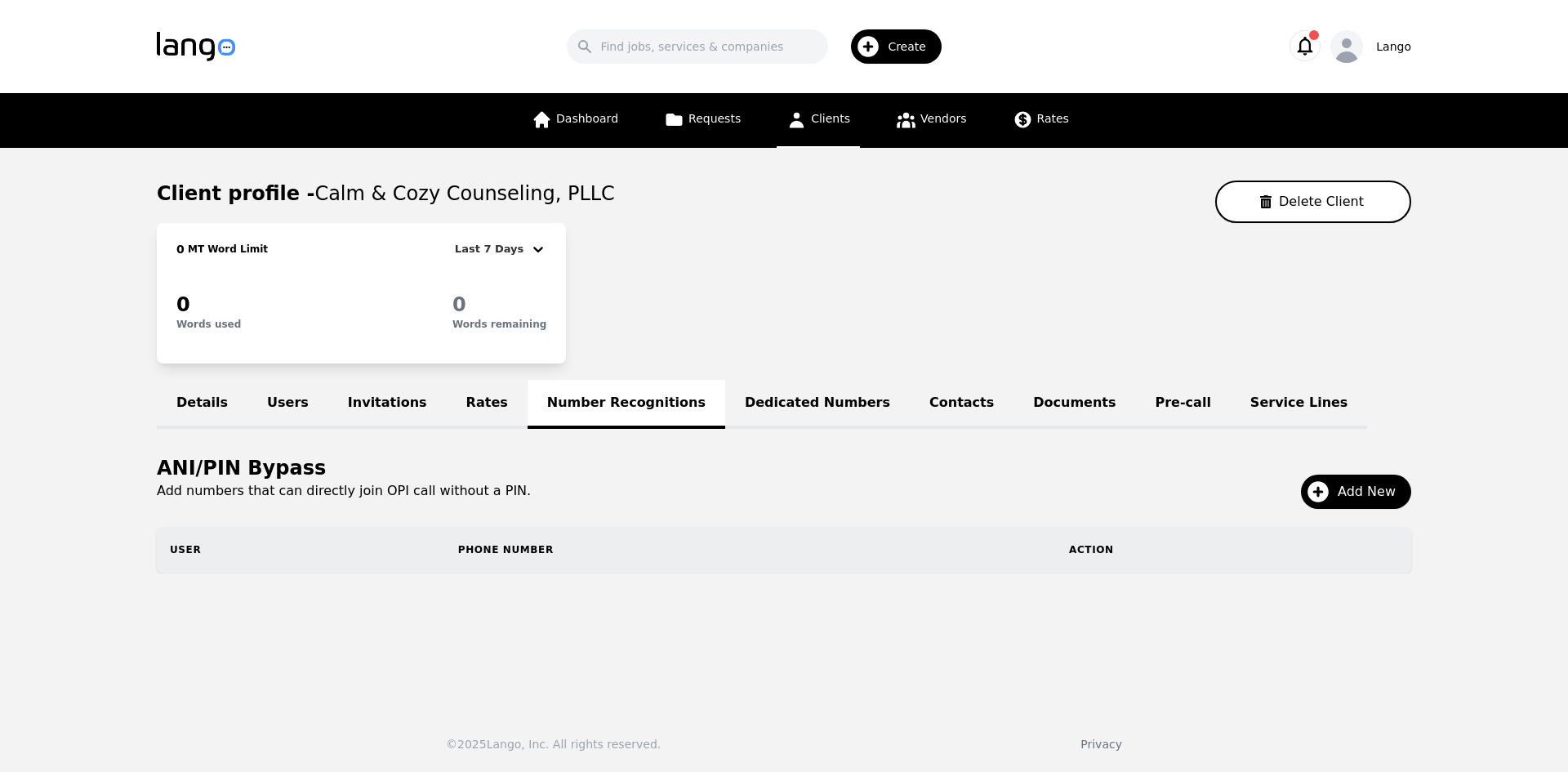
click at [447, 398] on link "Rates" at bounding box center [487, 404] width 81 height 49
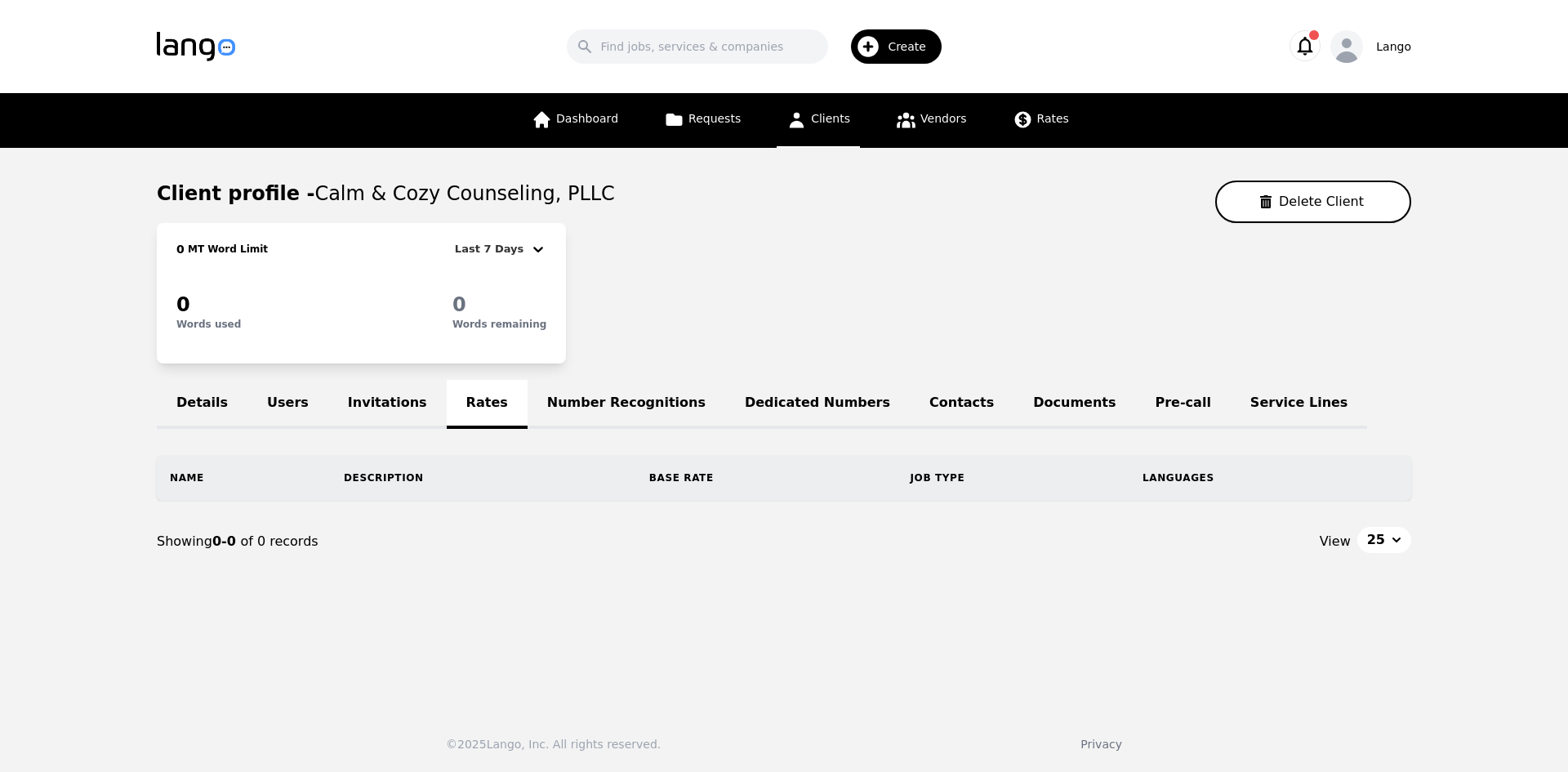
click at [725, 394] on link "Dedicated Numbers" at bounding box center [817, 404] width 184 height 49
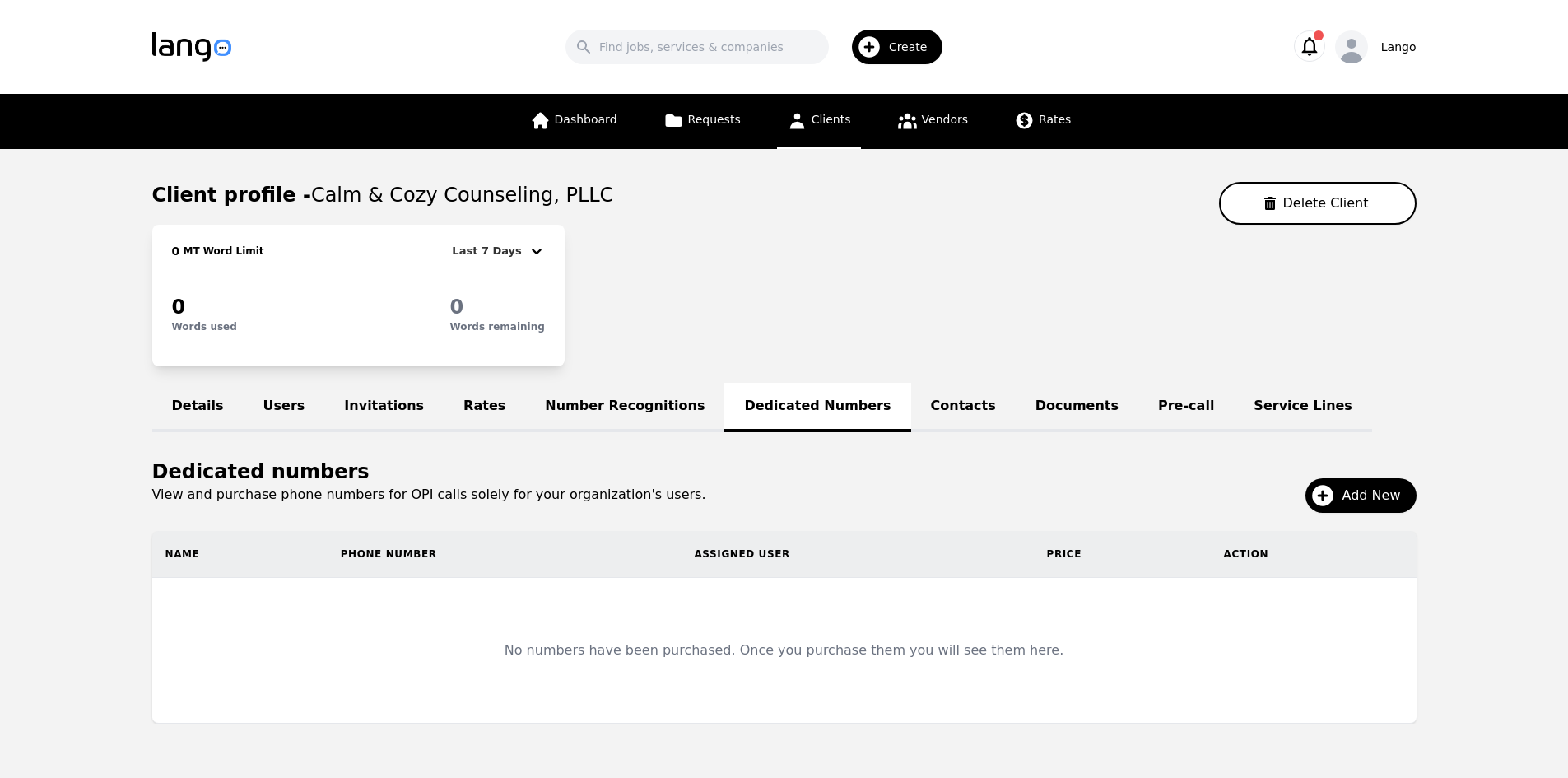
click at [911, 413] on link "Contacts" at bounding box center [963, 407] width 105 height 49
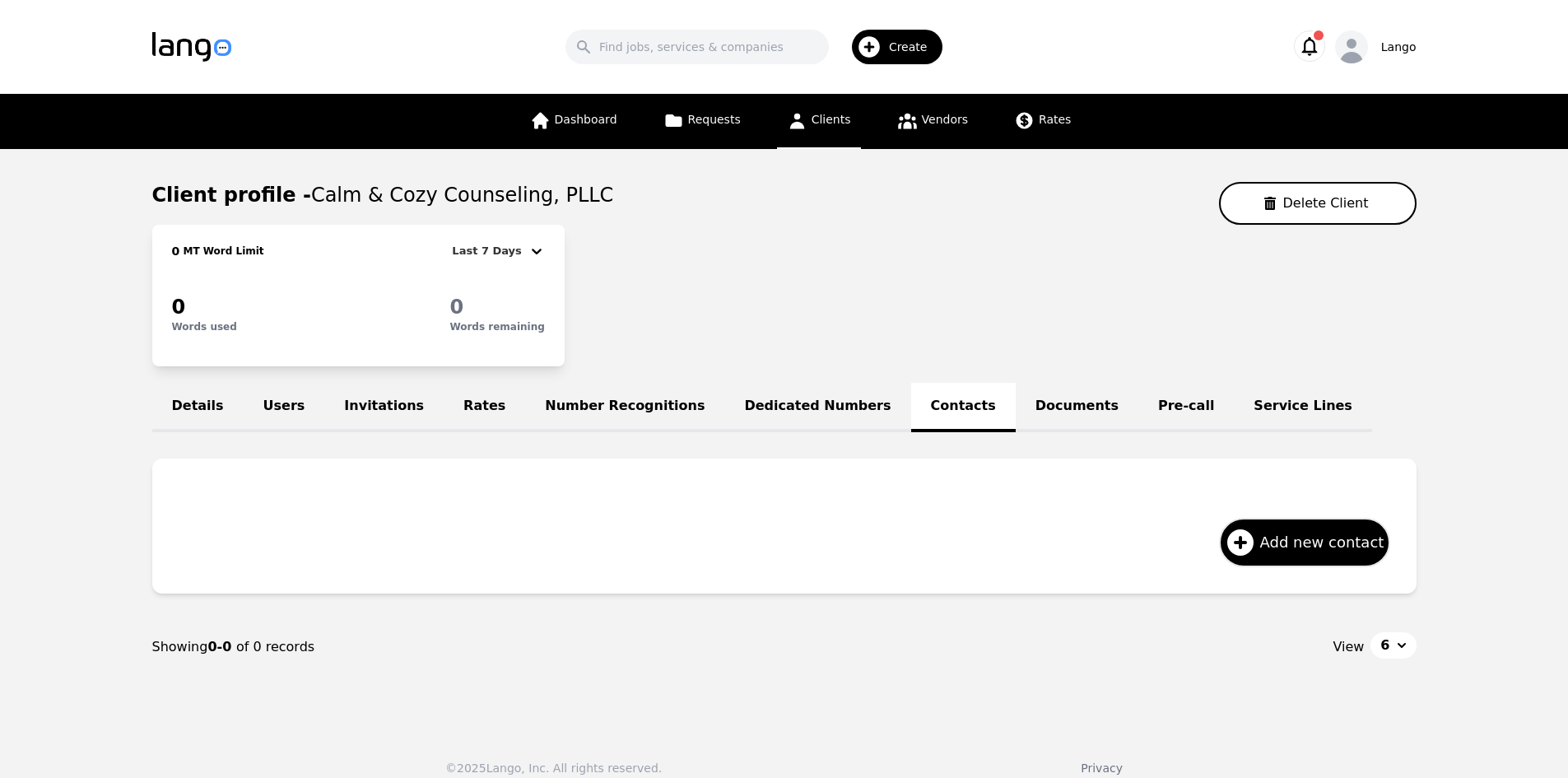
click at [1016, 404] on link "Documents" at bounding box center [1078, 407] width 123 height 49
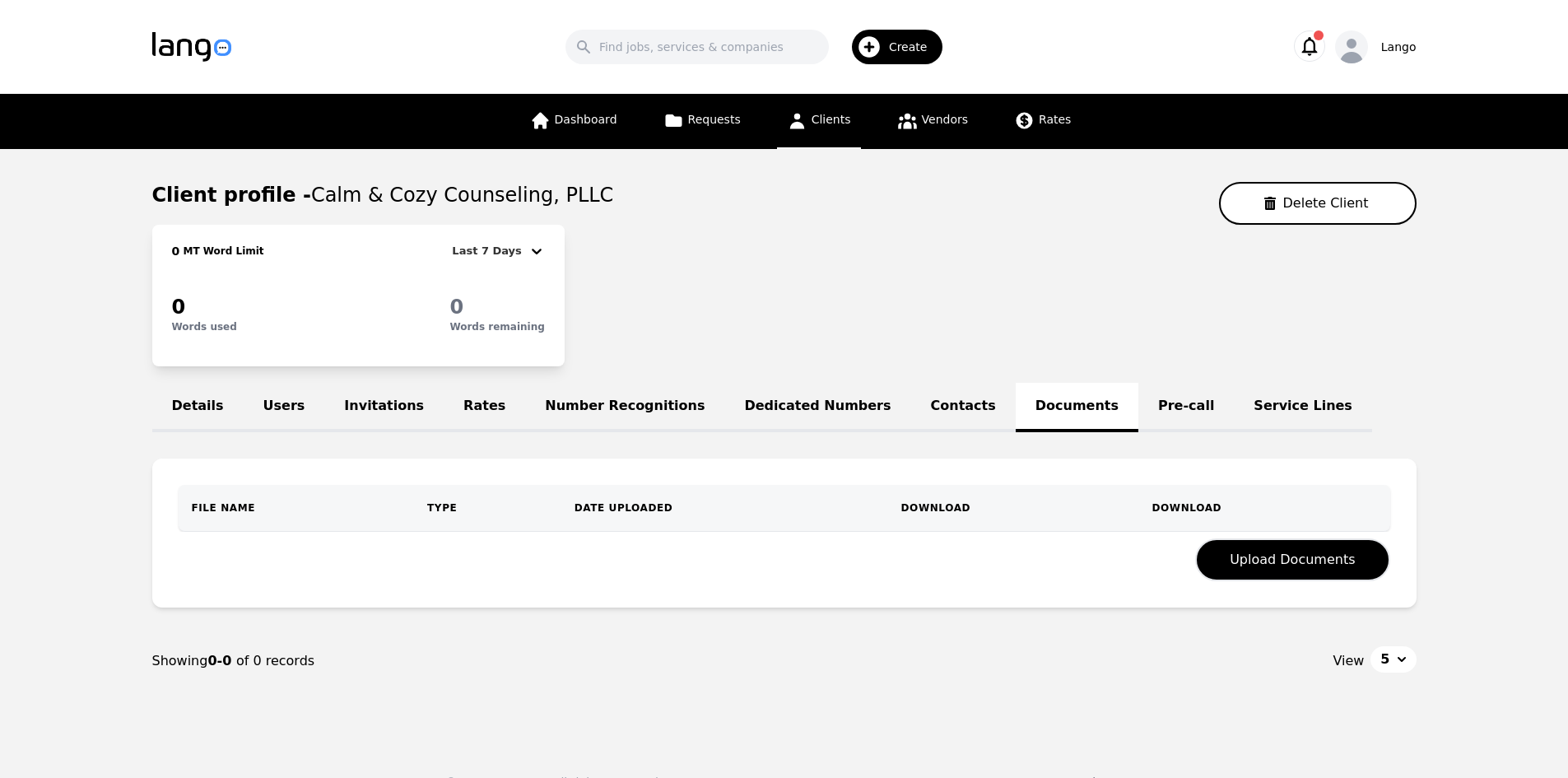
click at [1139, 420] on link "Pre-call" at bounding box center [1186, 407] width 96 height 49
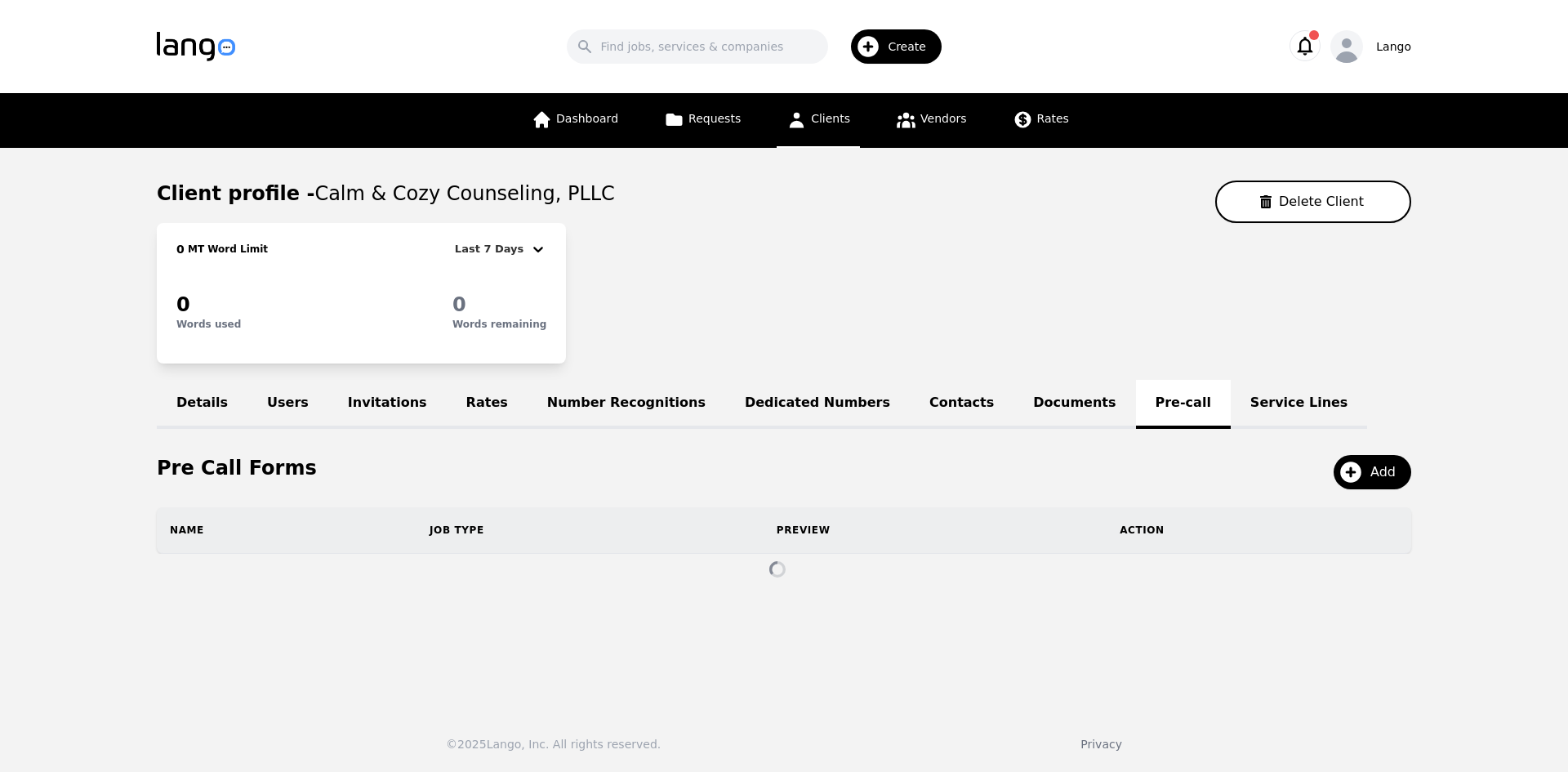
click at [1231, 408] on link "Service Lines" at bounding box center [1299, 404] width 137 height 49
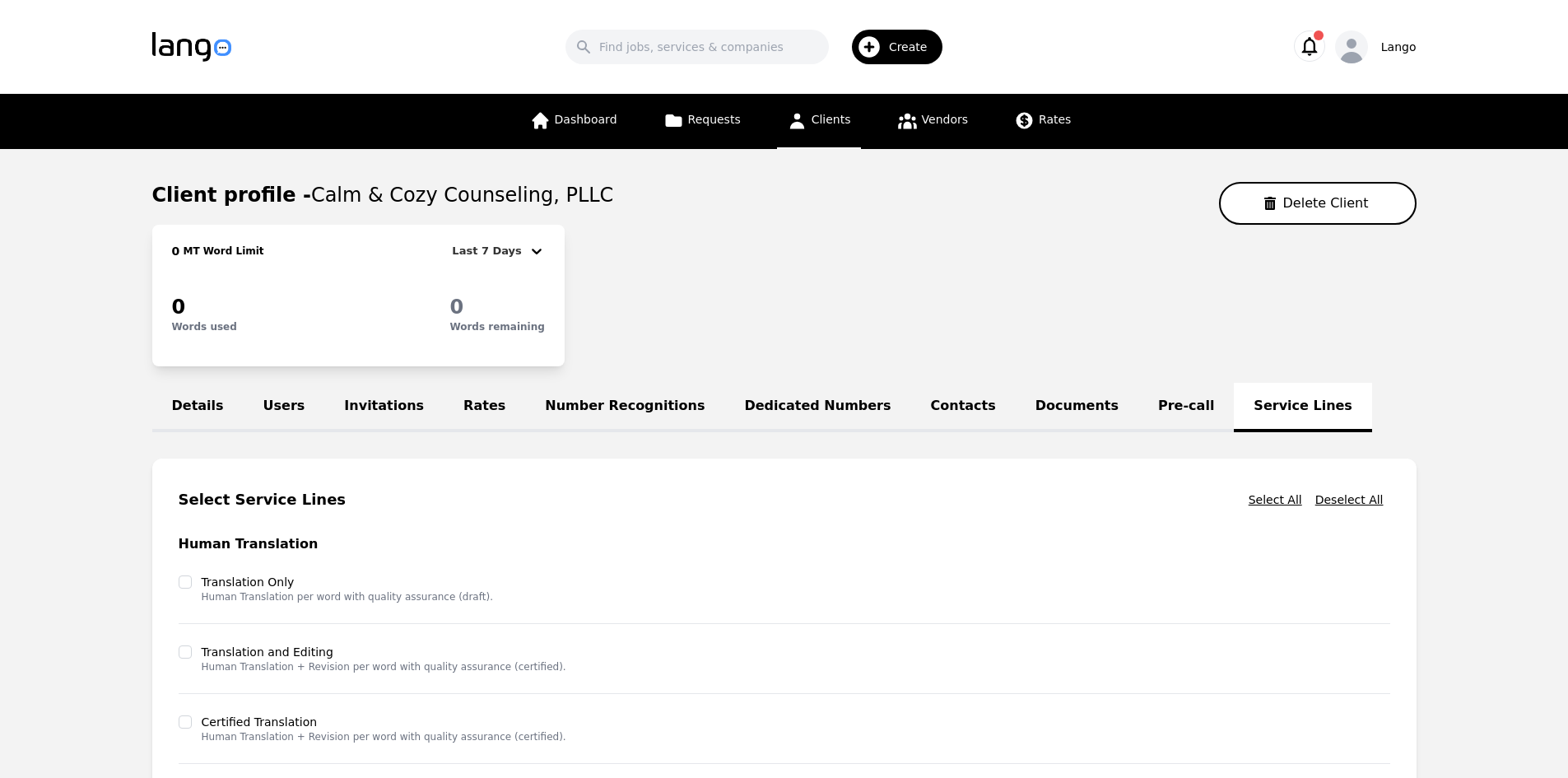
click at [1139, 412] on link "Pre-call" at bounding box center [1186, 407] width 96 height 49
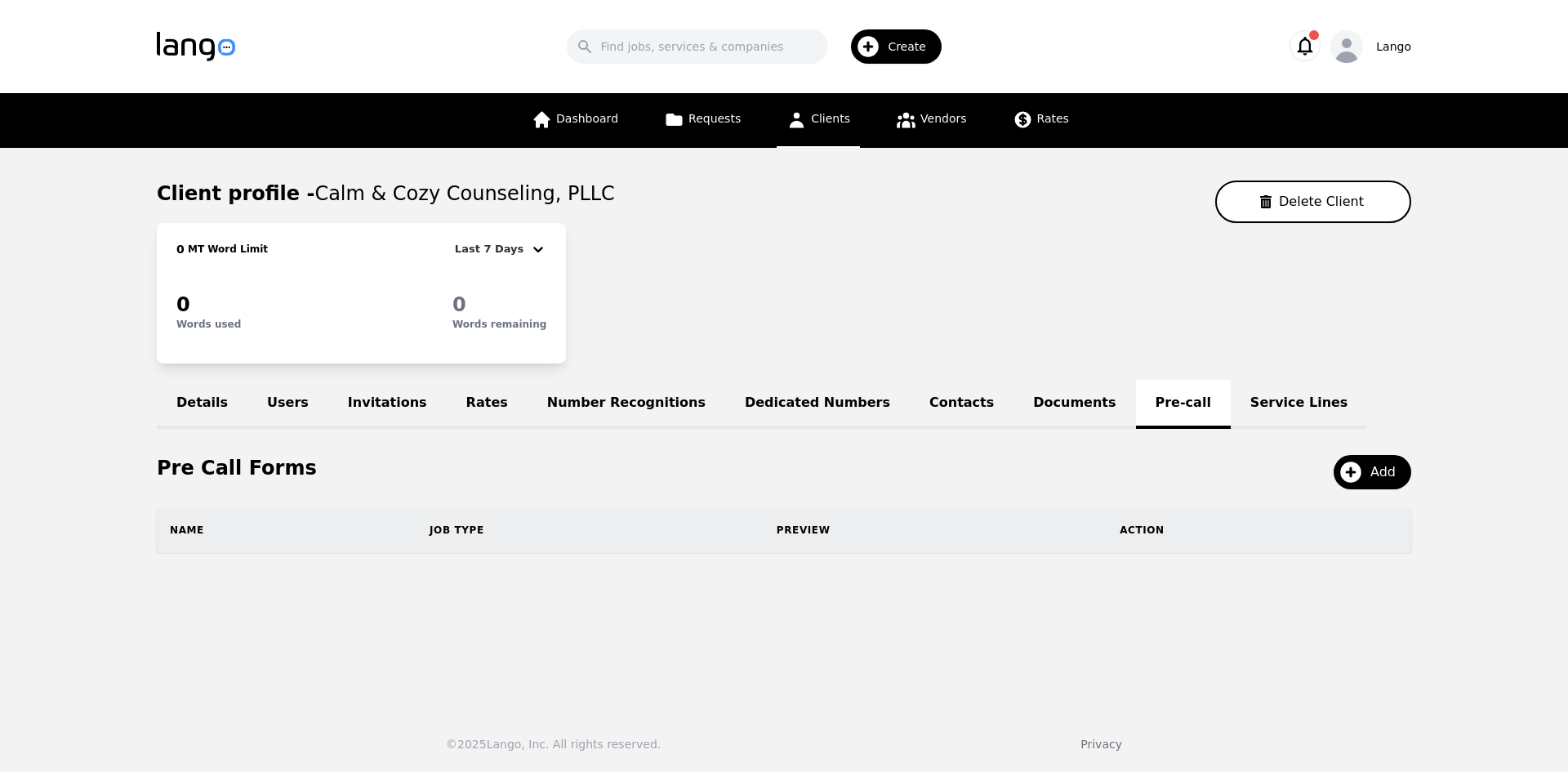
click at [275, 412] on link "Users" at bounding box center [288, 404] width 81 height 49
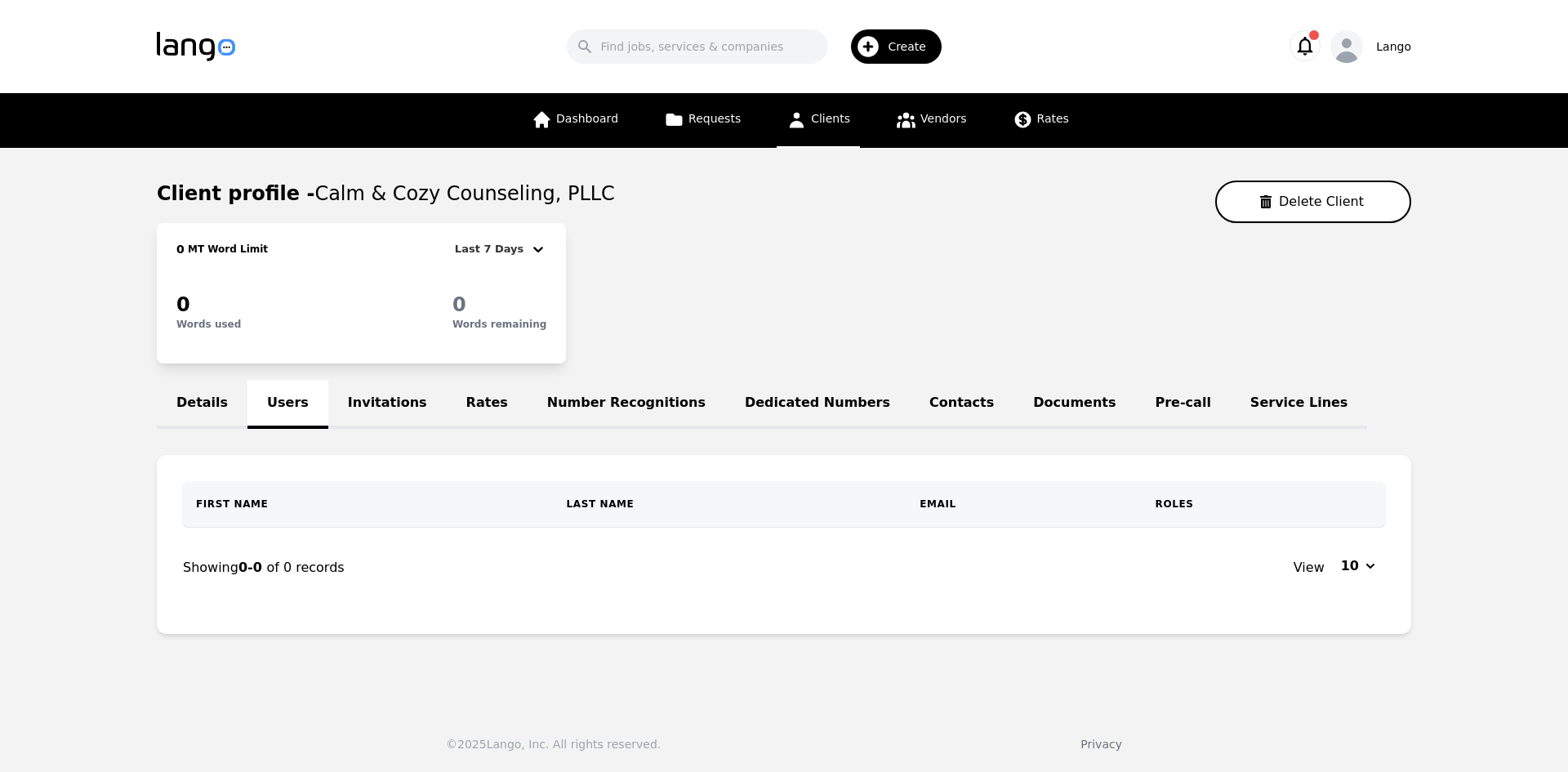
click at [345, 399] on link "Invitations" at bounding box center [387, 404] width 119 height 49
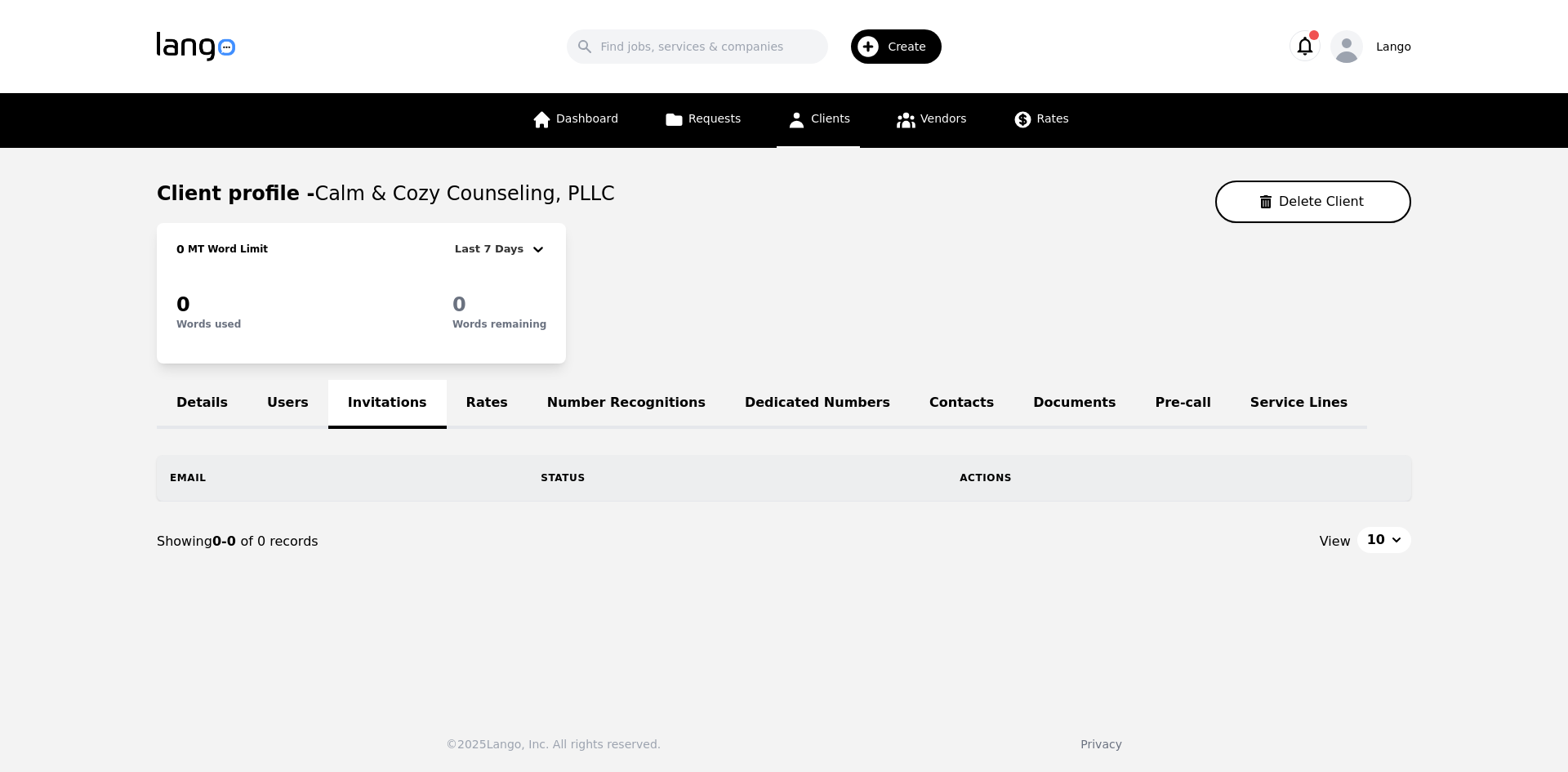
click at [170, 476] on th "Email" at bounding box center [342, 478] width 370 height 46
click at [189, 415] on link "Details" at bounding box center [202, 404] width 90 height 49
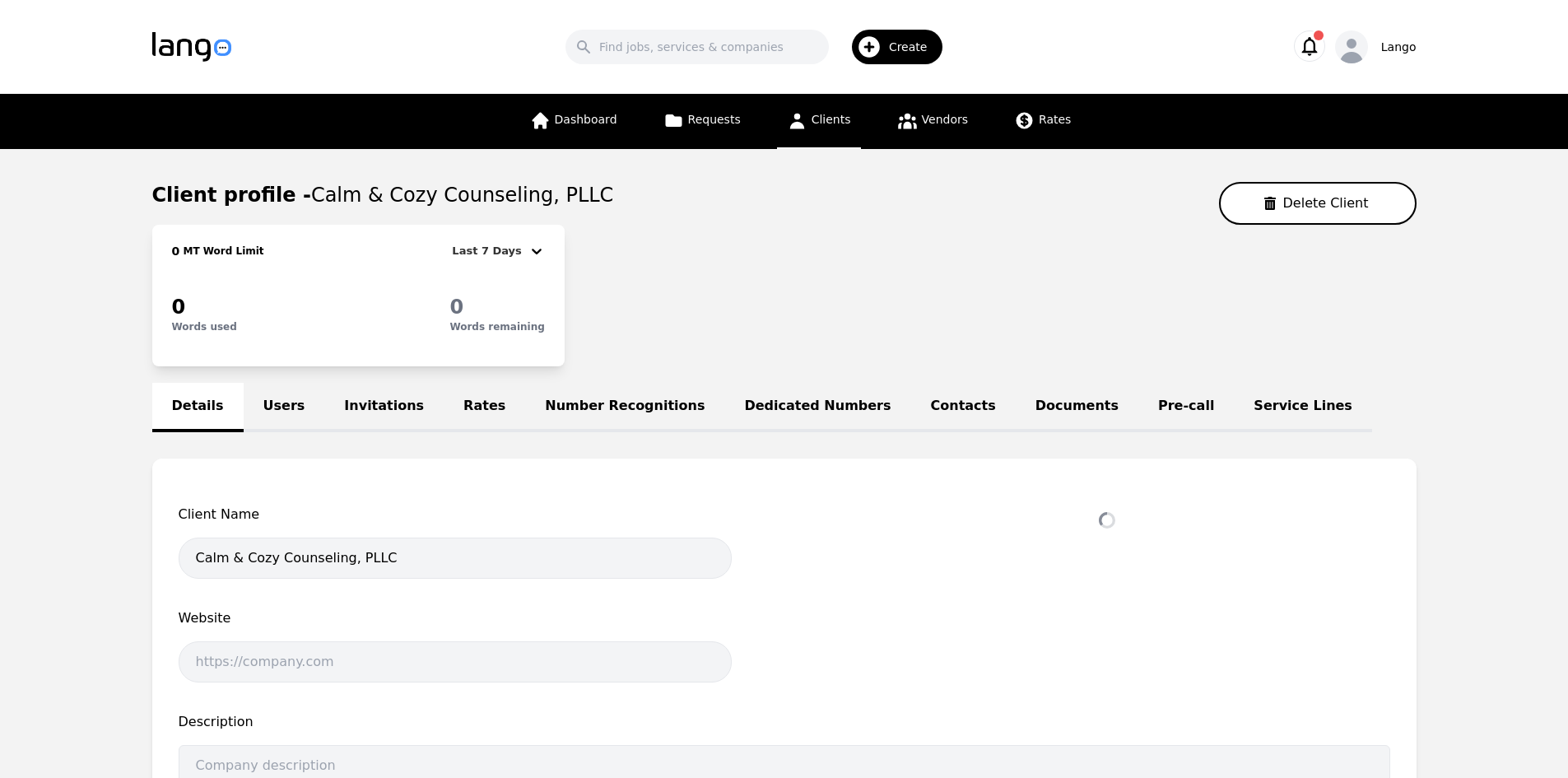
select select "active"
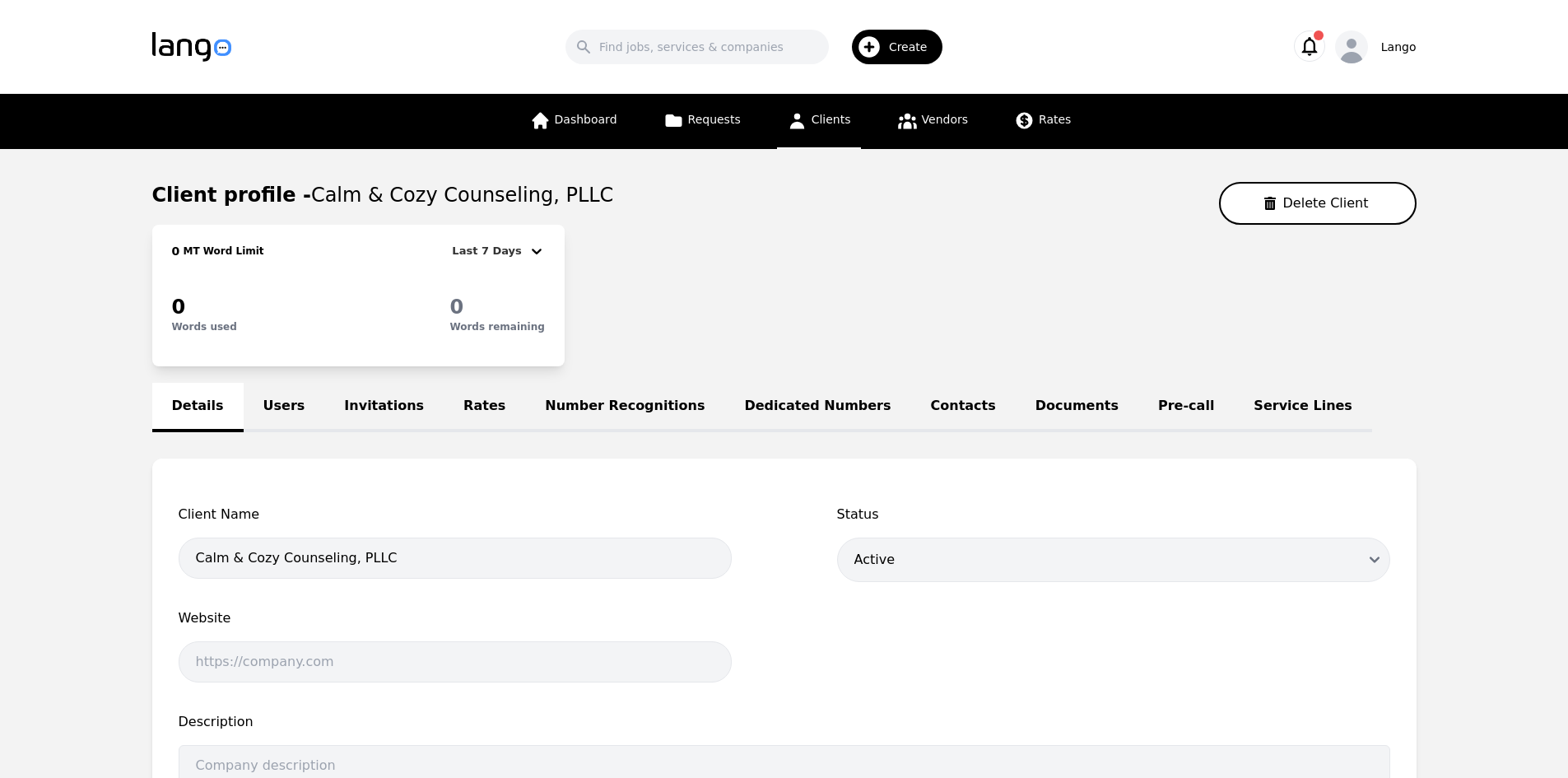
click at [271, 409] on link "Users" at bounding box center [284, 407] width 82 height 49
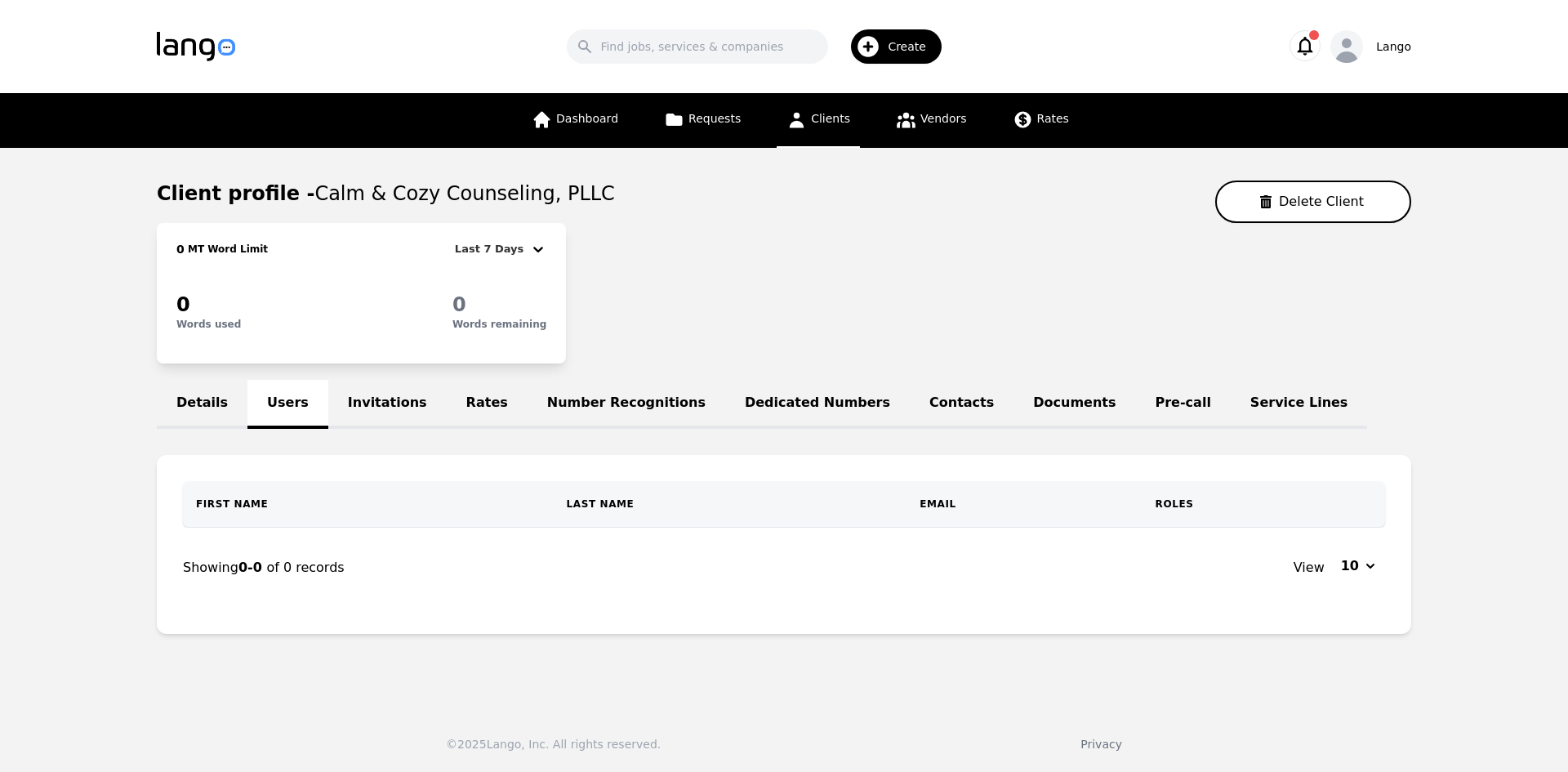
drag, startPoint x: 350, startPoint y: 510, endPoint x: 664, endPoint y: 514, distance: 314.0
click at [353, 511] on th "First Name" at bounding box center [369, 504] width 370 height 46
click at [1367, 571] on button "10" at bounding box center [1358, 567] width 53 height 26
click at [1368, 569] on button "10" at bounding box center [1358, 567] width 53 height 26
click at [816, 132] on link "Clients" at bounding box center [818, 120] width 83 height 54
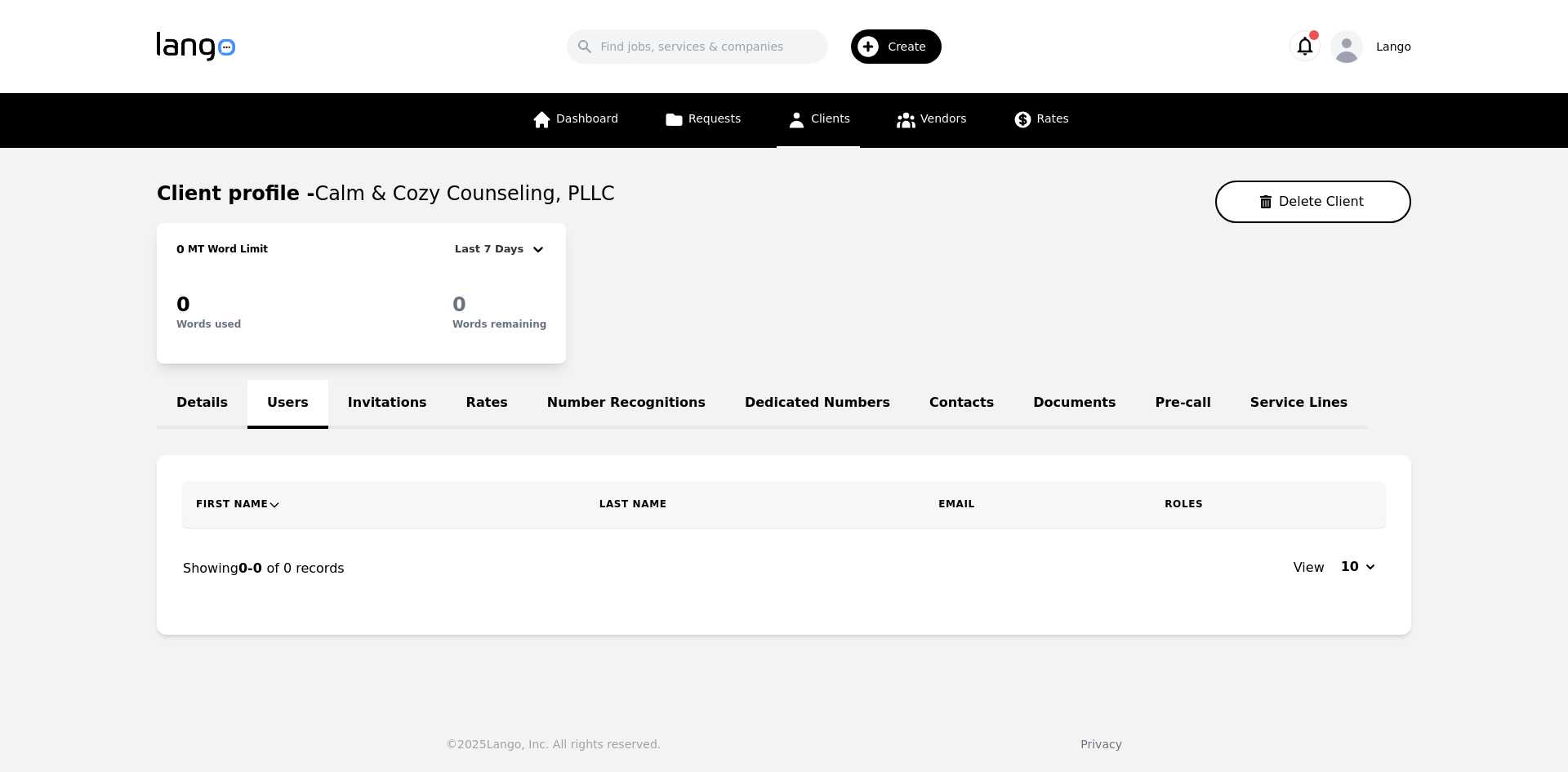
click at [328, 400] on link "Invitations" at bounding box center [387, 404] width 119 height 49
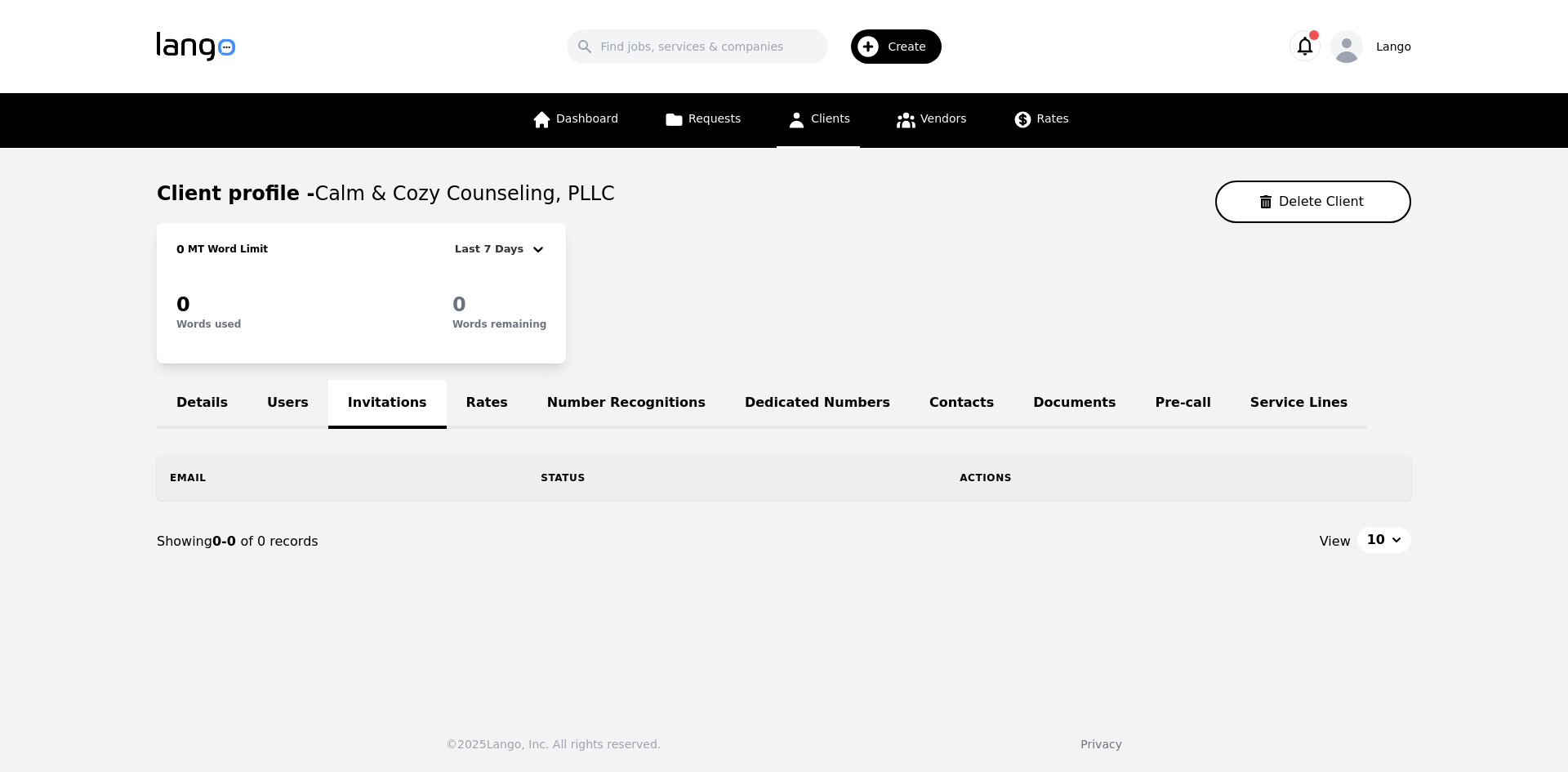
click at [184, 401] on link "Details" at bounding box center [202, 404] width 90 height 49
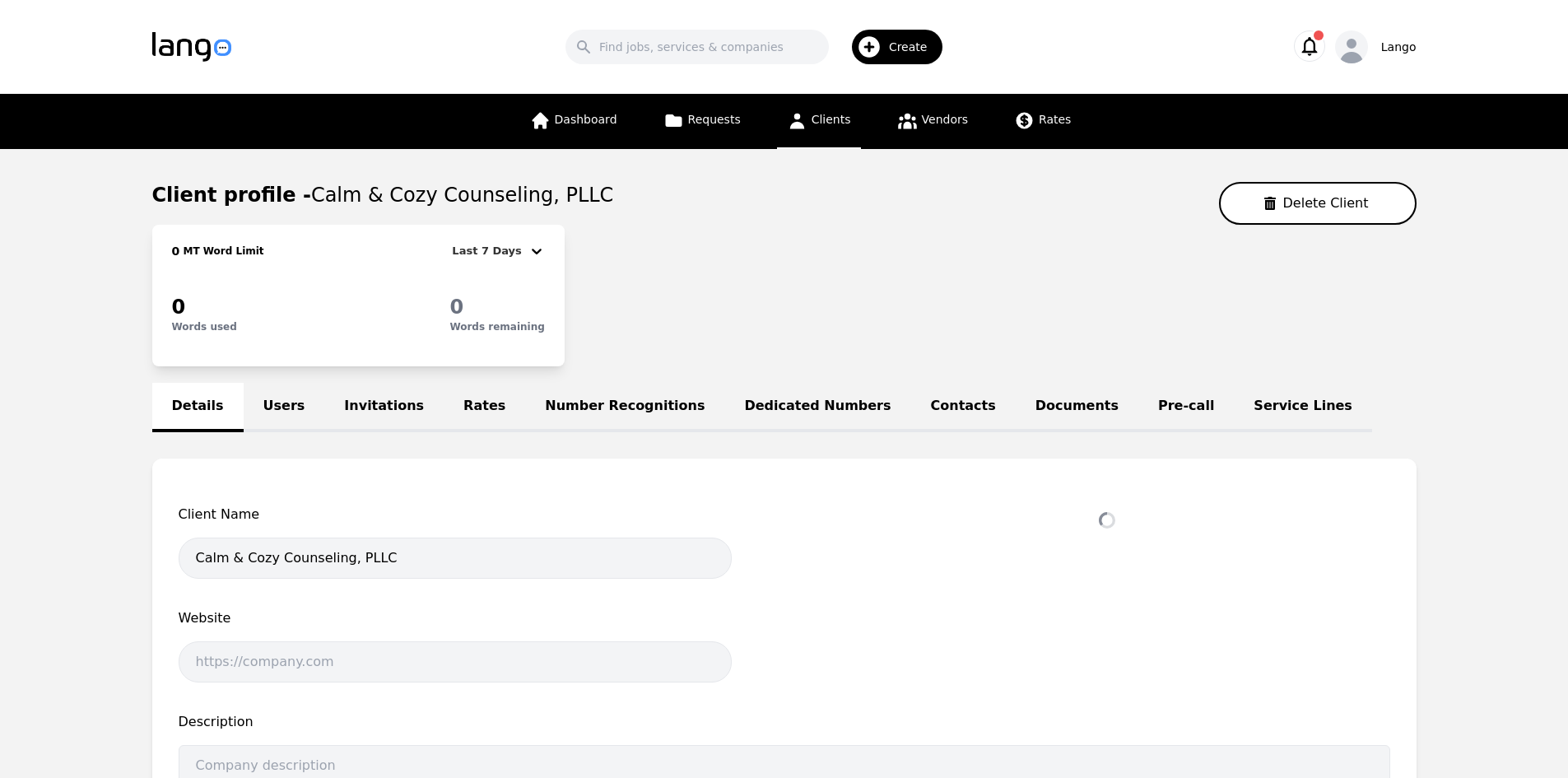
select select "active"
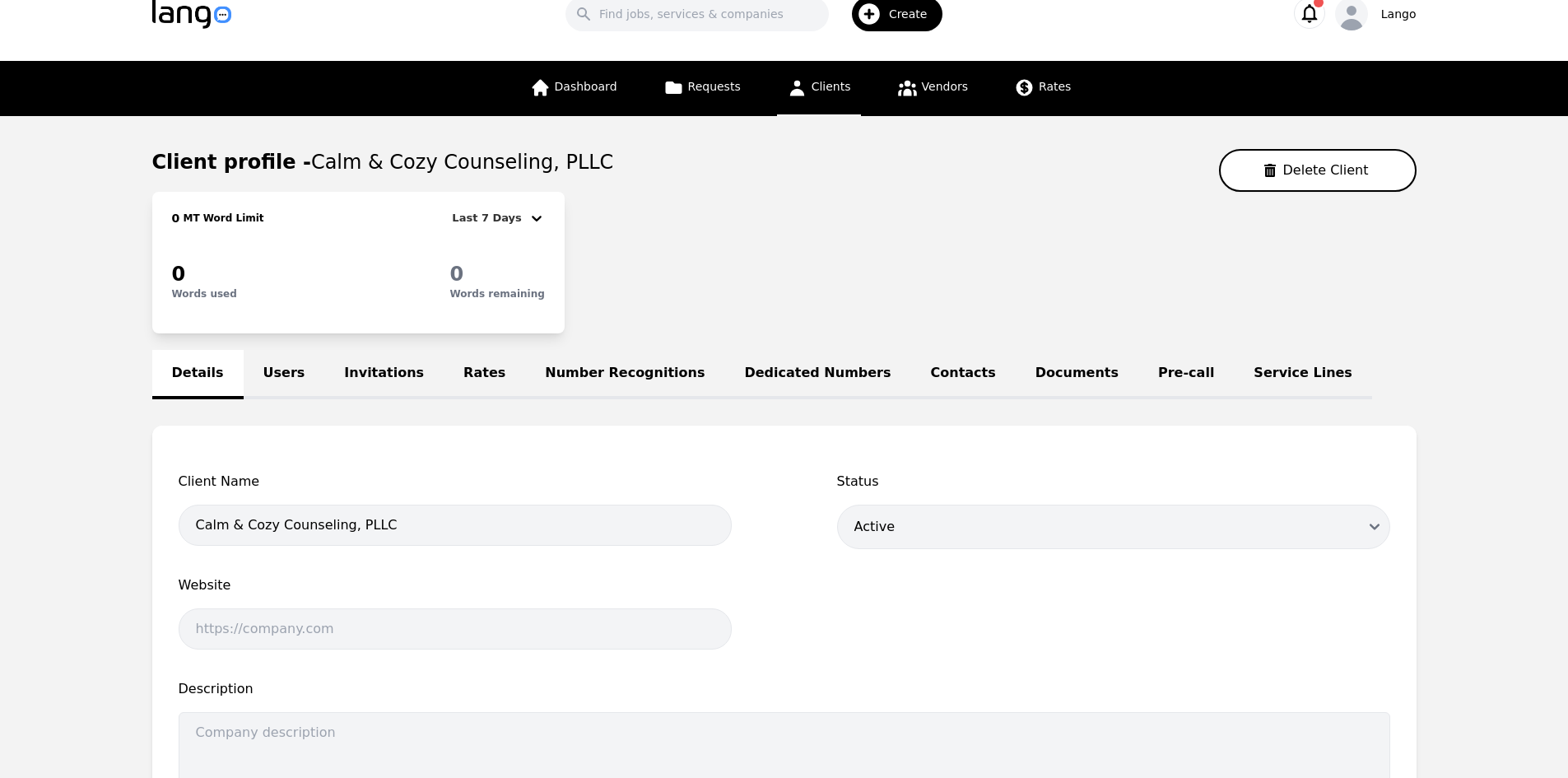
scroll to position [30, 0]
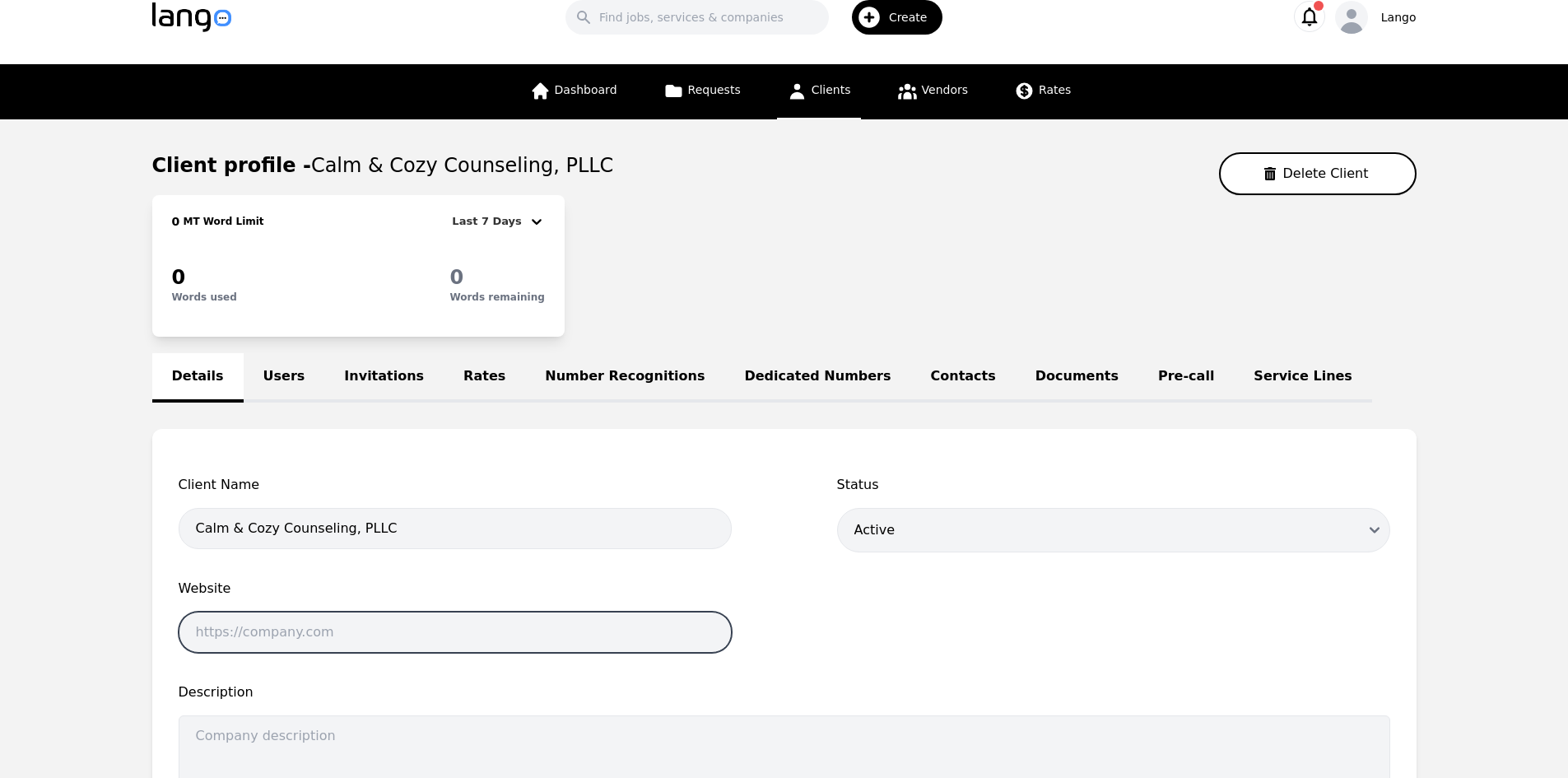
click at [392, 633] on input "text" at bounding box center [455, 632] width 554 height 41
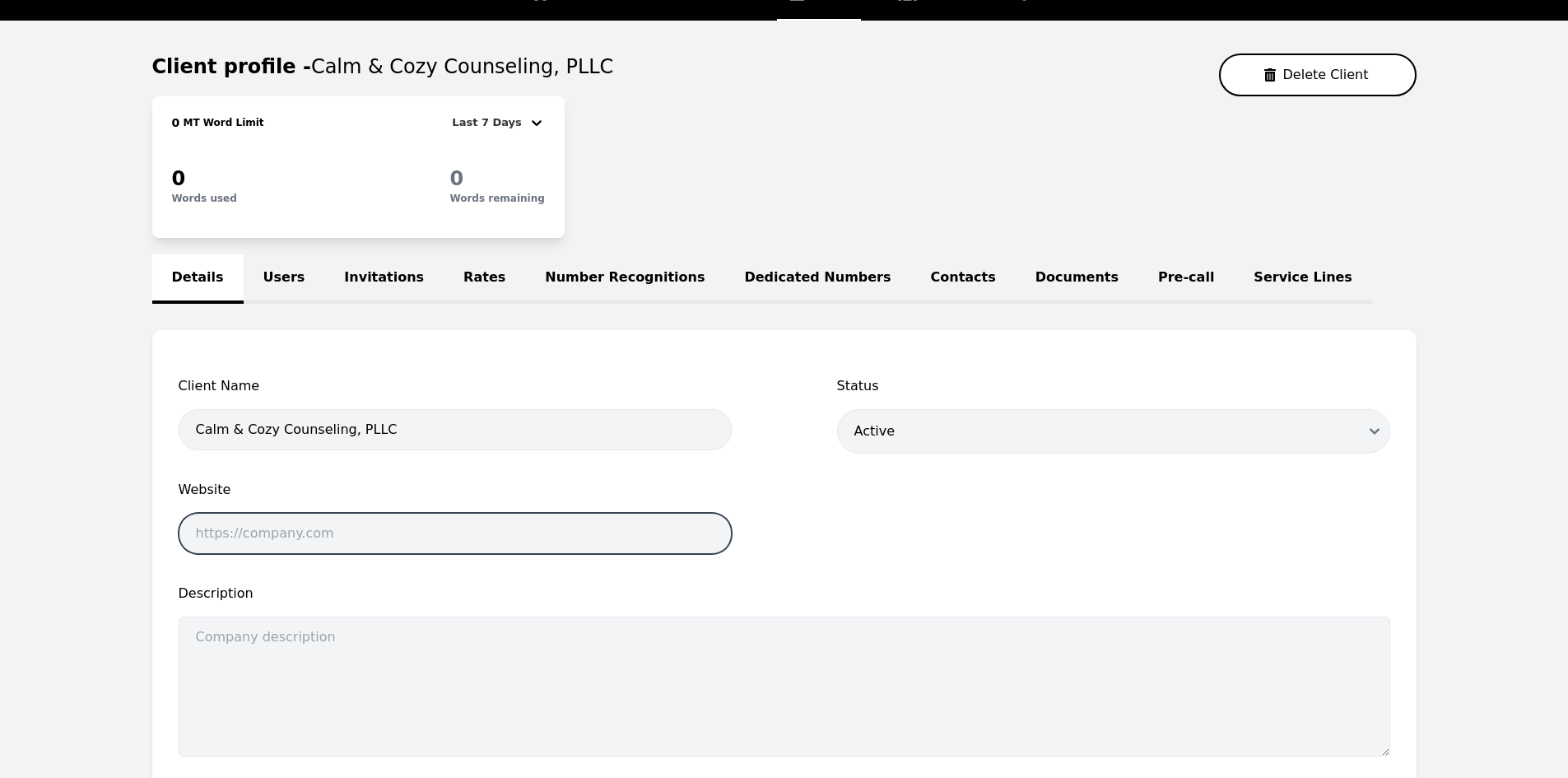
scroll to position [277, 0]
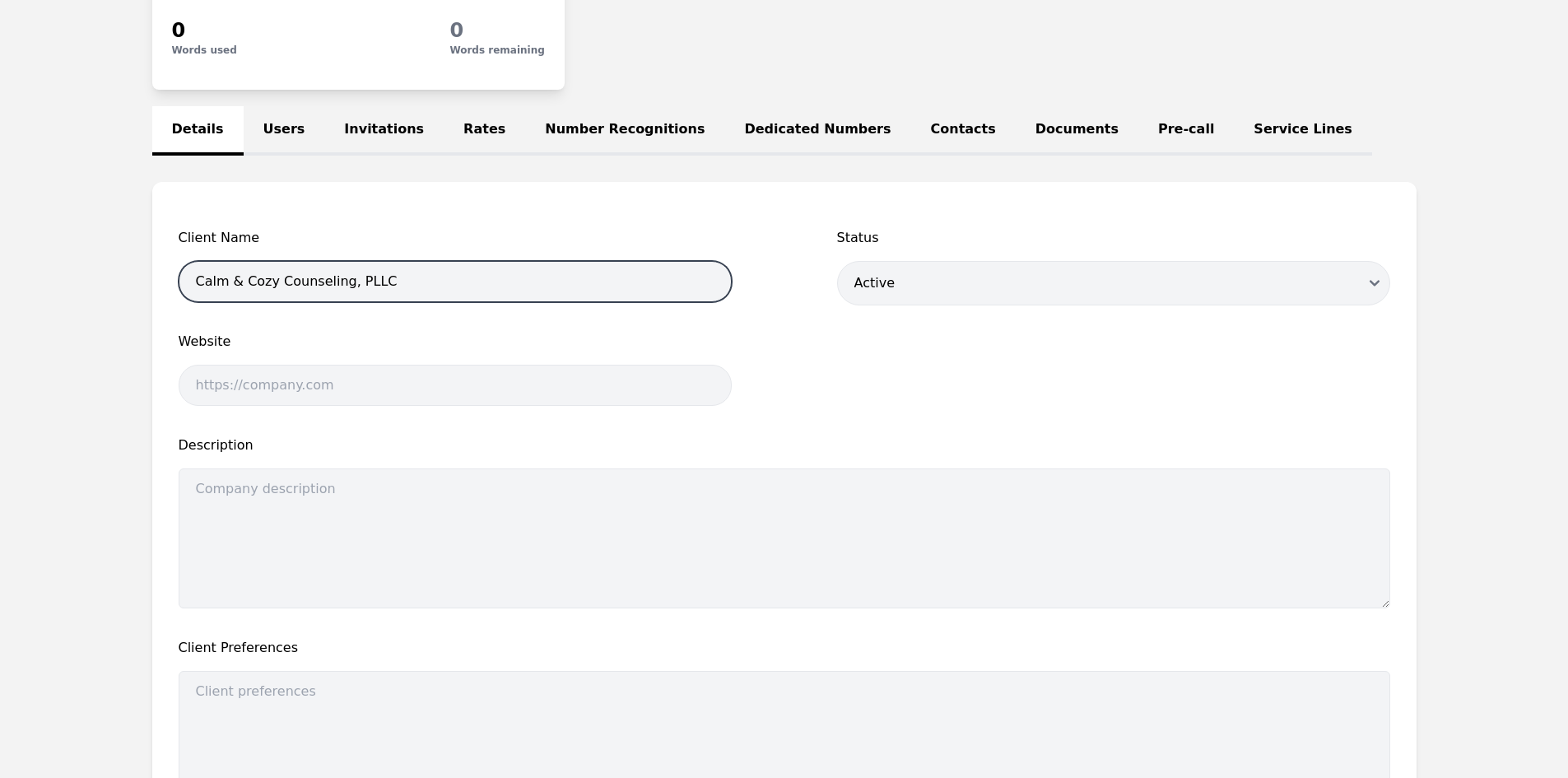
drag, startPoint x: 313, startPoint y: 284, endPoint x: 172, endPoint y: 274, distance: 141.4
click at [170, 279] on div "Client Name Calm & Cozy Counseling, PLLC Status Draft Active Disabled Website D…" at bounding box center [784, 514] width 1264 height 665
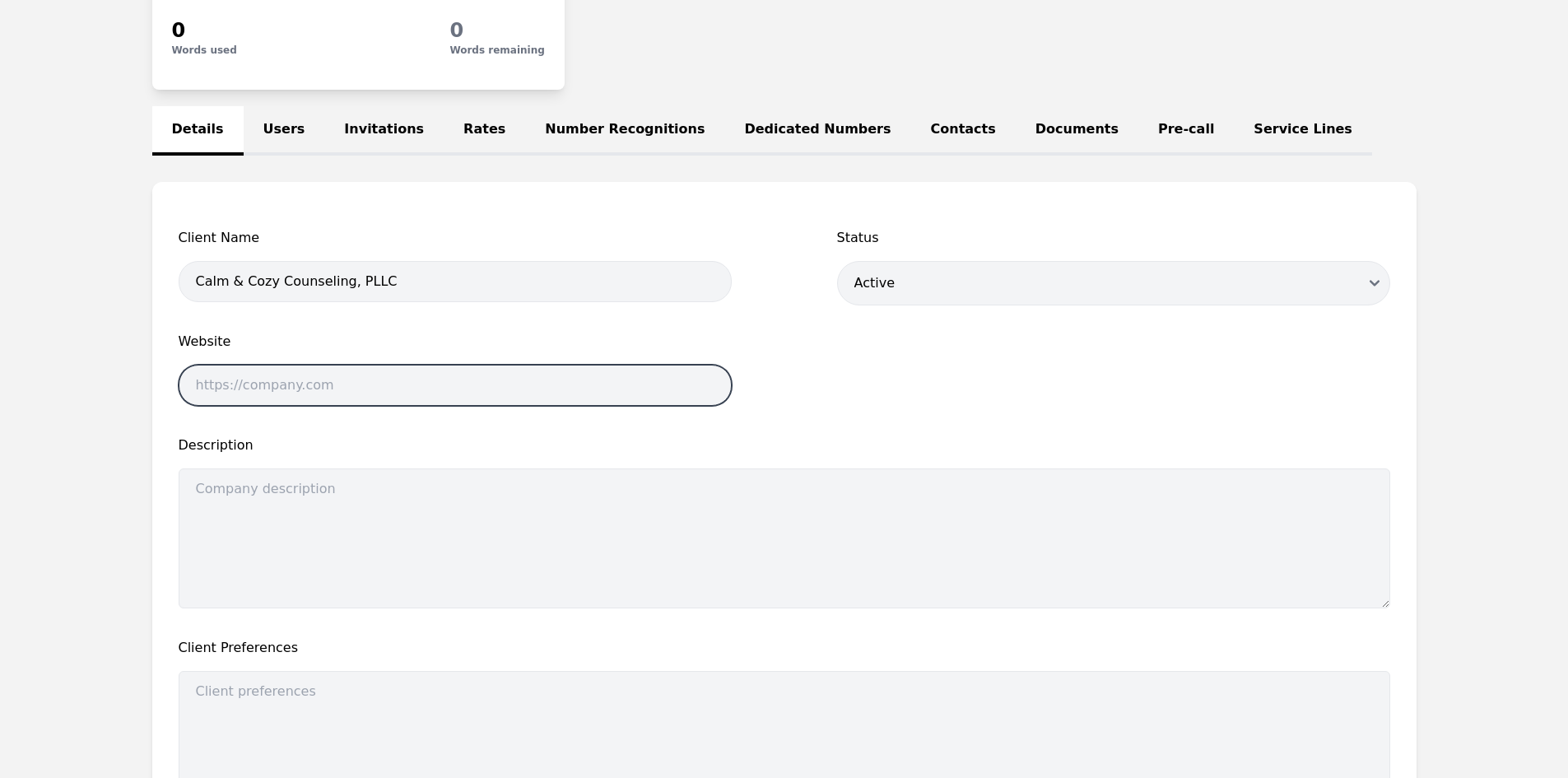
click at [335, 380] on input "text" at bounding box center [455, 385] width 554 height 41
paste input "[URL][DOMAIN_NAME]"
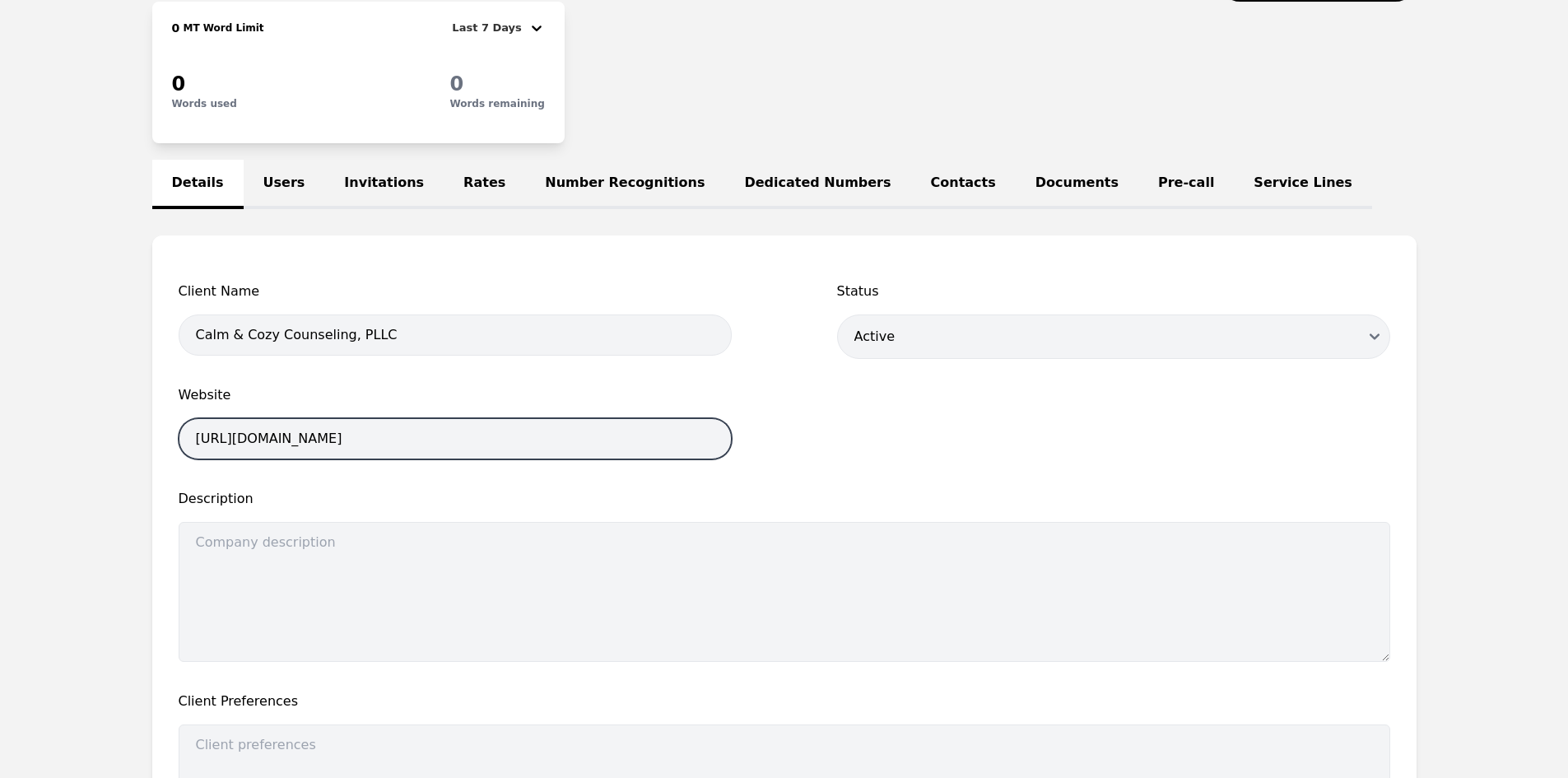
scroll to position [194, 0]
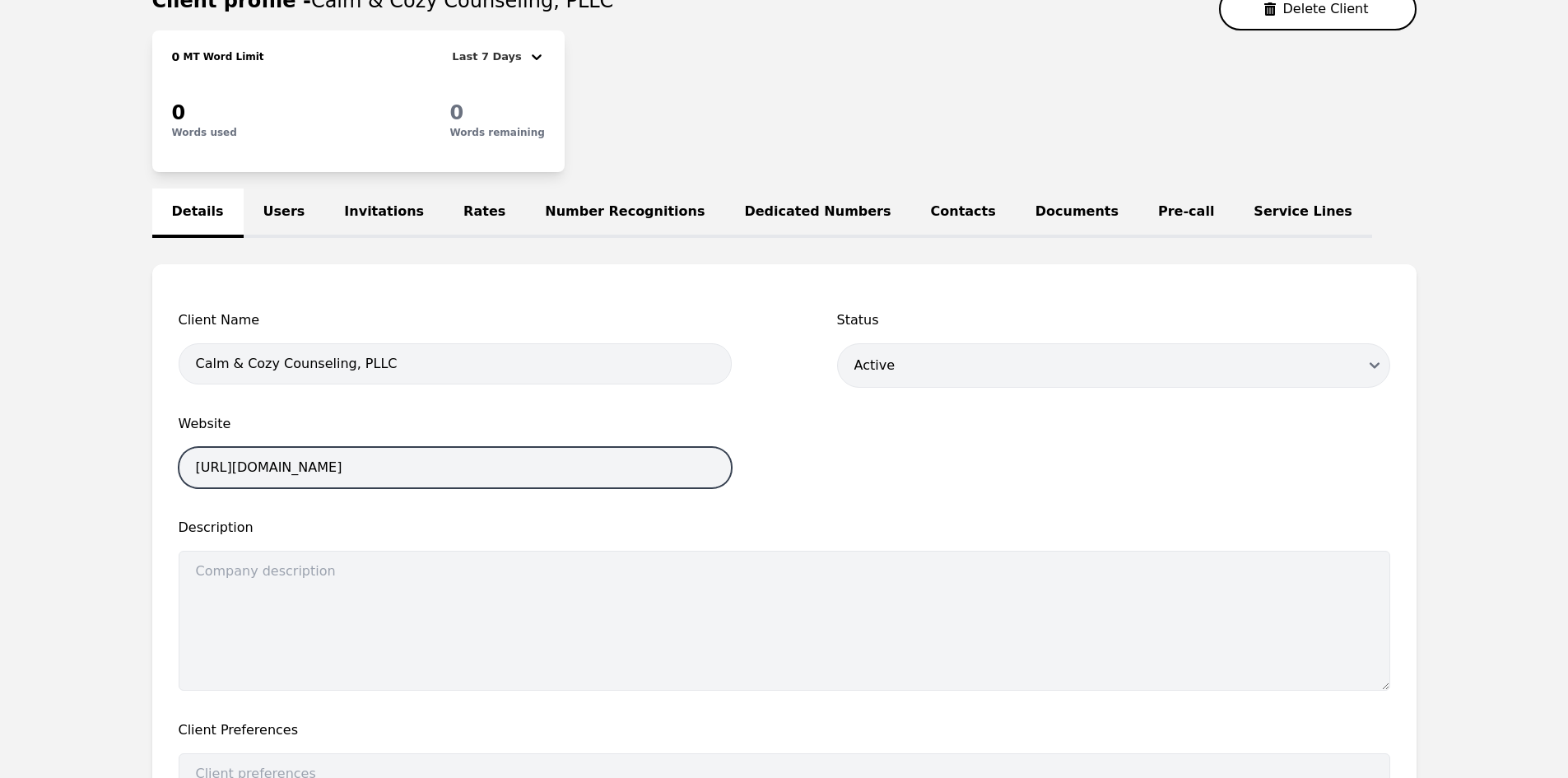
type input "[URL][DOMAIN_NAME]"
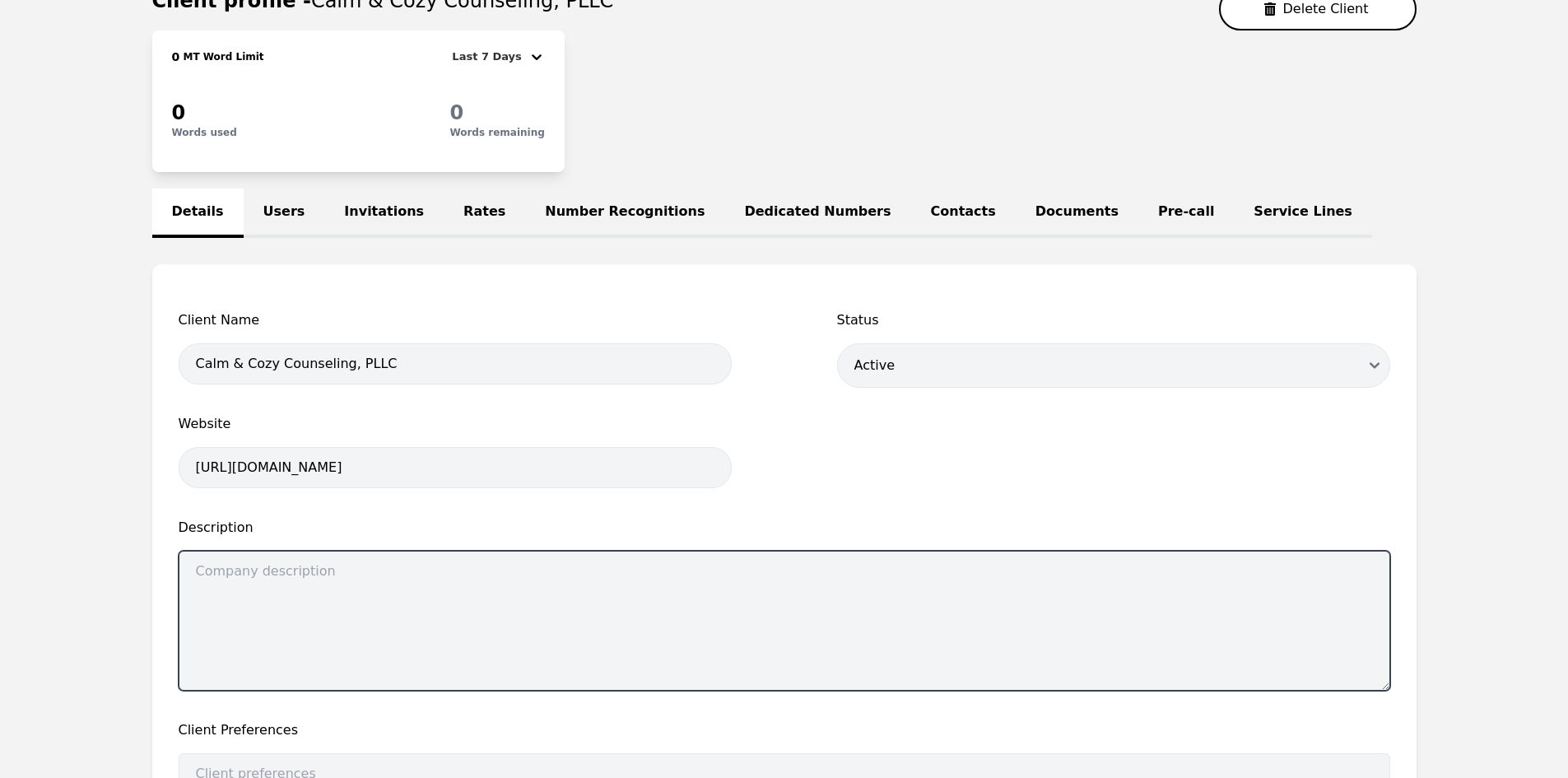
click at [504, 647] on textarea at bounding box center [784, 620] width 1212 height 140
paste textarea "Medical (non-certified)"
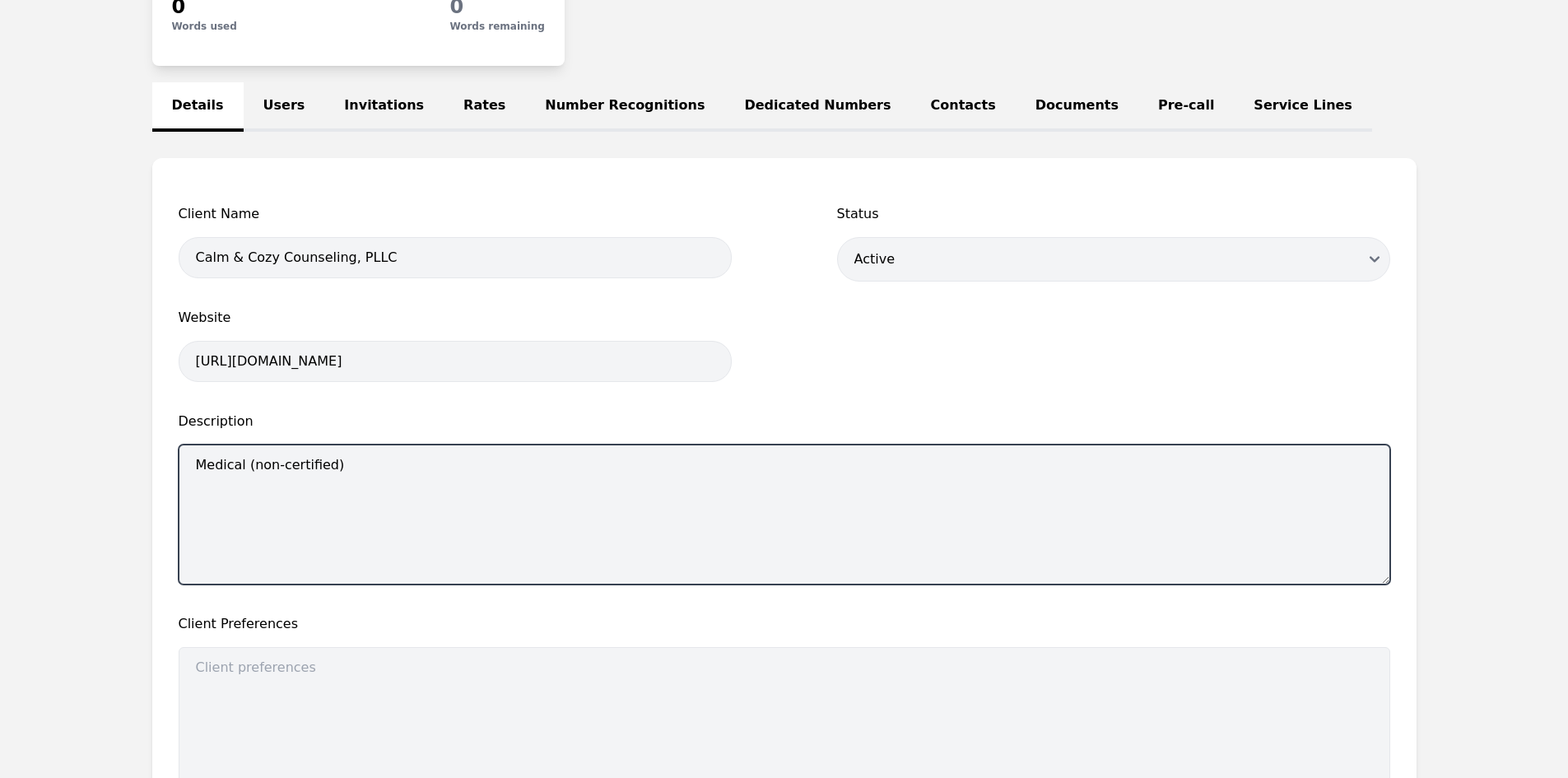
scroll to position [524, 0]
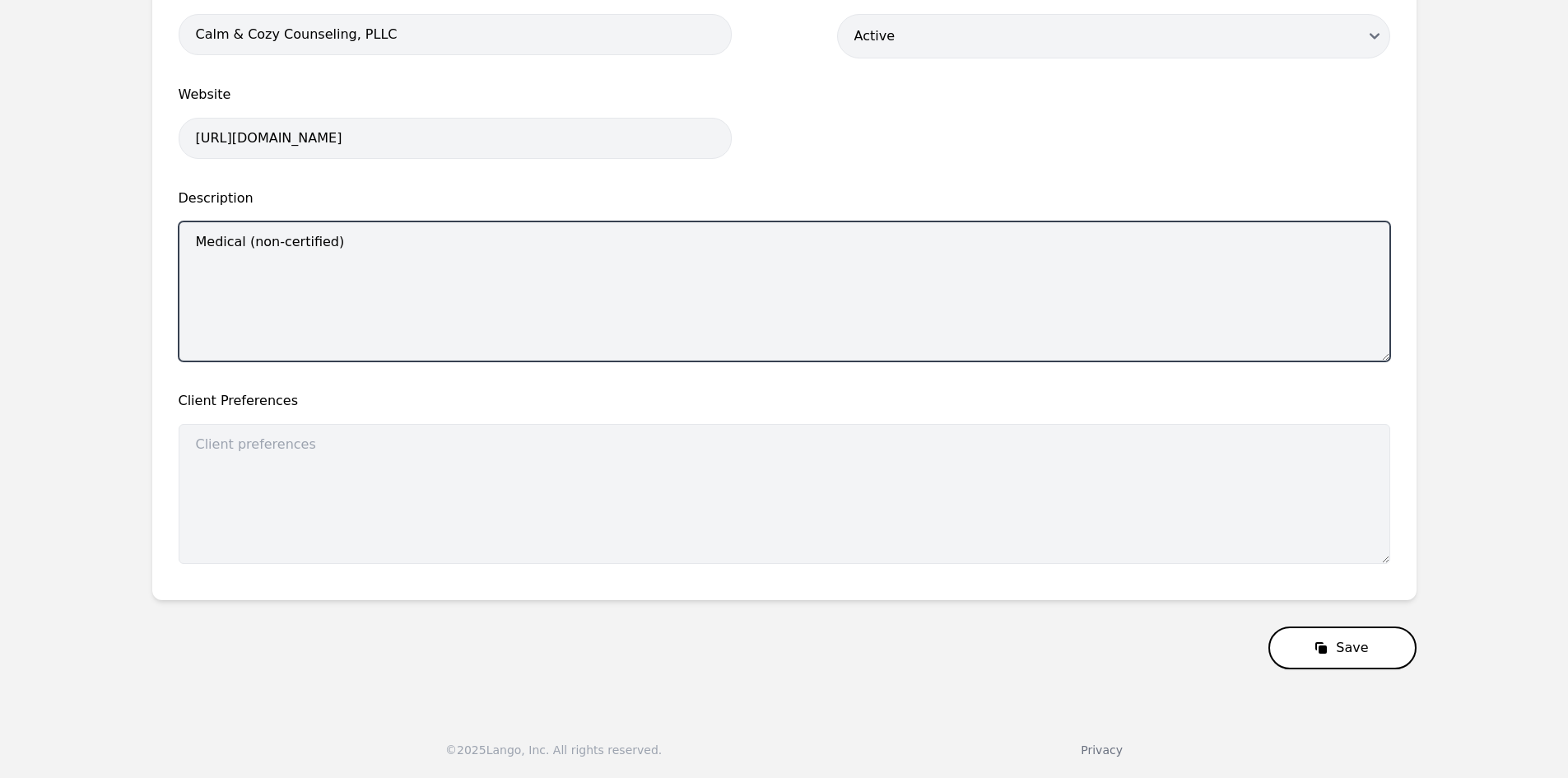
type textarea "Medical (non-certified)"
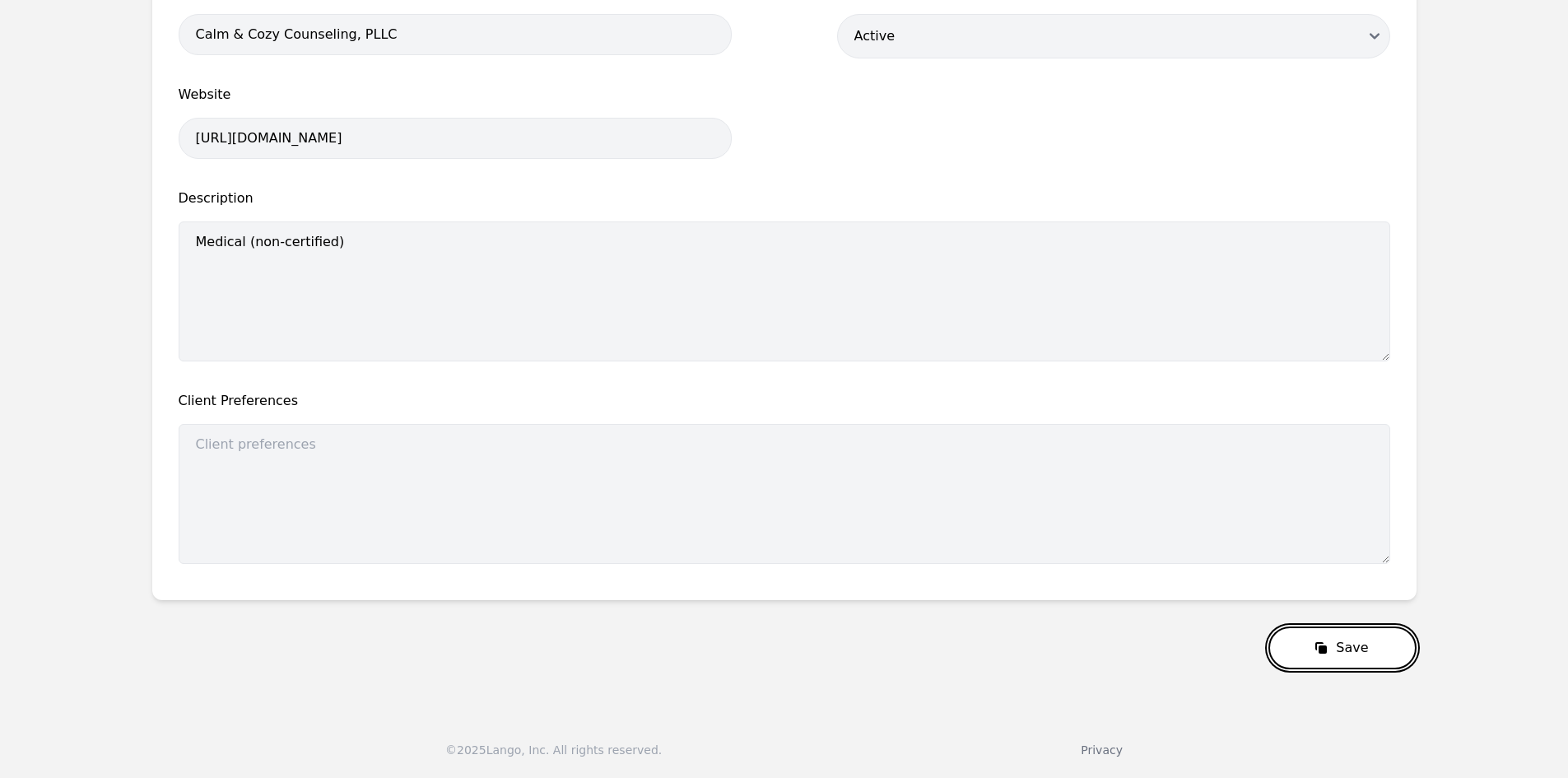
click at [1334, 656] on button "Save" at bounding box center [1342, 647] width 148 height 43
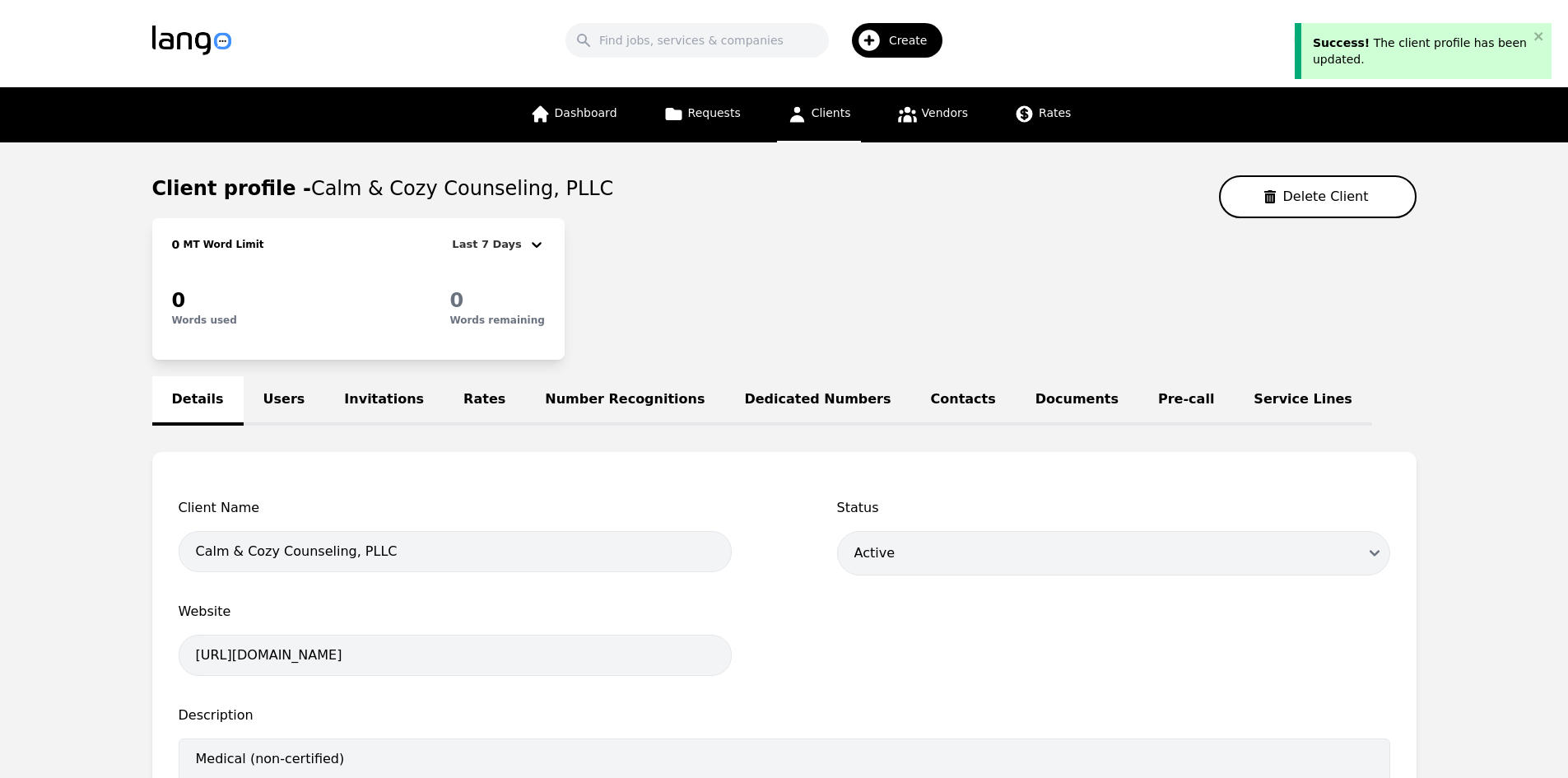
scroll to position [0, 0]
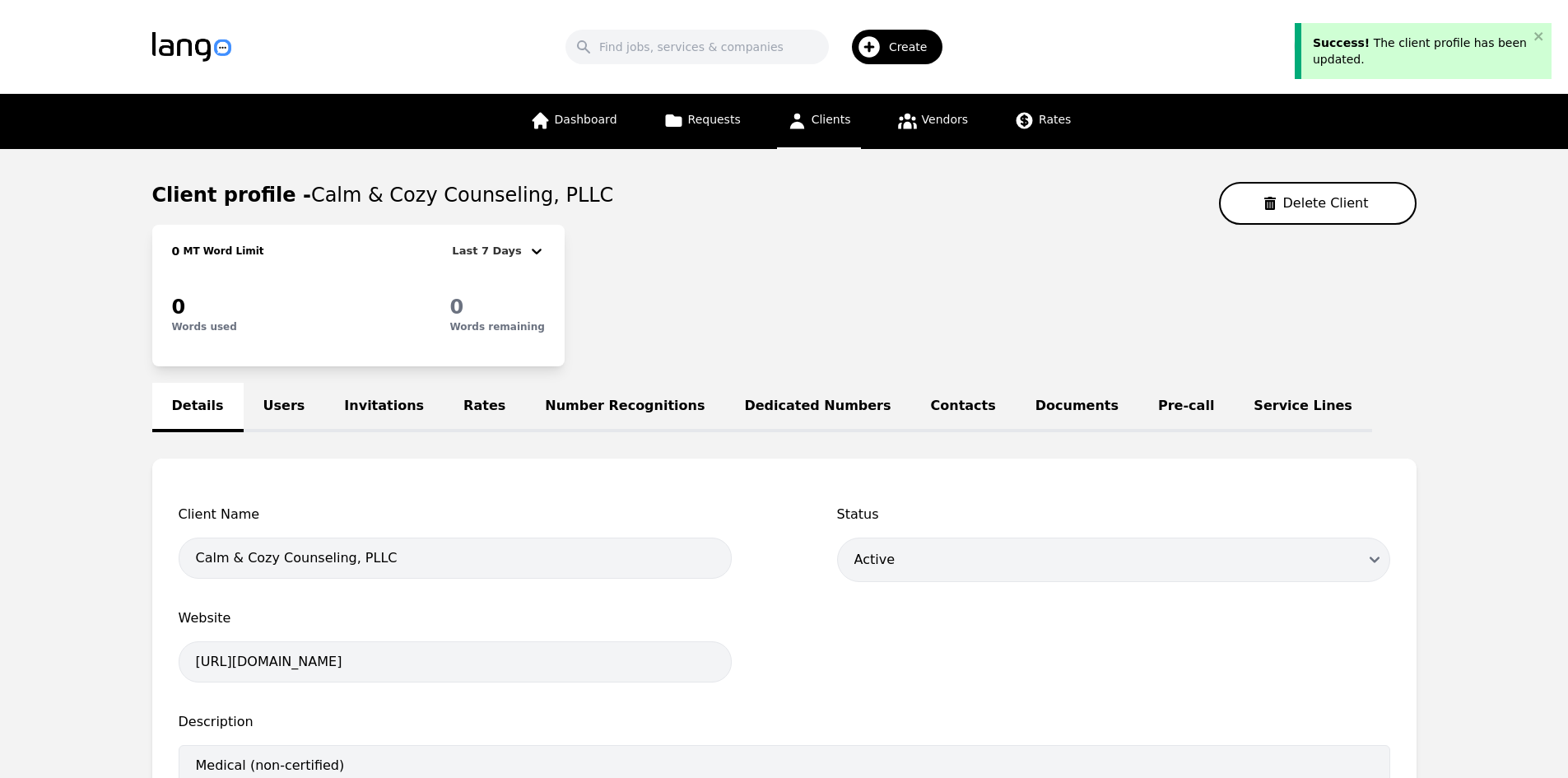
click at [324, 405] on link "Invitations" at bounding box center [384, 407] width 120 height 49
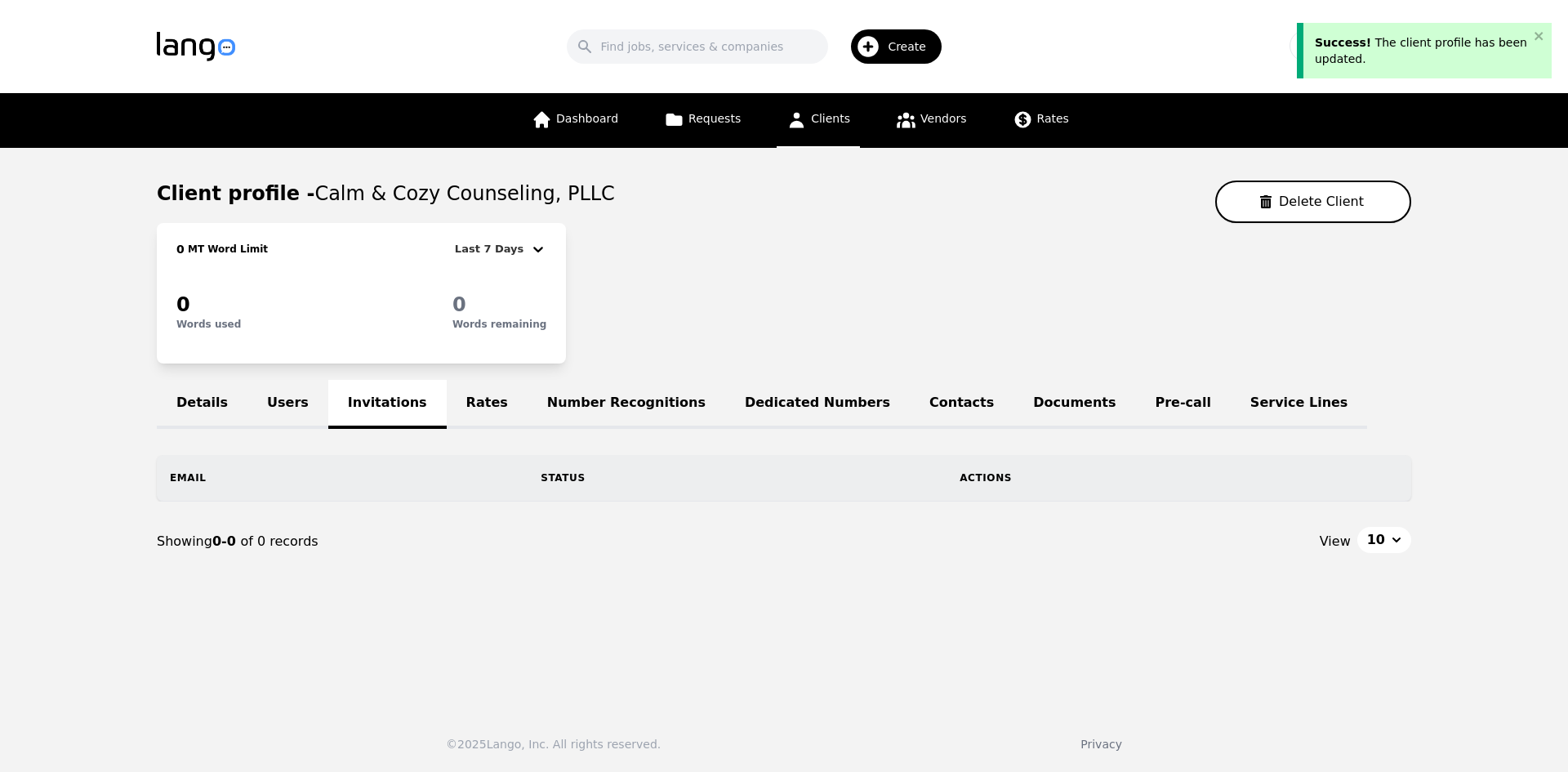
click at [240, 487] on th "Email" at bounding box center [342, 478] width 370 height 46
click at [173, 481] on th "Email" at bounding box center [342, 478] width 370 height 46
click at [177, 479] on th "Email" at bounding box center [342, 478] width 370 height 46
drag, startPoint x: 184, startPoint y: 477, endPoint x: 507, endPoint y: 499, distance: 323.7
click at [189, 477] on th "Email" at bounding box center [342, 478] width 370 height 46
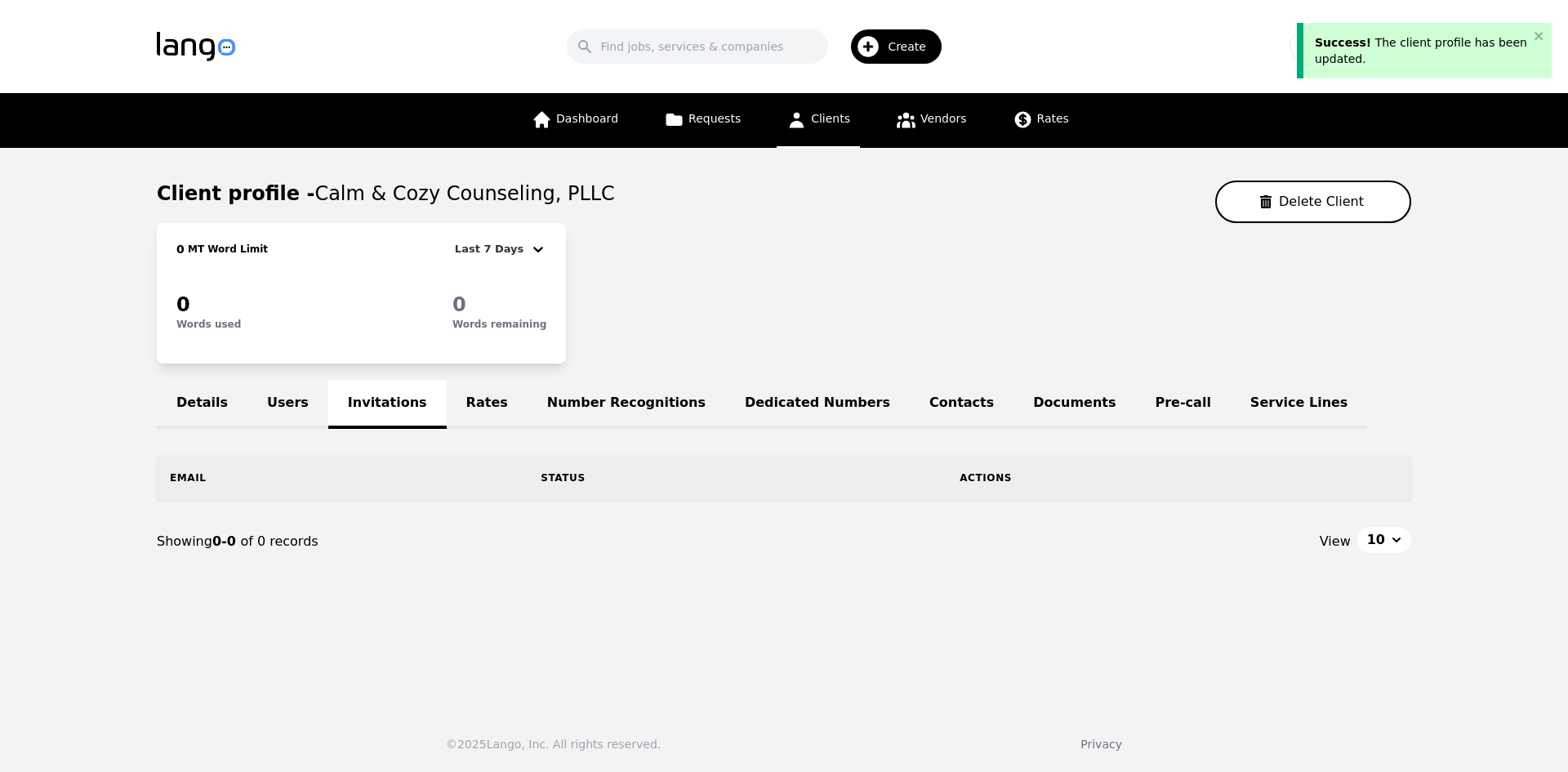
drag, startPoint x: 555, startPoint y: 470, endPoint x: 581, endPoint y: 465, distance: 26.5
click at [561, 469] on th "Status" at bounding box center [737, 478] width 419 height 46
click at [581, 465] on th "Status" at bounding box center [737, 478] width 419 height 46
click at [579, 477] on th "Status" at bounding box center [737, 478] width 419 height 46
click at [543, 391] on link "Number Recognitions" at bounding box center [626, 404] width 197 height 49
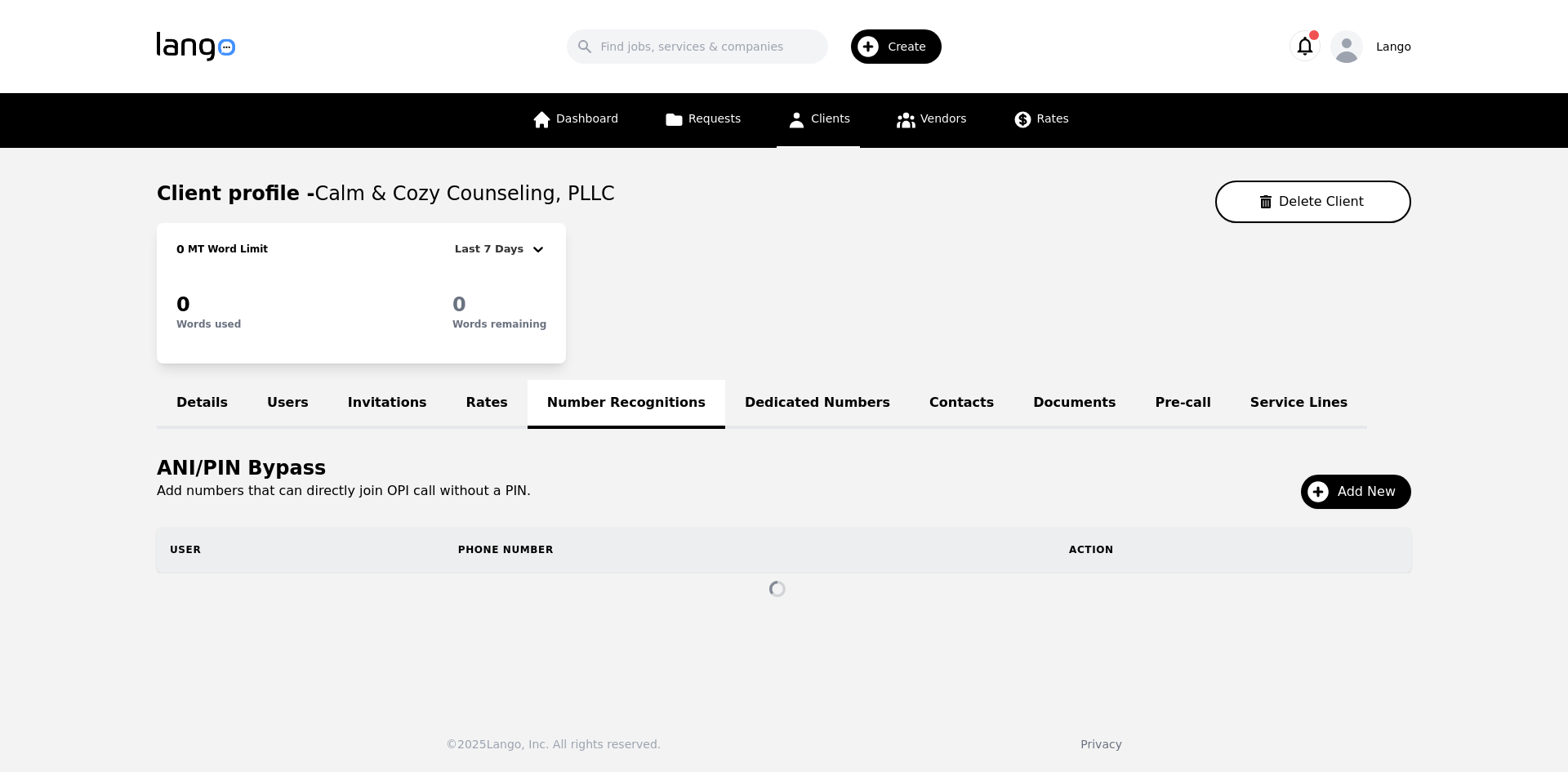
drag, startPoint x: 457, startPoint y: 405, endPoint x: 465, endPoint y: 399, distance: 10.0
click at [457, 406] on link "Rates" at bounding box center [487, 404] width 81 height 49
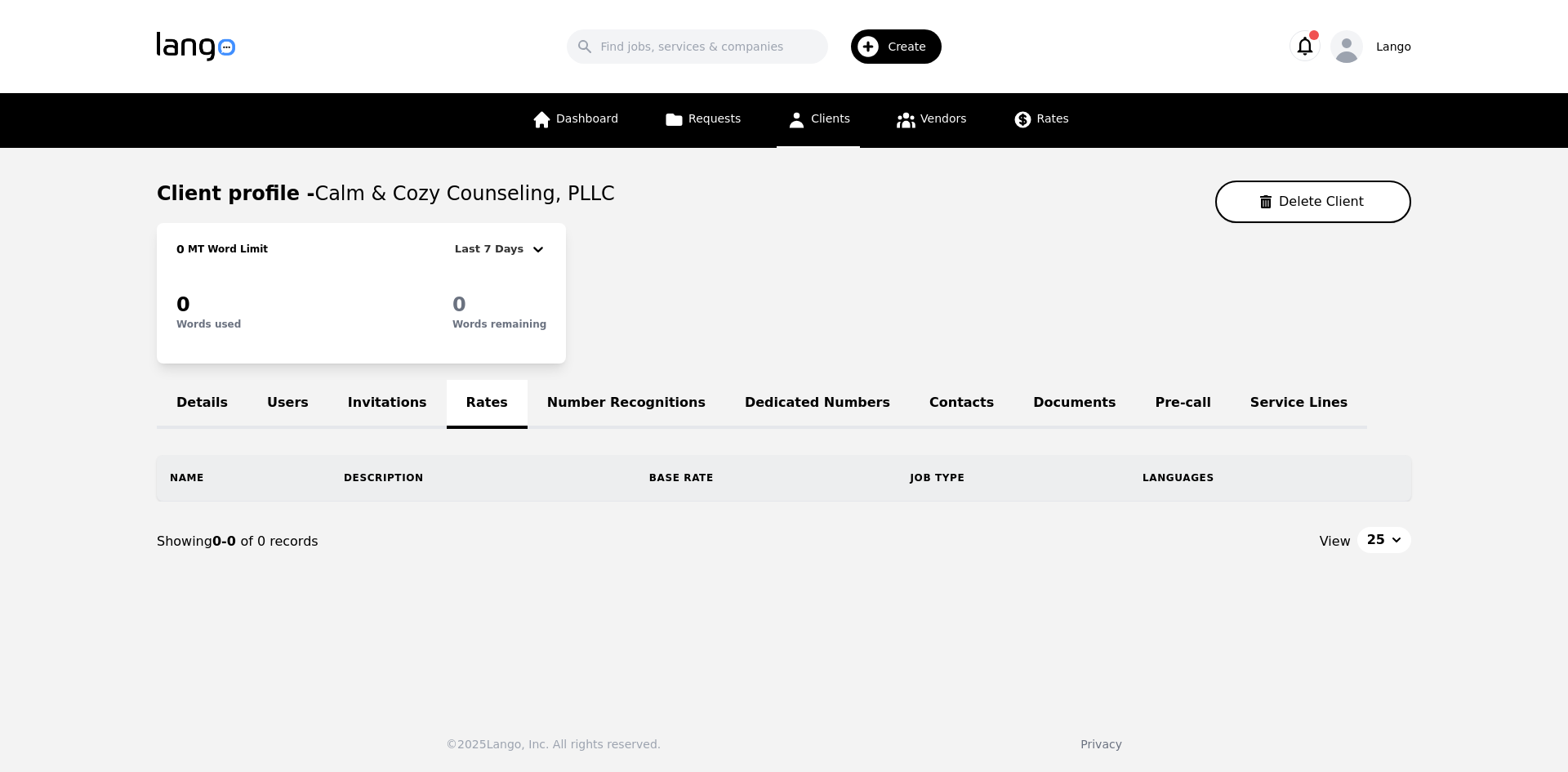
click at [1136, 406] on link "Pre-call" at bounding box center [1183, 404] width 95 height 49
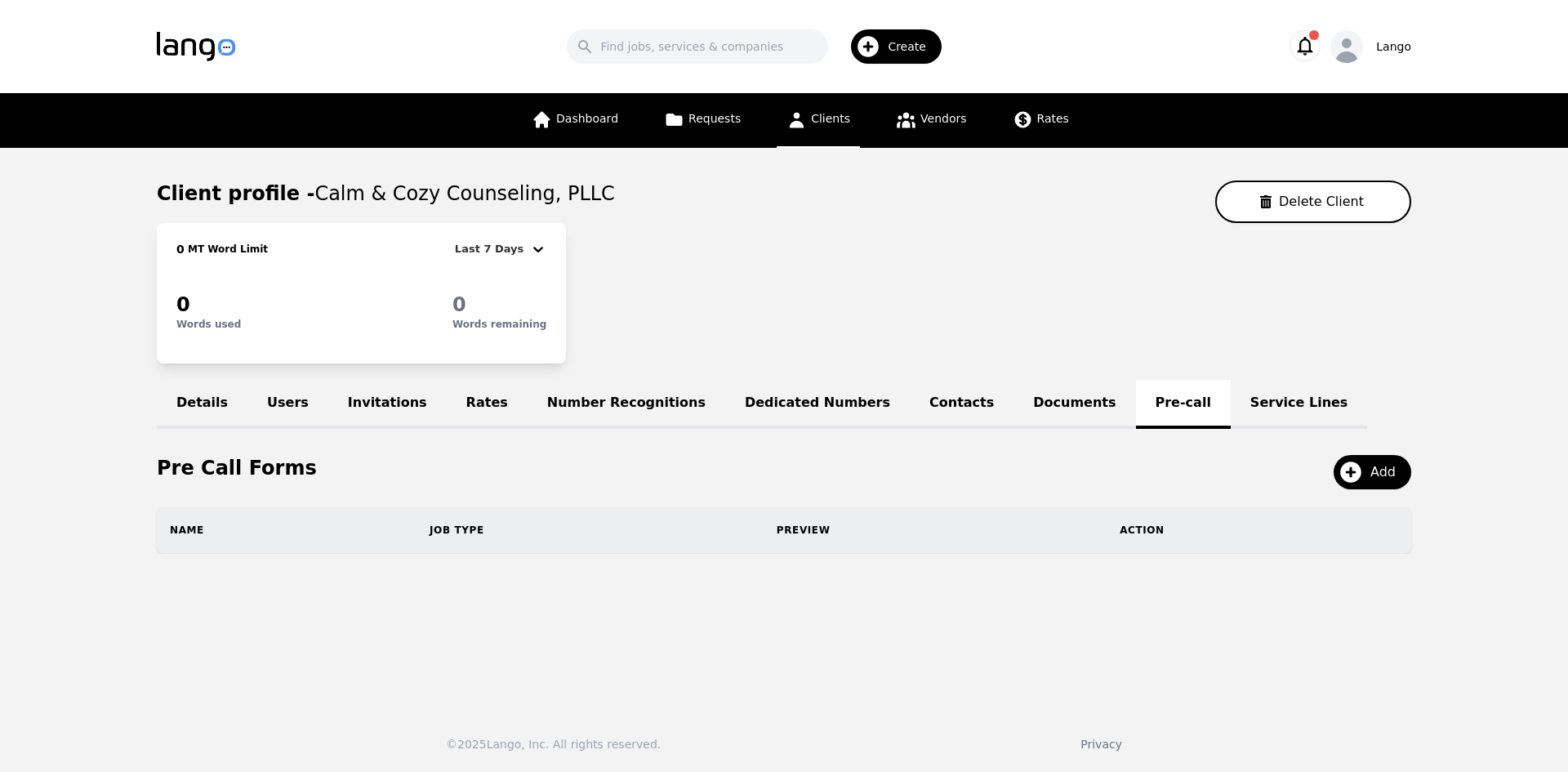
click at [1013, 404] on link "Documents" at bounding box center [1074, 404] width 122 height 49
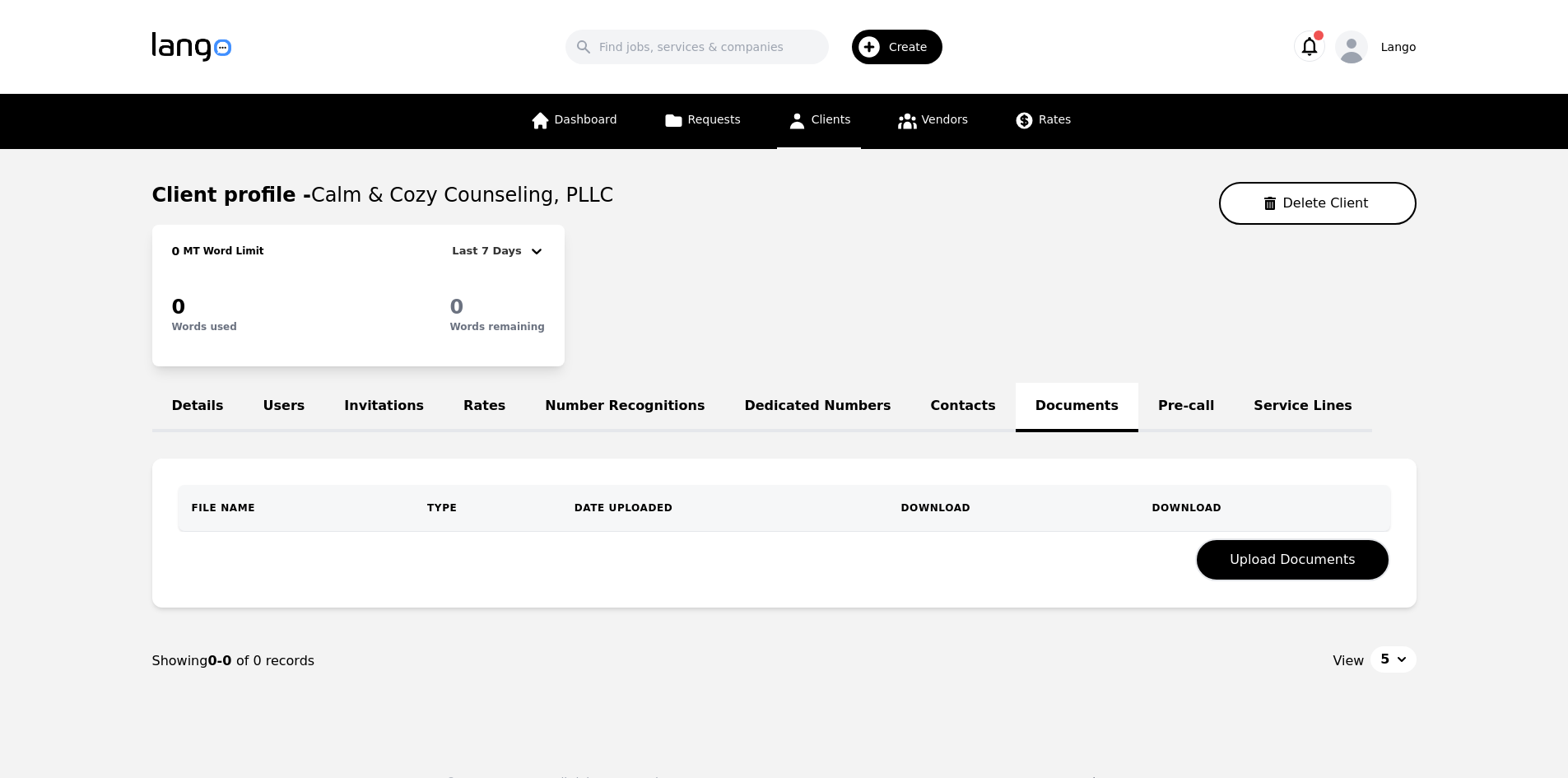
click at [819, 419] on link "Dedicated Numbers" at bounding box center [817, 407] width 186 height 49
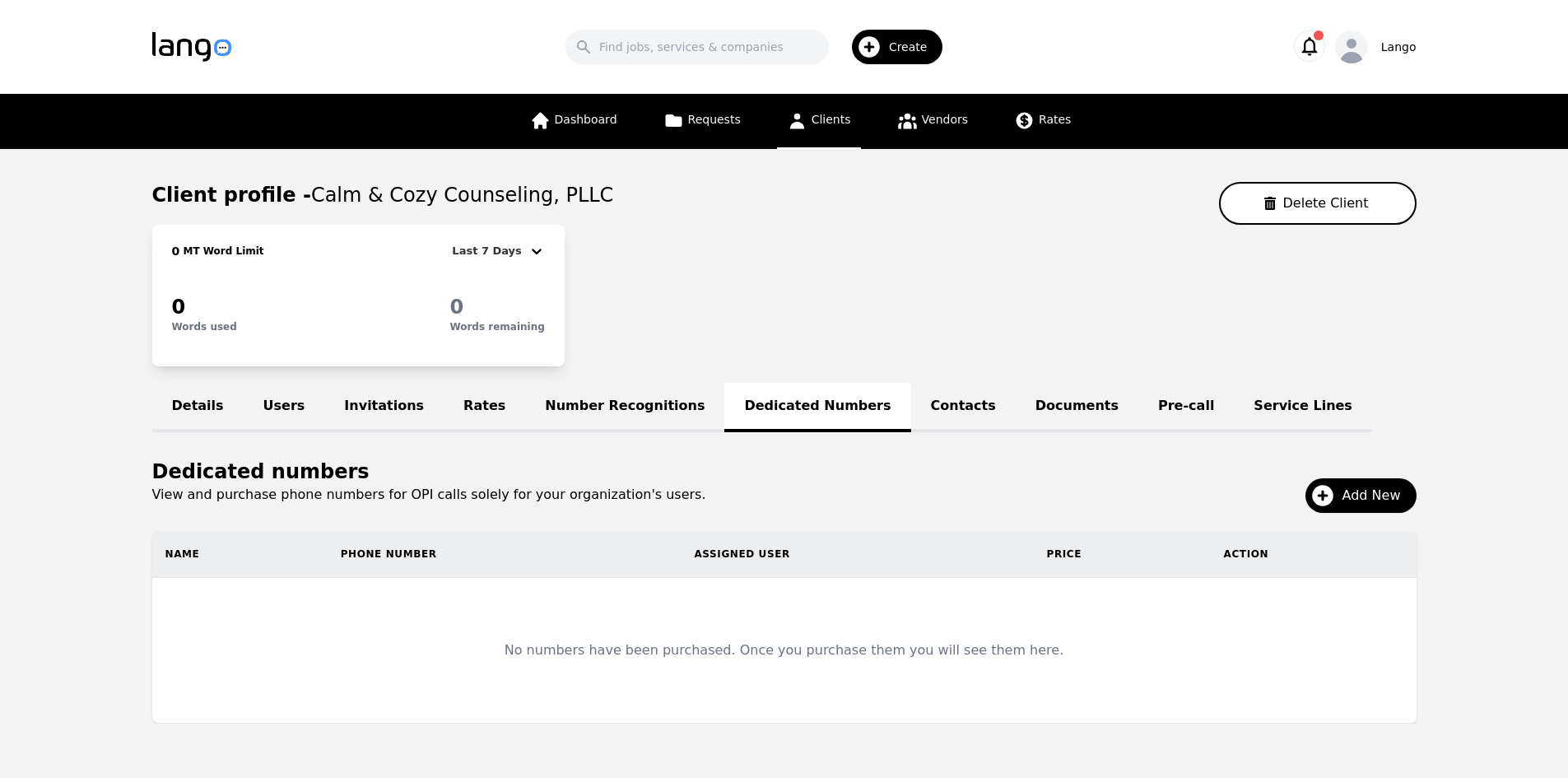
click at [911, 408] on link "Contacts" at bounding box center [963, 407] width 105 height 49
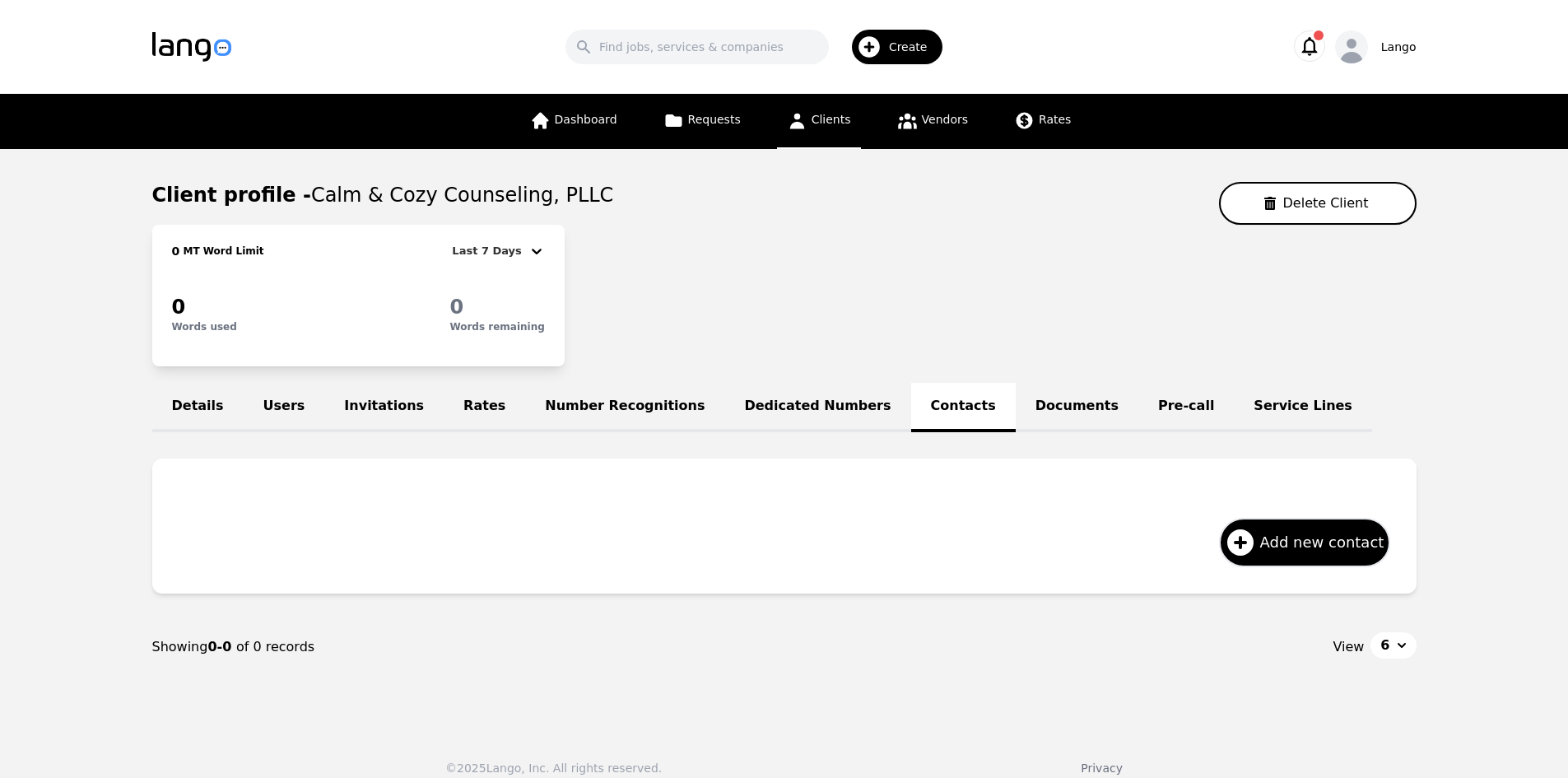
click at [1235, 403] on link "Service Lines" at bounding box center [1303, 407] width 138 height 49
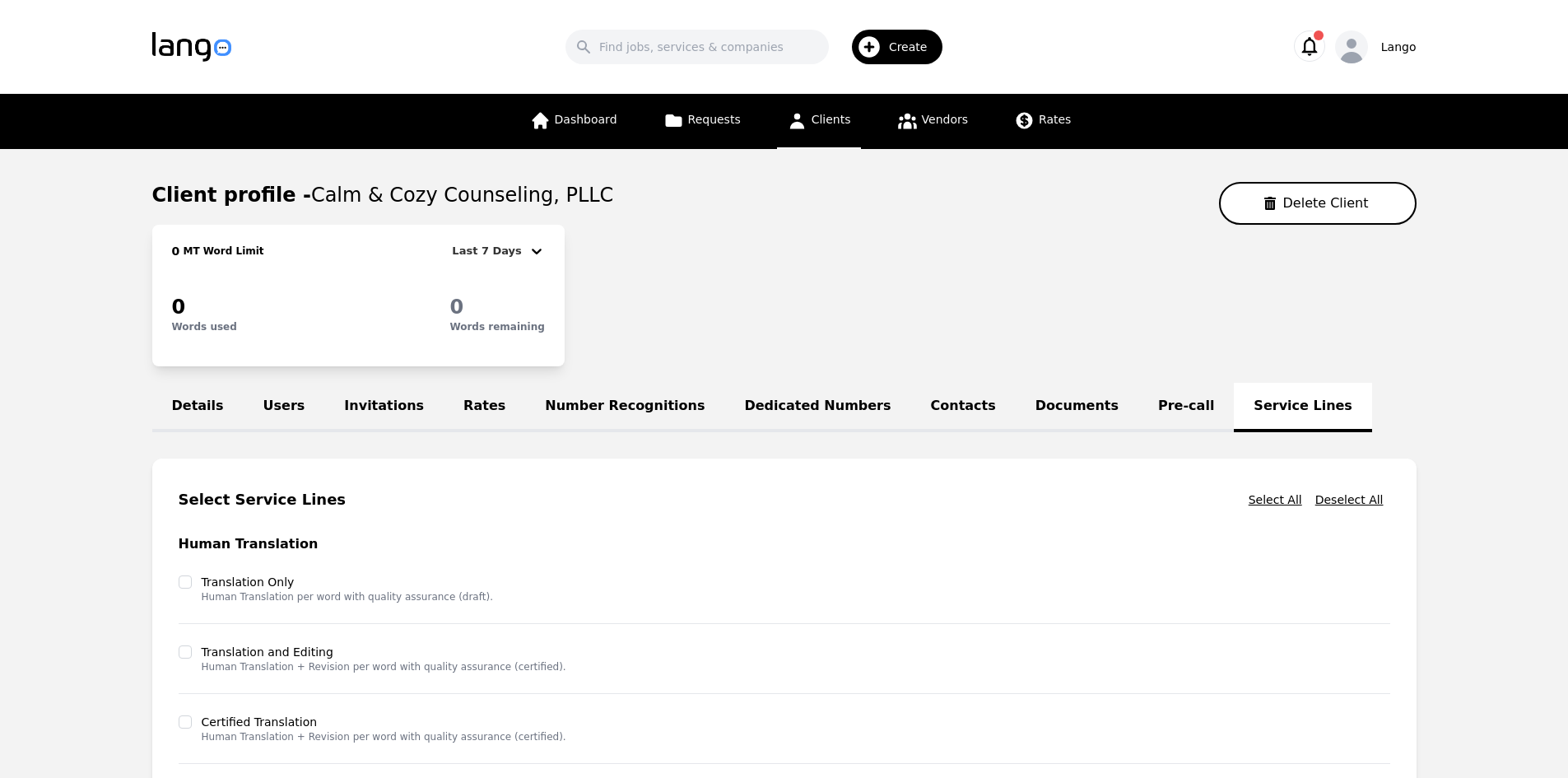
click at [1139, 402] on link "Pre-call" at bounding box center [1186, 407] width 96 height 49
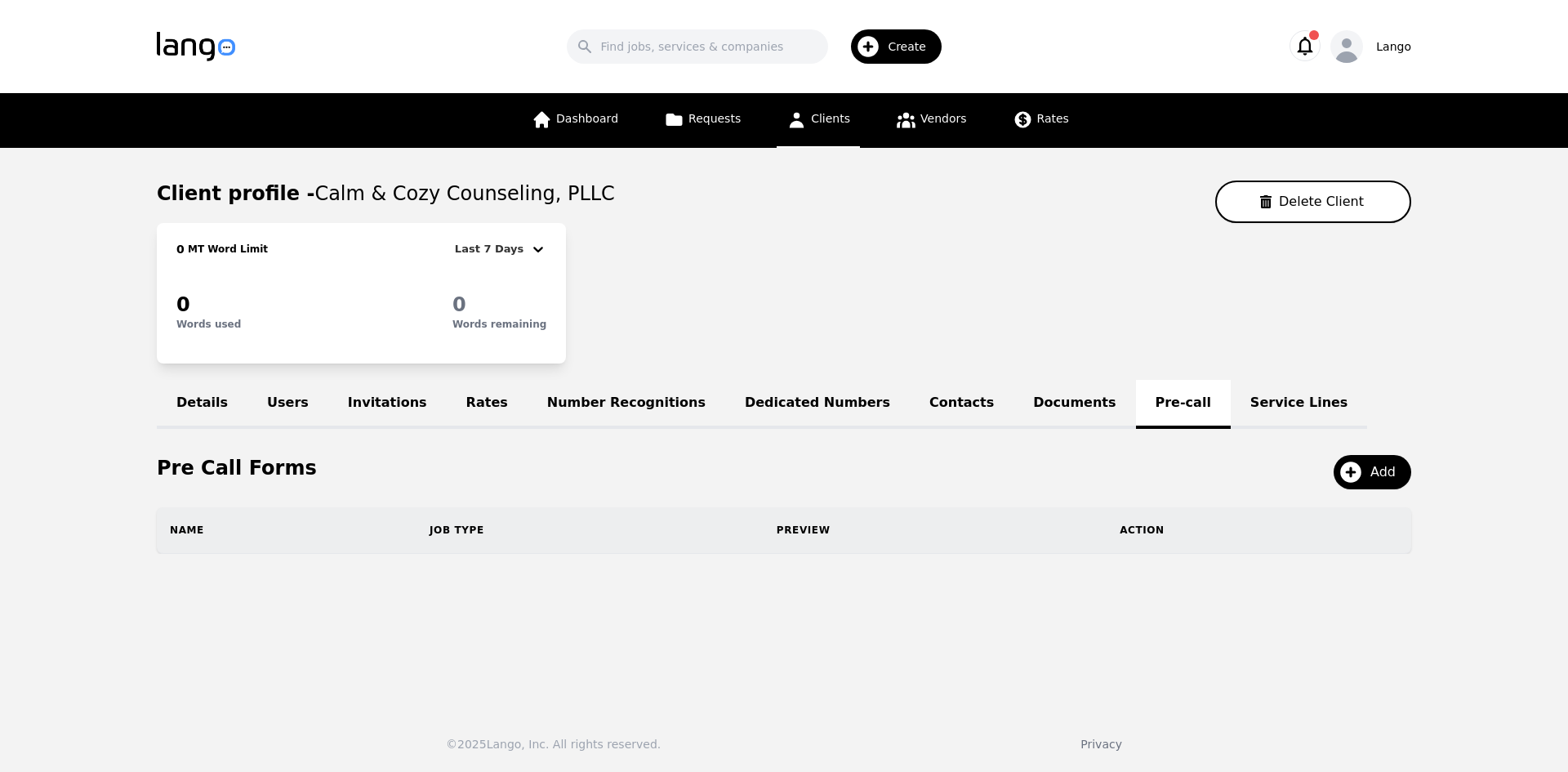
click at [909, 395] on link "Contacts" at bounding box center [961, 404] width 104 height 49
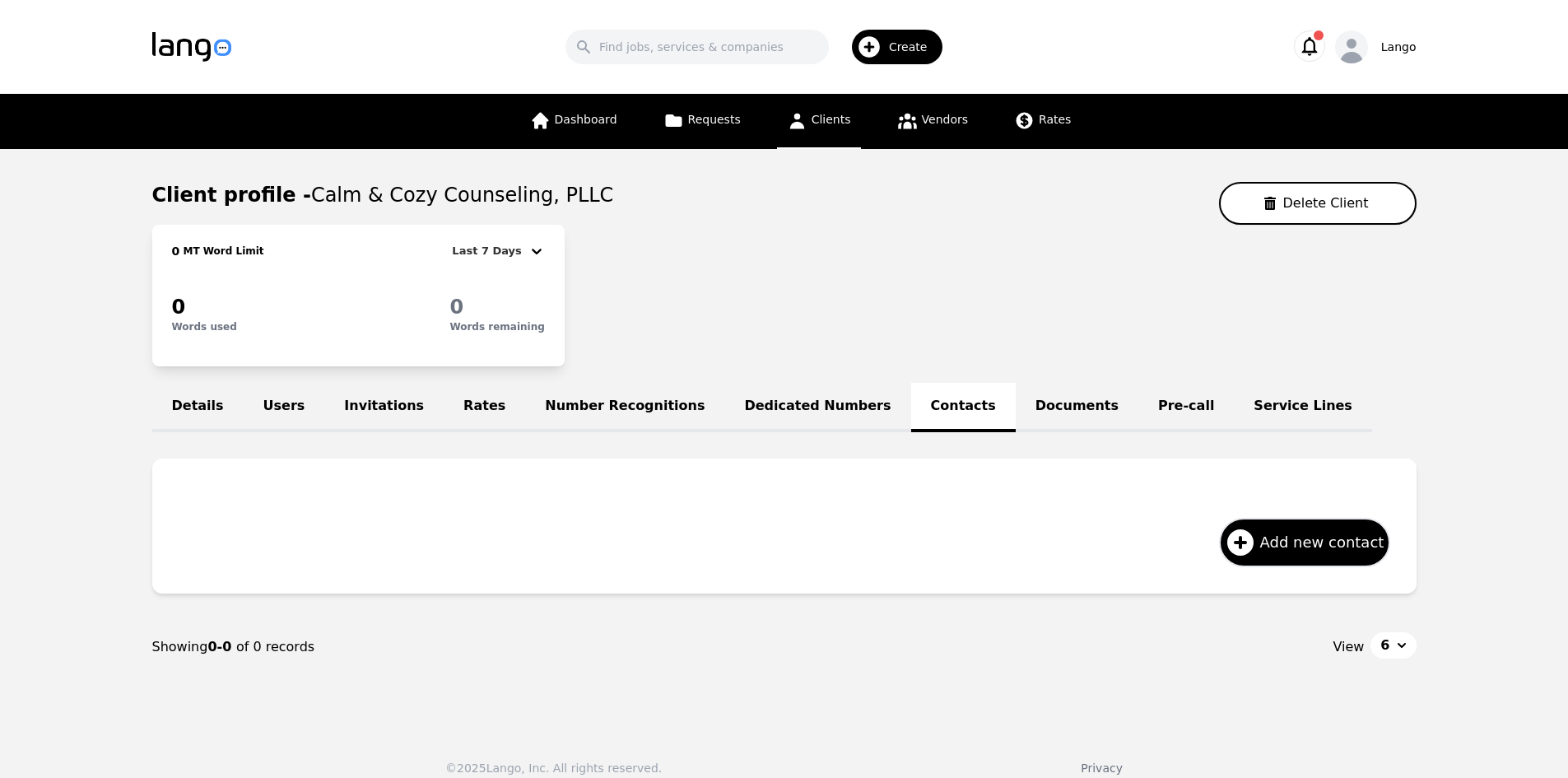
click at [725, 411] on link "Dedicated Numbers" at bounding box center [817, 407] width 186 height 49
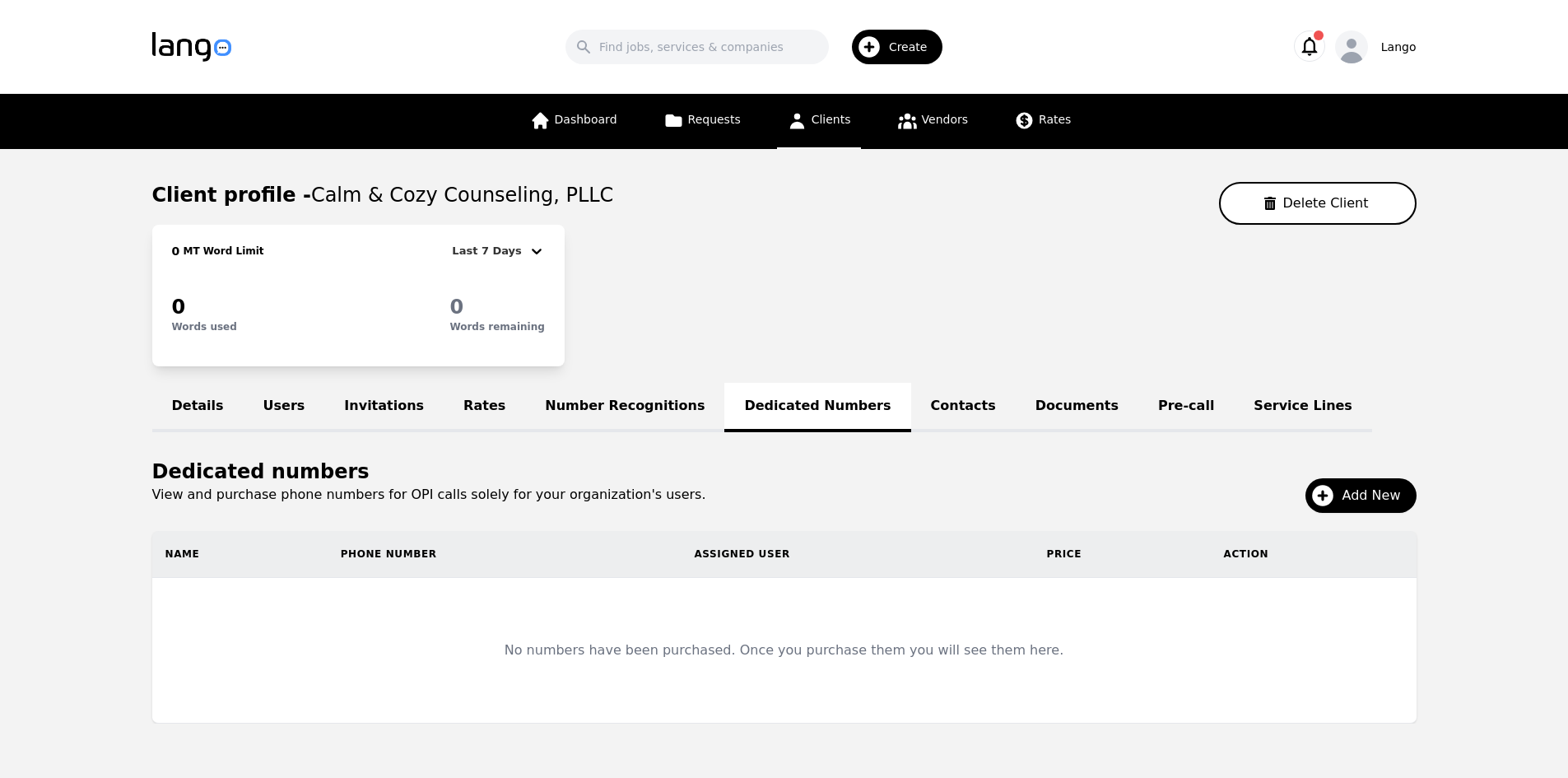
click at [554, 415] on link "Number Recognitions" at bounding box center [624, 407] width 199 height 49
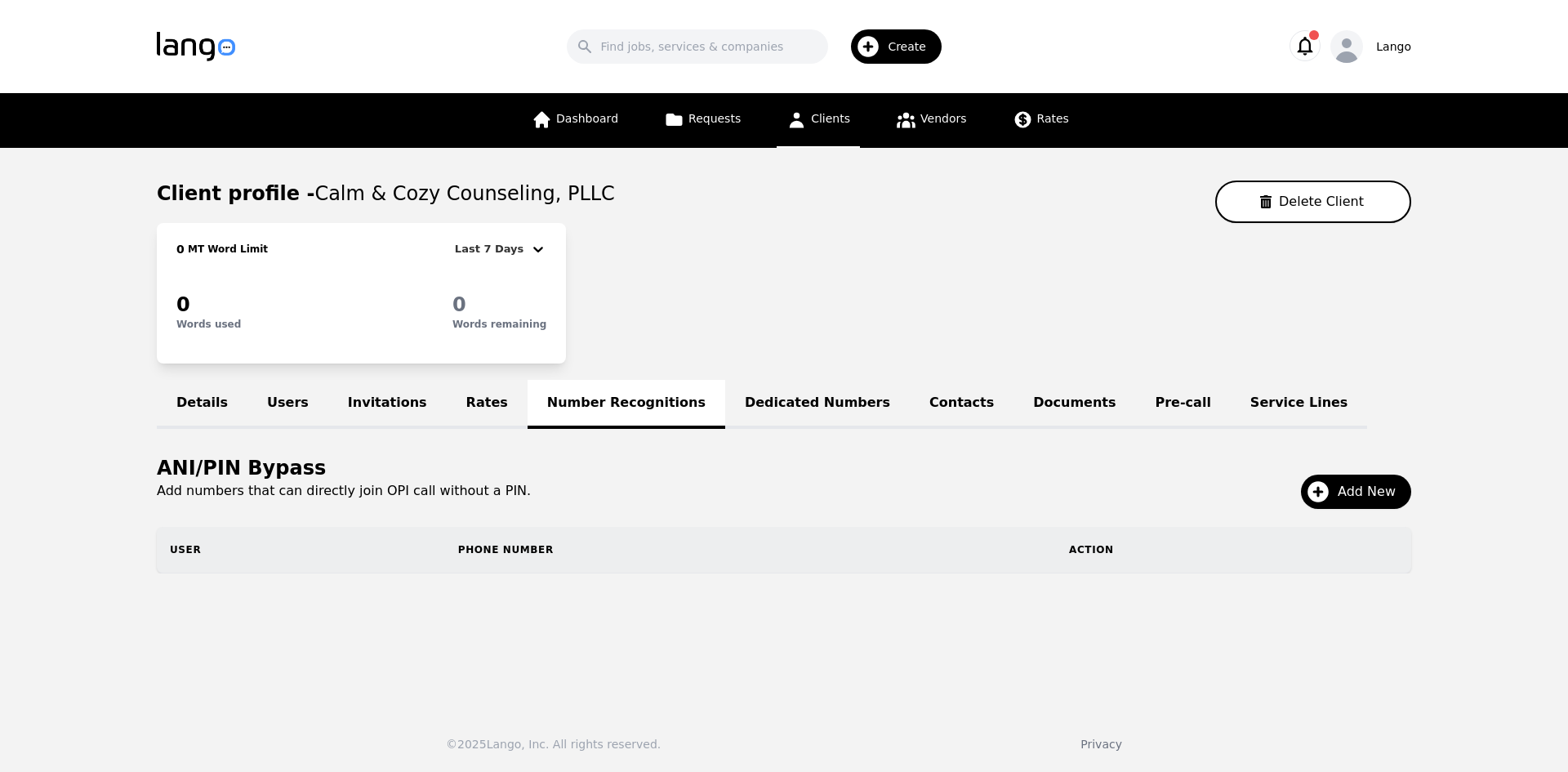
click at [733, 394] on link "Dedicated Numbers" at bounding box center [817, 404] width 184 height 49
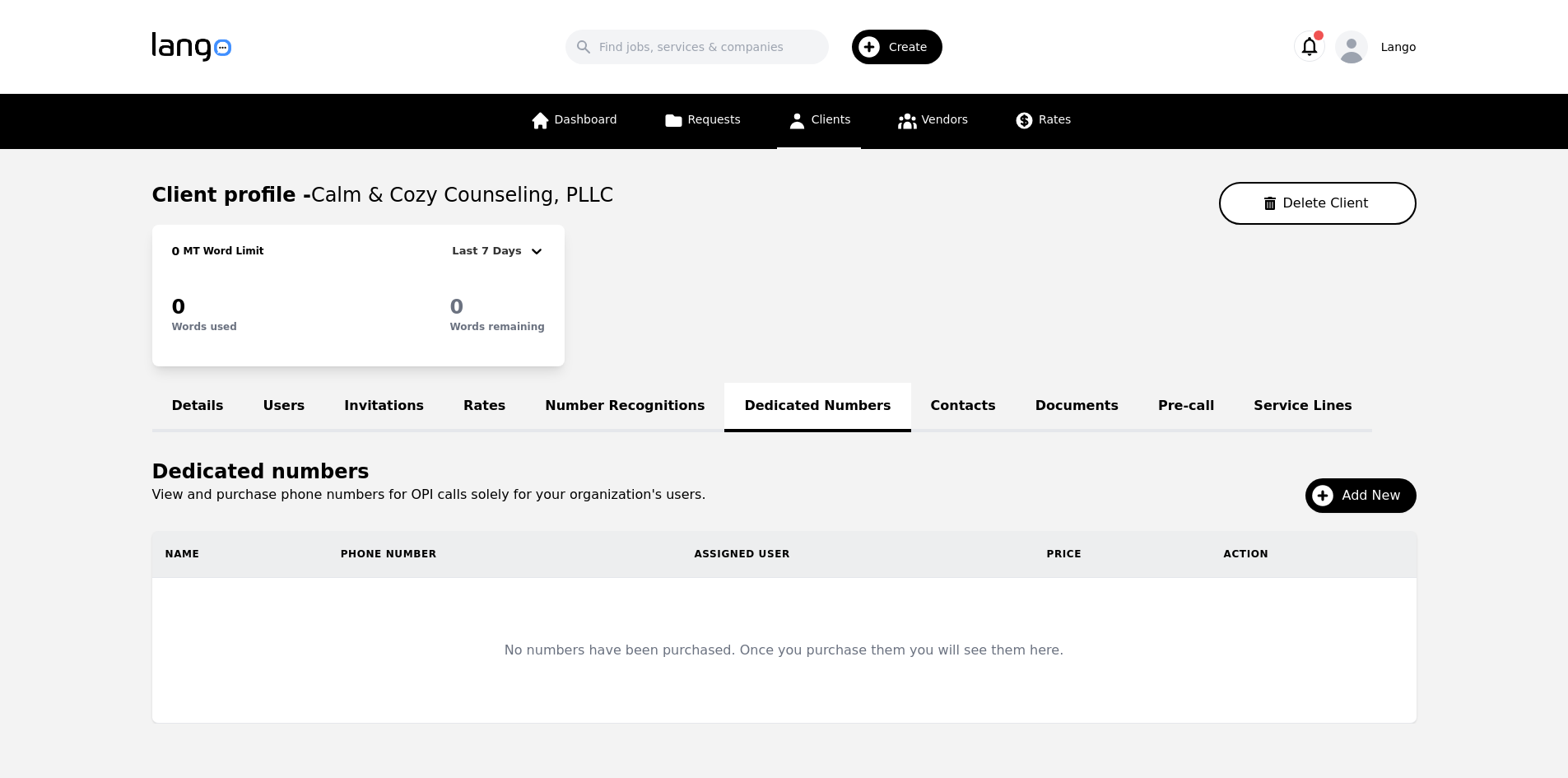
click at [542, 392] on link "Number Recognitions" at bounding box center [624, 407] width 199 height 49
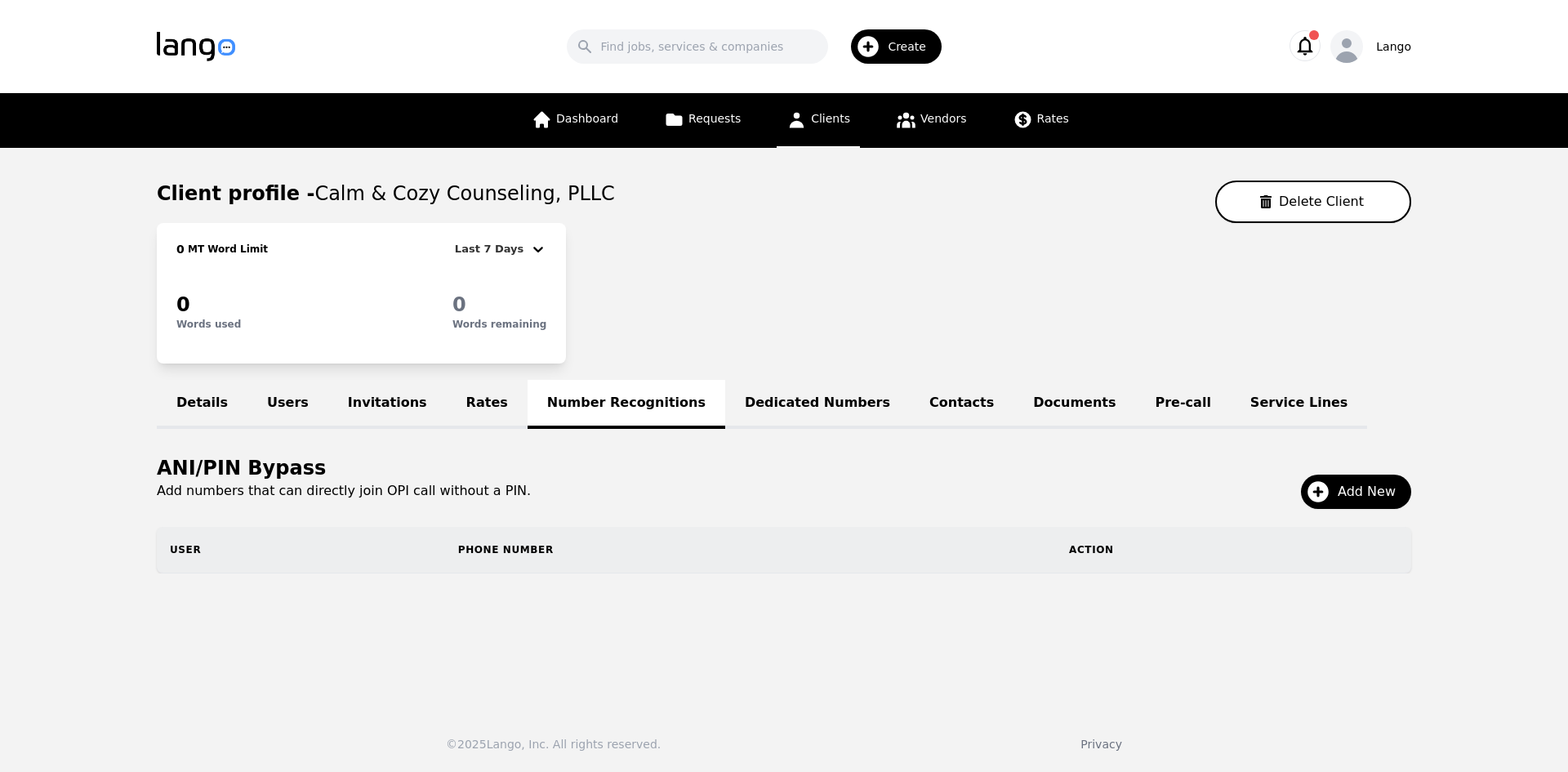
drag, startPoint x: 452, startPoint y: 404, endPoint x: 388, endPoint y: 415, distance: 64.9
click at [454, 404] on link "Rates" at bounding box center [487, 404] width 81 height 49
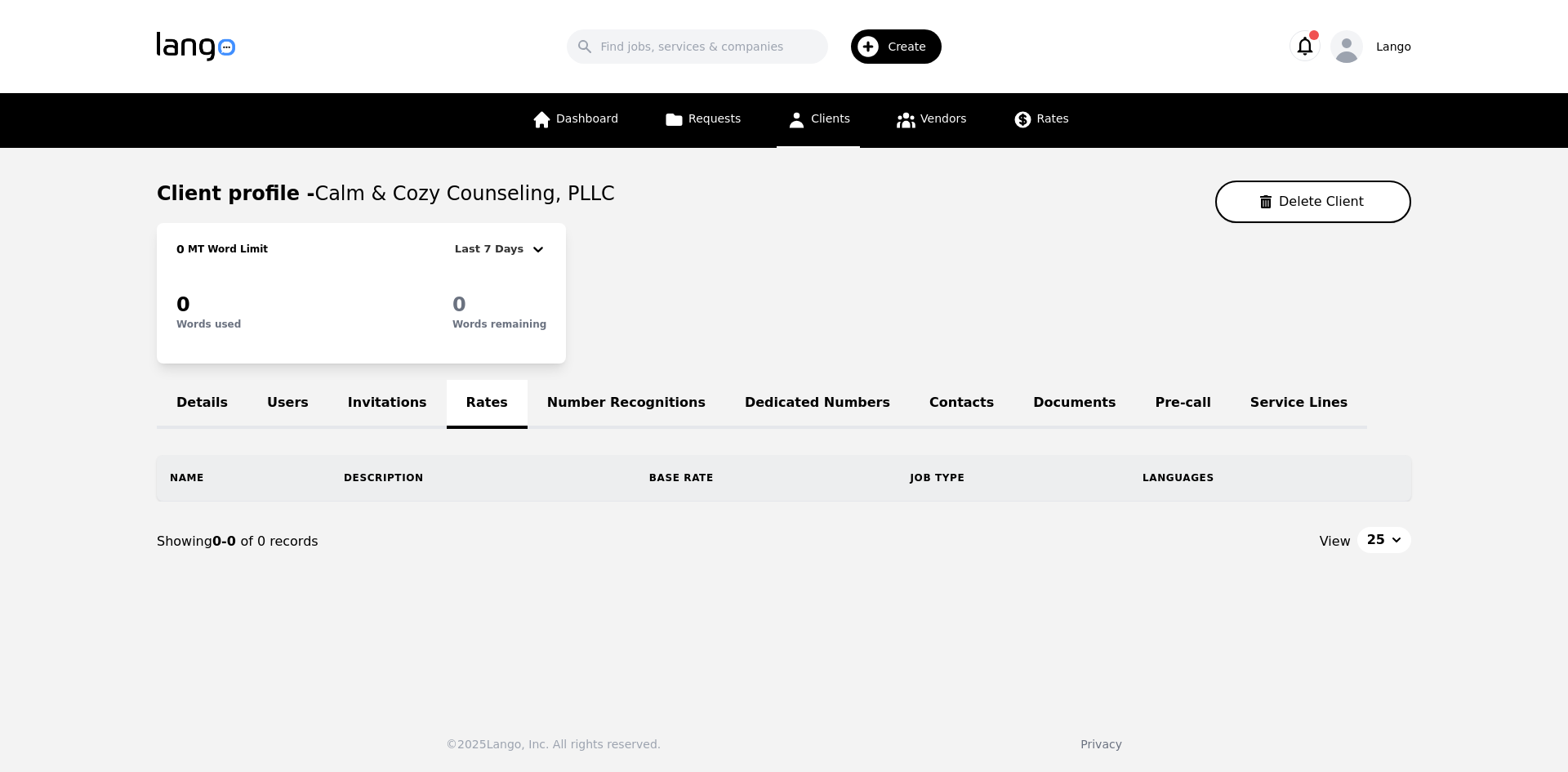
click at [371, 410] on link "Invitations" at bounding box center [387, 404] width 119 height 49
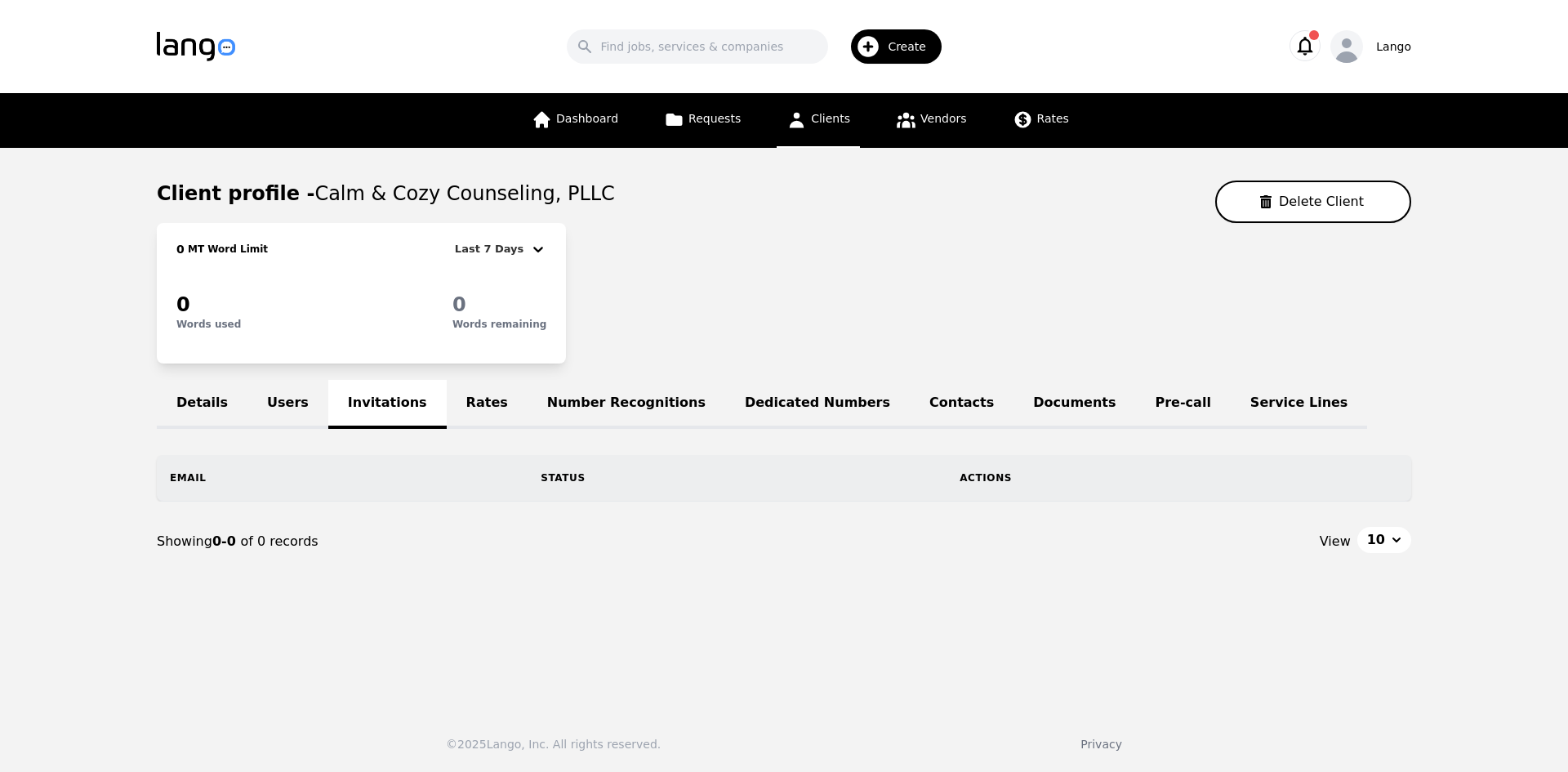
click at [279, 403] on link "Users" at bounding box center [288, 404] width 81 height 49
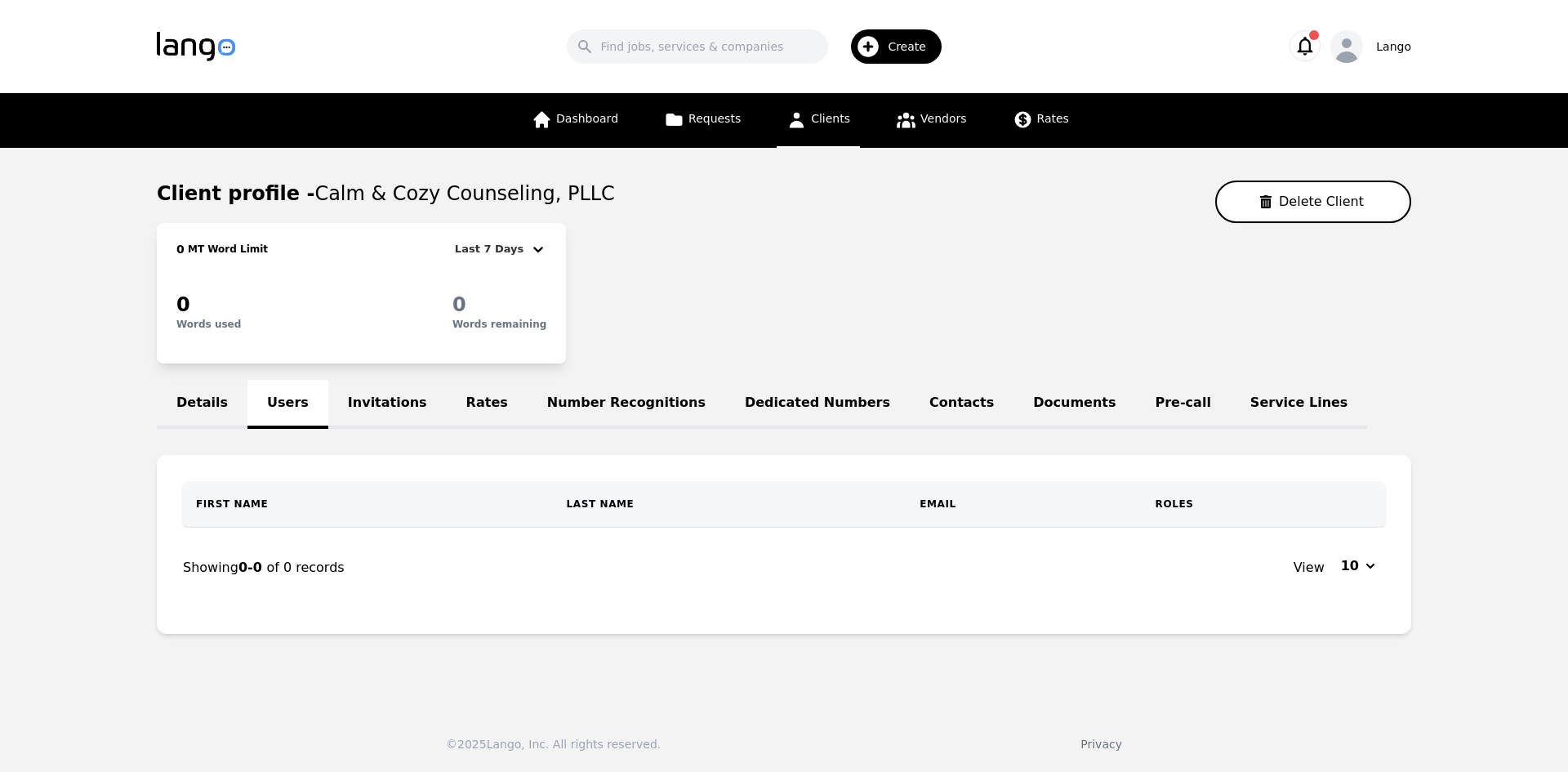
click at [182, 402] on link "Details" at bounding box center [202, 404] width 90 height 49
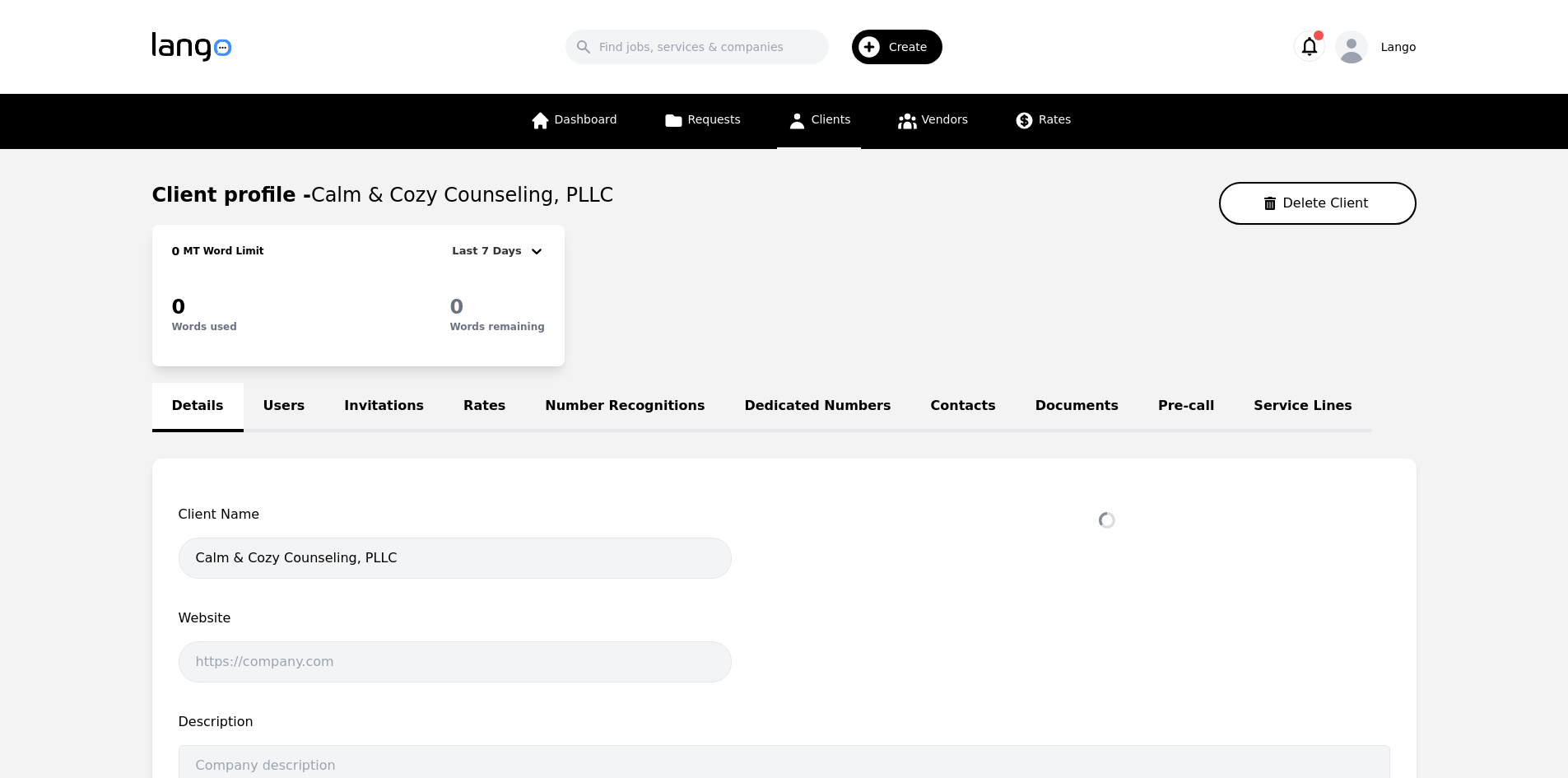
select select "active"
